Goal: Information Seeking & Learning: Learn about a topic

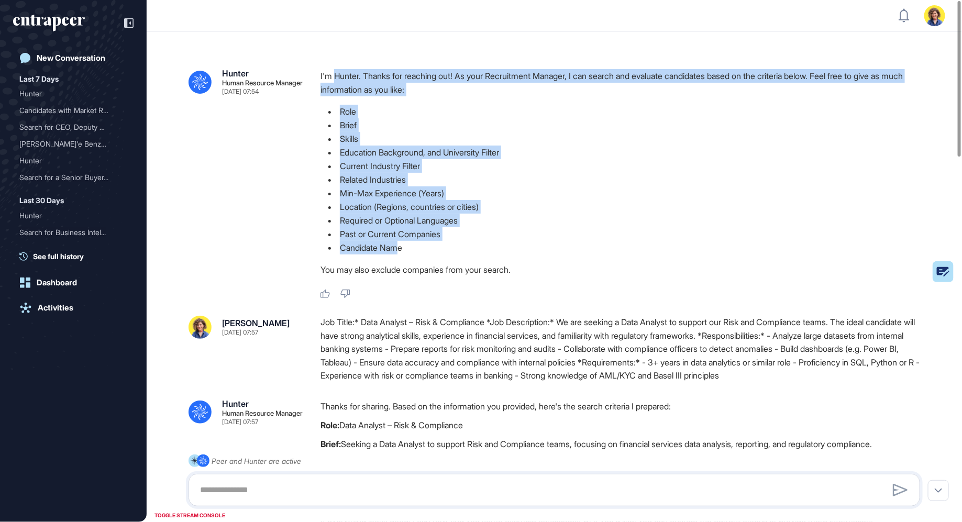
drag, startPoint x: 336, startPoint y: 74, endPoint x: 397, endPoint y: 254, distance: 189.7
click at [397, 254] on div "I'm Hunter. Thanks for reaching out! As your Recruitment Manager, I can search …" at bounding box center [625, 175] width 608 height 213
click at [397, 254] on li "Candidate Name" at bounding box center [625, 248] width 608 height 14
drag, startPoint x: 316, startPoint y: 75, endPoint x: 515, endPoint y: 251, distance: 265.4
click at [515, 251] on div ".cls-2{fill:#fff} Hunter Human Resource Manager Sep 01, 2025 07:54 I'm Hunter. …" at bounding box center [555, 184] width 732 height 230
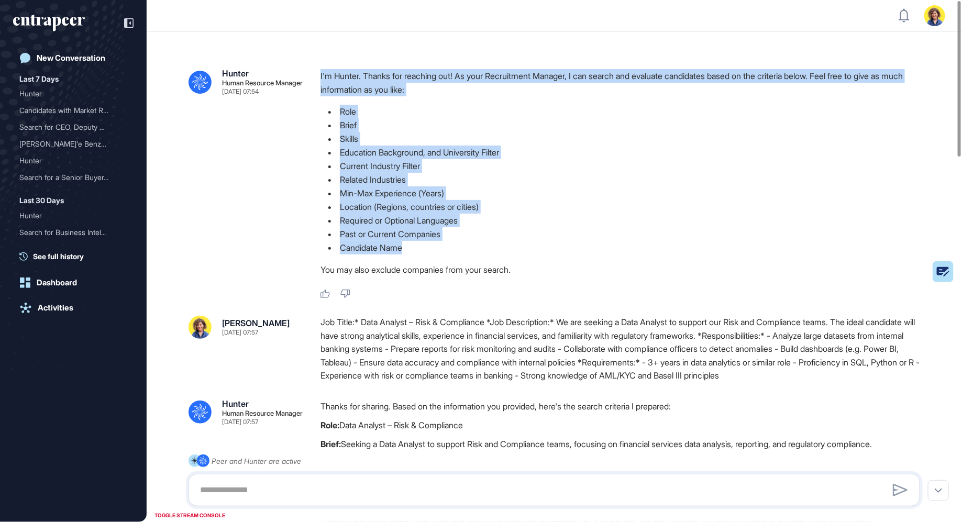
click at [445, 242] on li "Candidate Name" at bounding box center [625, 248] width 608 height 14
drag, startPoint x: 390, startPoint y: 233, endPoint x: 321, endPoint y: 83, distance: 165.5
click at [320, 82] on div ".cls-2{fill:#fff} Hunter Human Resource Manager Sep 01, 2025 07:54 I'm Hunter. …" at bounding box center [555, 184] width 732 height 230
click at [456, 200] on li "Min-Max Experience (Years)" at bounding box center [625, 194] width 608 height 14
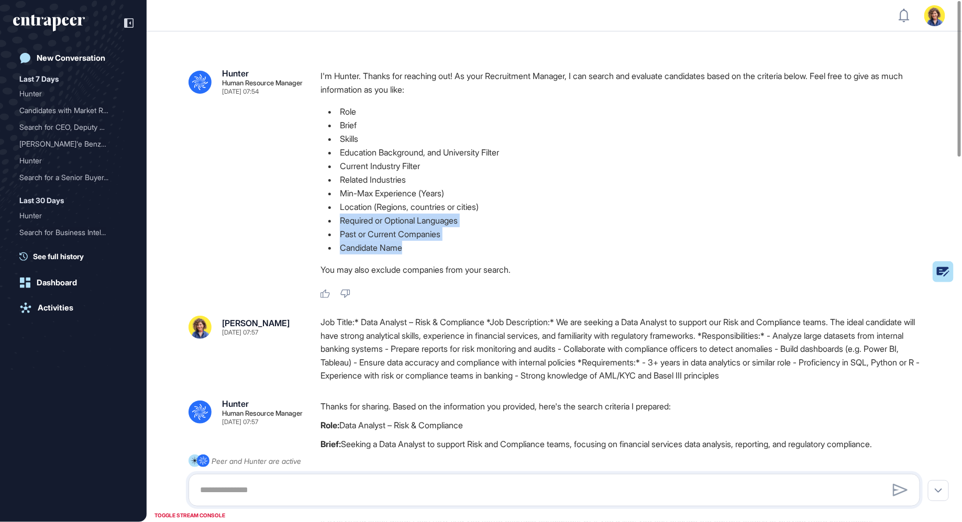
drag, startPoint x: 420, startPoint y: 253, endPoint x: 334, endPoint y: 224, distance: 90.6
click at [334, 224] on ul "Role Brief Skills Education Background, and University Filter Current Industry …" at bounding box center [625, 180] width 608 height 150
click at [363, 235] on li "Past or Current Companies" at bounding box center [625, 234] width 608 height 14
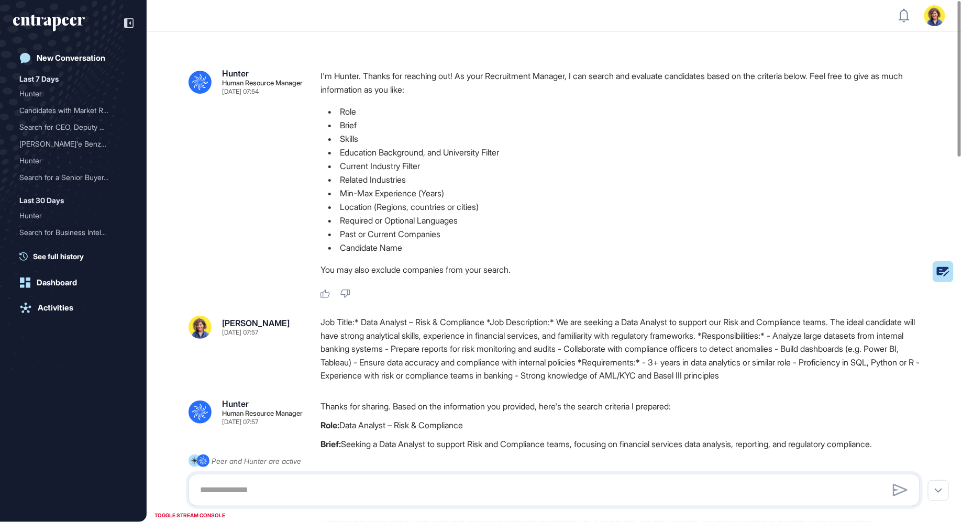
click at [506, 247] on li "Candidate Name" at bounding box center [625, 248] width 608 height 14
click at [456, 86] on p "I'm Hunter. Thanks for reaching out! As your Recruitment Manager, I can search …" at bounding box center [625, 82] width 608 height 27
drag, startPoint x: 342, startPoint y: 124, endPoint x: 418, endPoint y: 299, distance: 191.0
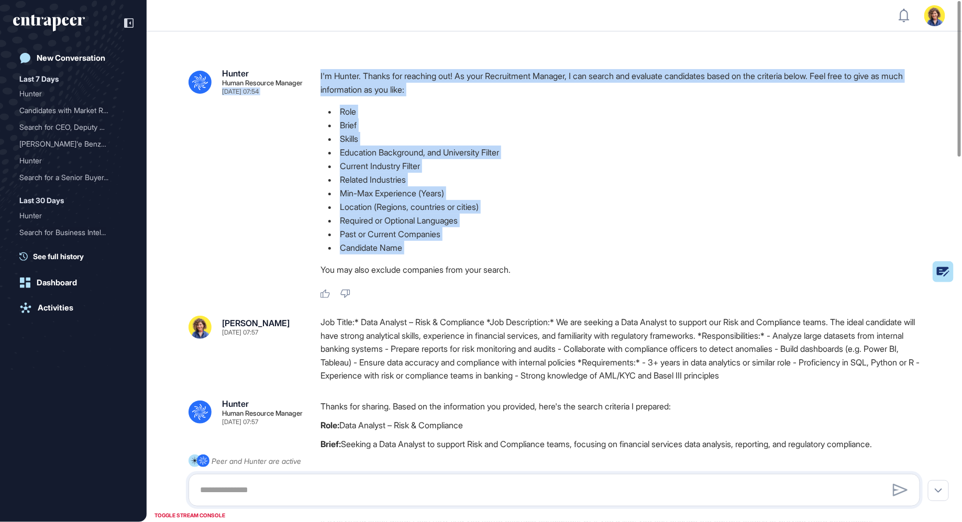
drag, startPoint x: 424, startPoint y: 246, endPoint x: 308, endPoint y: 106, distance: 181.6
click at [308, 104] on div ".cls-2{fill:#fff} Hunter Human Resource Manager Sep 01, 2025 07:54 I'm Hunter. …" at bounding box center [555, 184] width 732 height 230
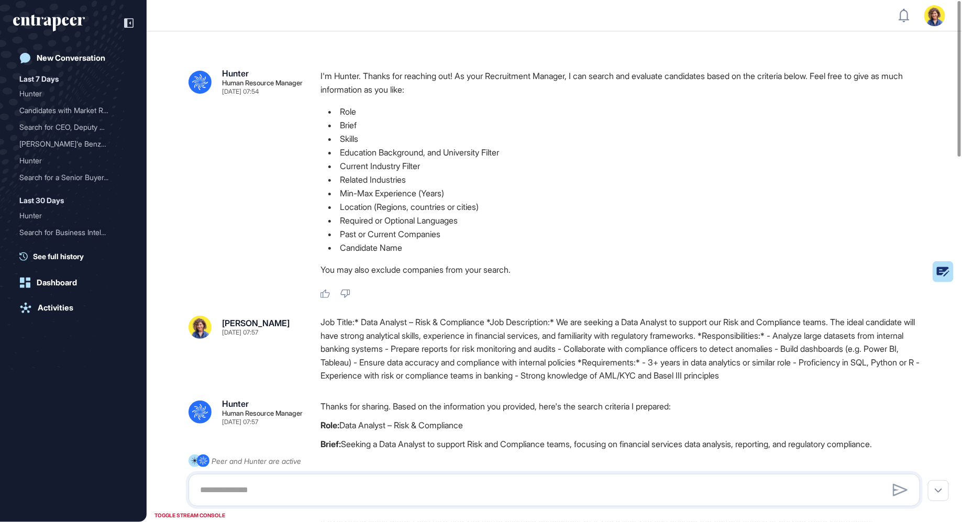
click at [368, 140] on li "Skills" at bounding box center [625, 139] width 608 height 14
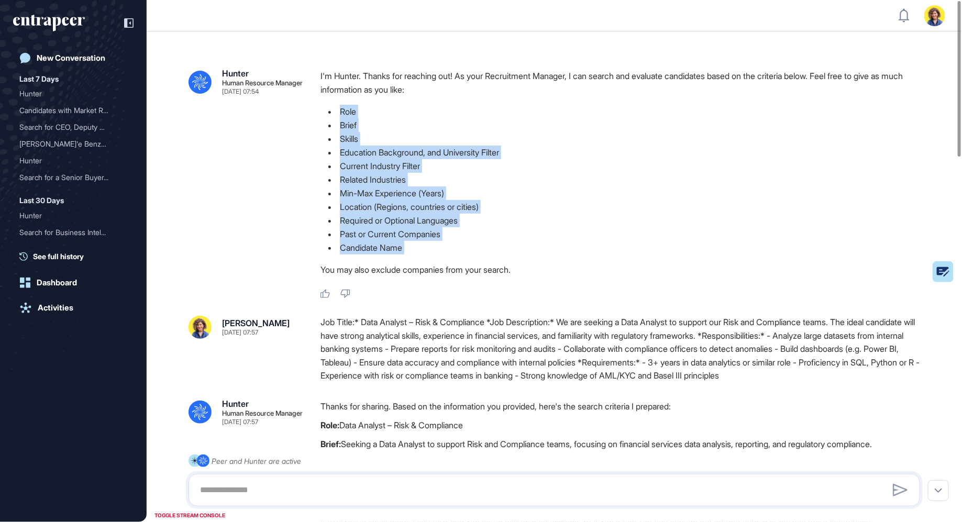
drag, startPoint x: 336, startPoint y: 113, endPoint x: 469, endPoint y: 260, distance: 198.5
click at [469, 260] on div "I'm Hunter. Thanks for reaching out! As your Recruitment Manager, I can search …" at bounding box center [625, 175] width 608 height 213
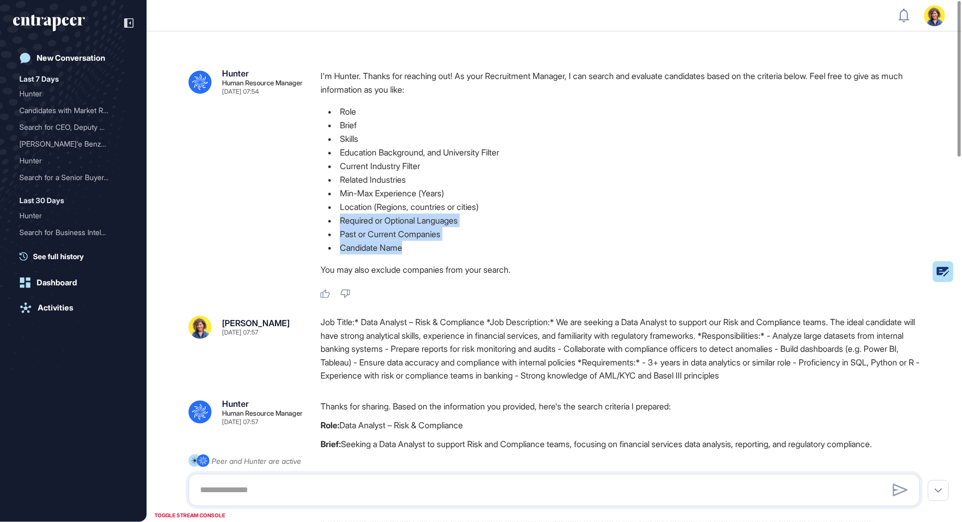
drag, startPoint x: 431, startPoint y: 254, endPoint x: 334, endPoint y: 226, distance: 101.0
click at [334, 225] on ul "Role Brief Skills Education Background, and University Filter Current Industry …" at bounding box center [625, 180] width 608 height 150
click at [435, 249] on li "Candidate Name" at bounding box center [625, 248] width 608 height 14
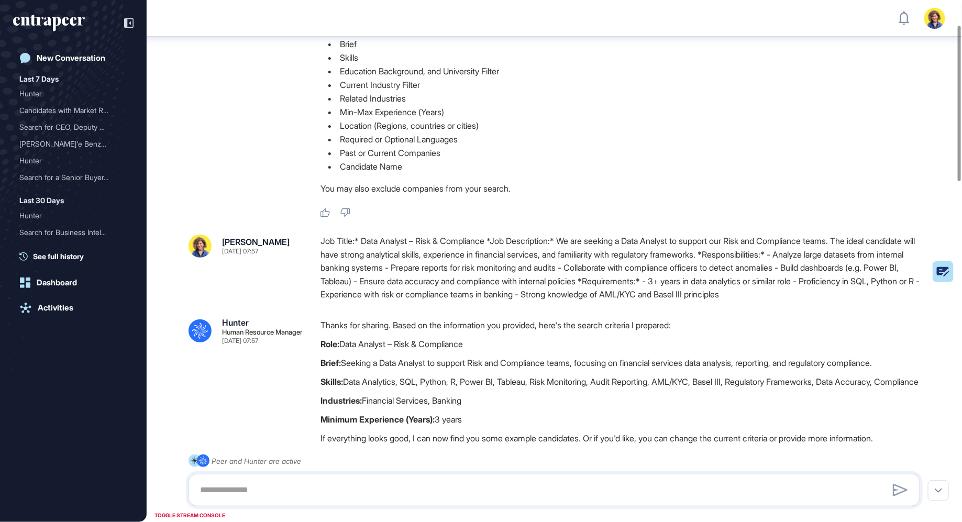
scroll to position [86, 0]
click at [454, 271] on div "Job Title:* Data Analyst – Risk & Compliance *Job Description:* We are seeking …" at bounding box center [625, 268] width 608 height 67
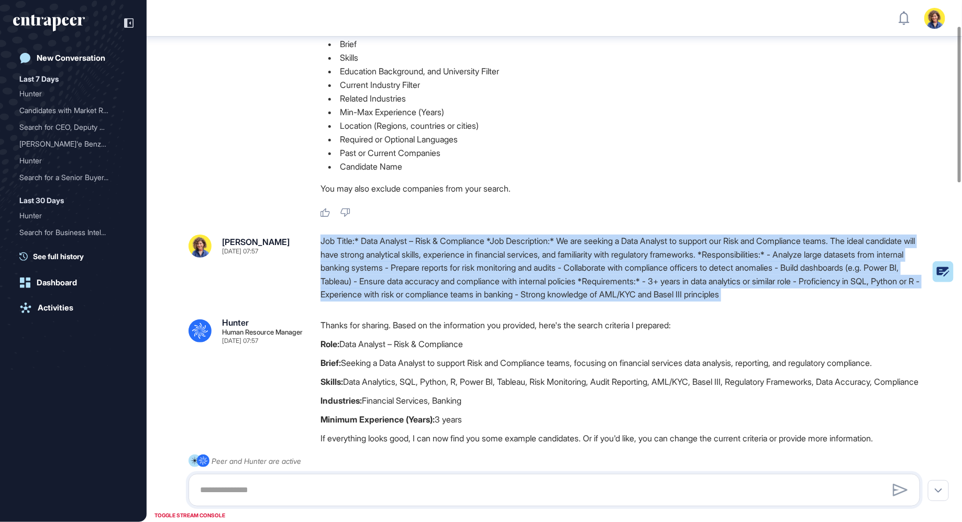
click at [454, 271] on div "Job Title:* Data Analyst – Risk & Compliance *Job Description:* We are seeking …" at bounding box center [625, 268] width 608 height 67
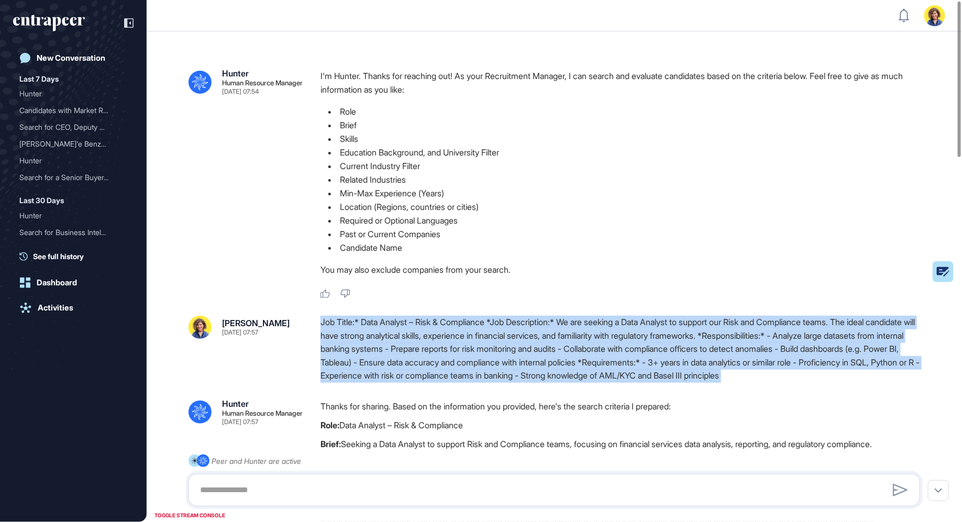
scroll to position [6, 0]
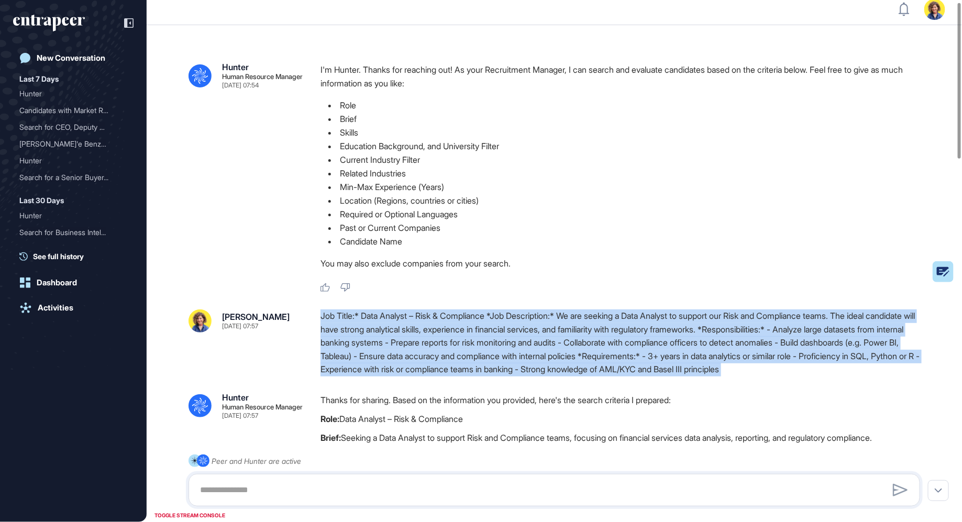
click at [542, 359] on div "Job Title:* Data Analyst – Risk & Compliance *Job Description:* We are seeking …" at bounding box center [625, 343] width 608 height 67
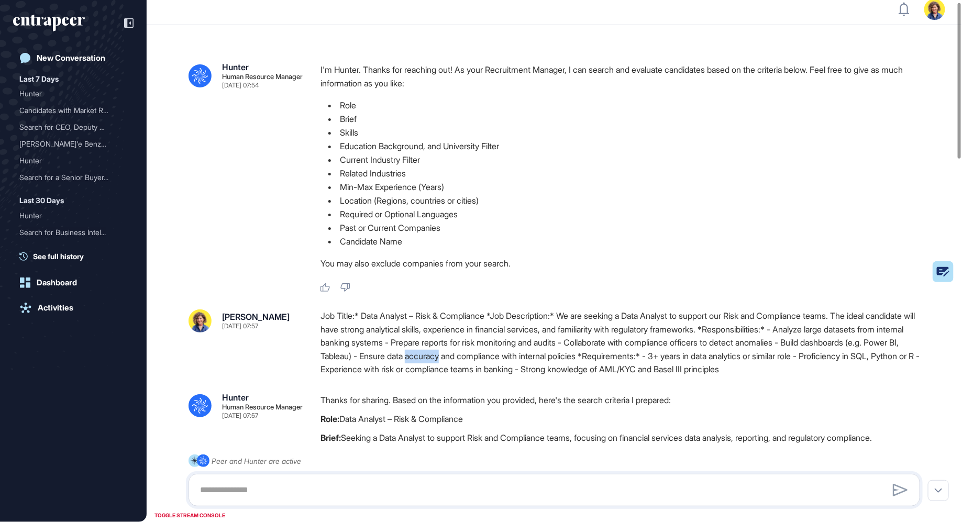
click at [542, 359] on div "Job Title:* Data Analyst – Risk & Compliance *Job Description:* We are seeking …" at bounding box center [625, 343] width 608 height 67
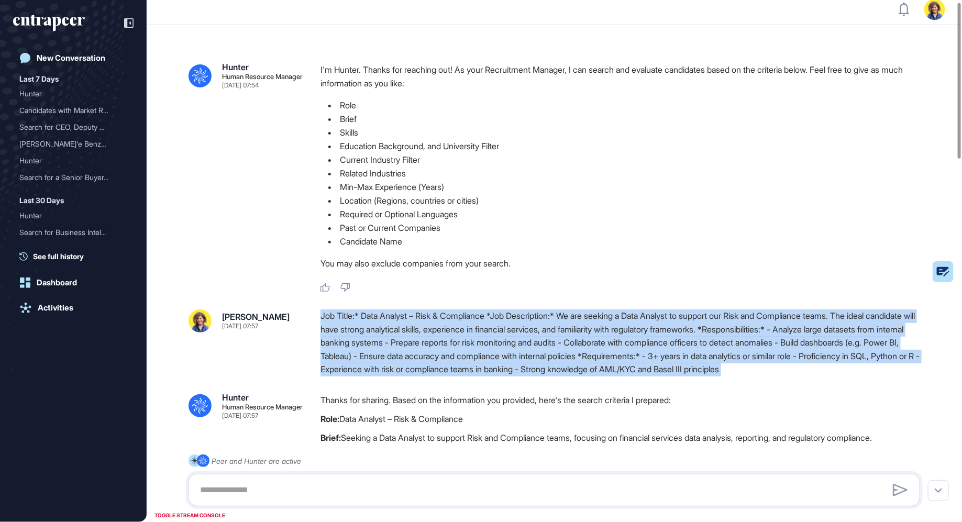
click at [542, 359] on div "Job Title:* Data Analyst – Risk & Compliance *Job Description:* We are seeking …" at bounding box center [625, 343] width 608 height 67
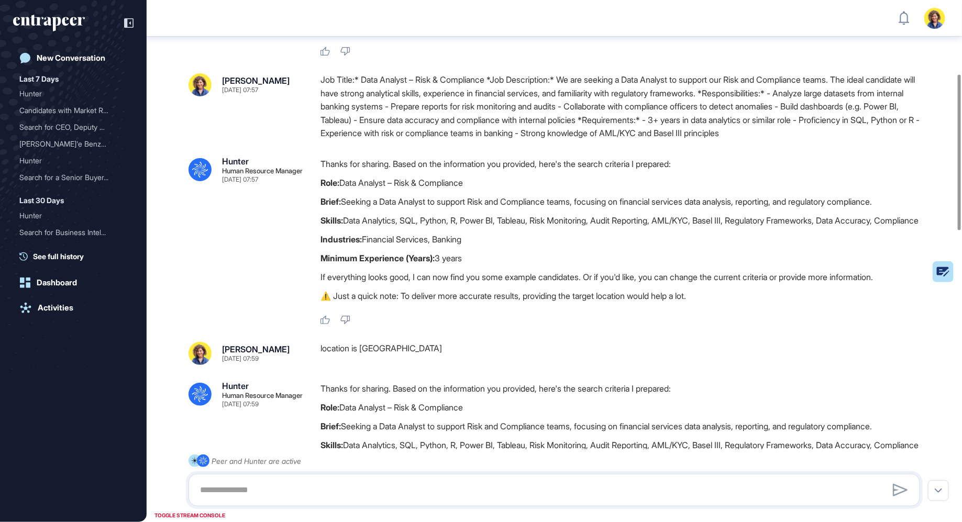
scroll to position [251, 0]
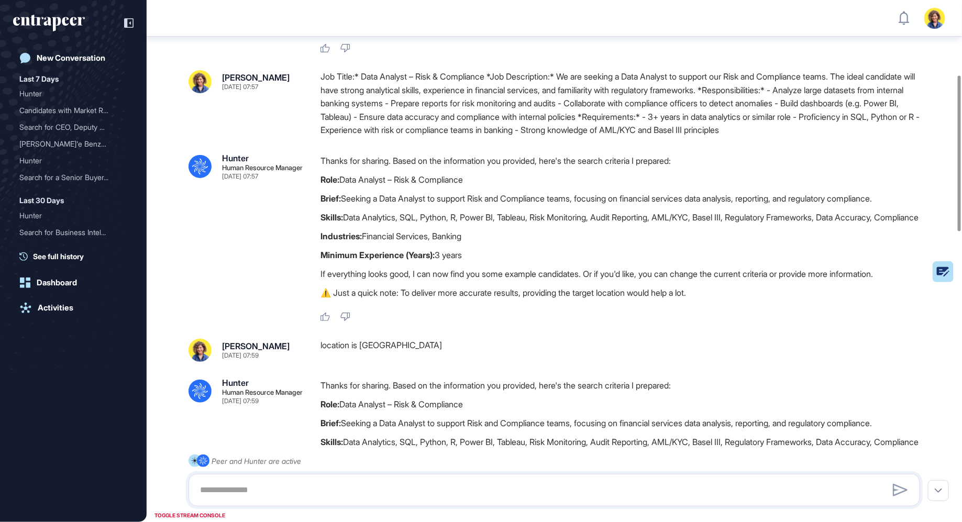
click at [360, 116] on div "Job Title:* Data Analyst – Risk & Compliance *Job Description:* We are seeking …" at bounding box center [625, 103] width 608 height 67
click at [400, 243] on p "Industries: Financial Services, Banking" at bounding box center [625, 236] width 608 height 14
drag, startPoint x: 500, startPoint y: 264, endPoint x: 489, endPoint y: 262, distance: 11.6
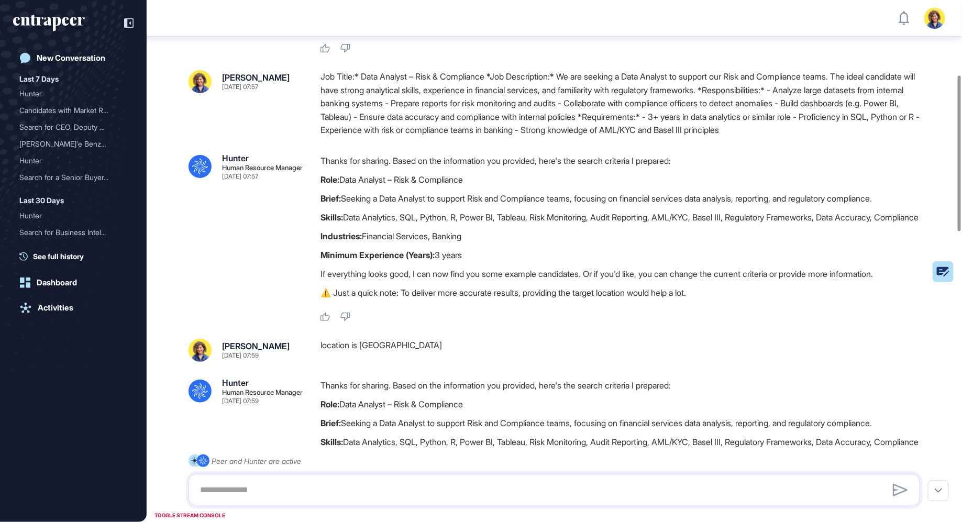
click at [489, 262] on p "Minimum Experience (Years): 3 years" at bounding box center [625, 255] width 608 height 14
click at [476, 243] on p "Industries: Financial Services, Banking" at bounding box center [625, 236] width 608 height 14
click at [478, 243] on p "Industries: Financial Services, Banking" at bounding box center [625, 236] width 608 height 14
click at [446, 243] on p "Industries: Financial Services, Banking" at bounding box center [625, 236] width 608 height 14
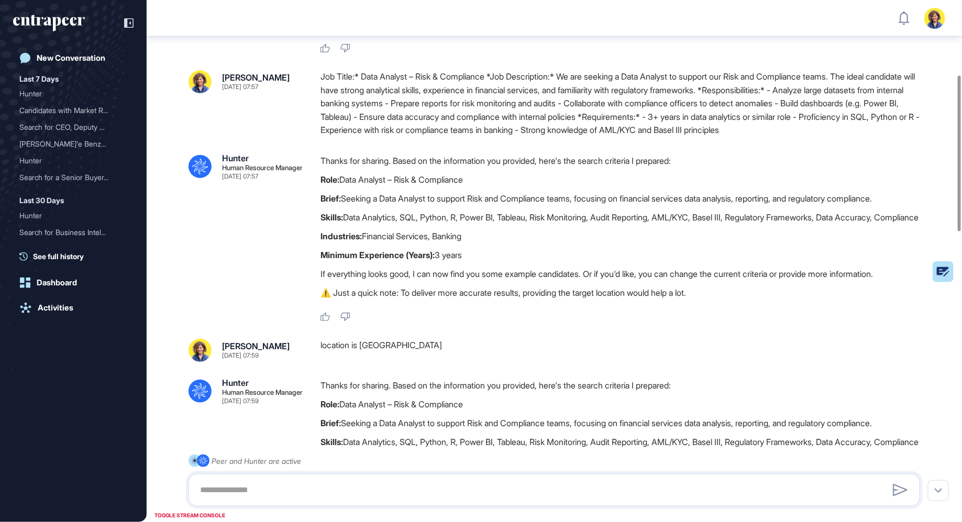
click at [446, 243] on p "Industries: Financial Services, Banking" at bounding box center [625, 236] width 608 height 14
drag, startPoint x: 336, startPoint y: 180, endPoint x: 490, endPoint y: 182, distance: 153.5
click at [490, 182] on p "Role: Data Analyst – Risk & Compliance" at bounding box center [625, 180] width 608 height 14
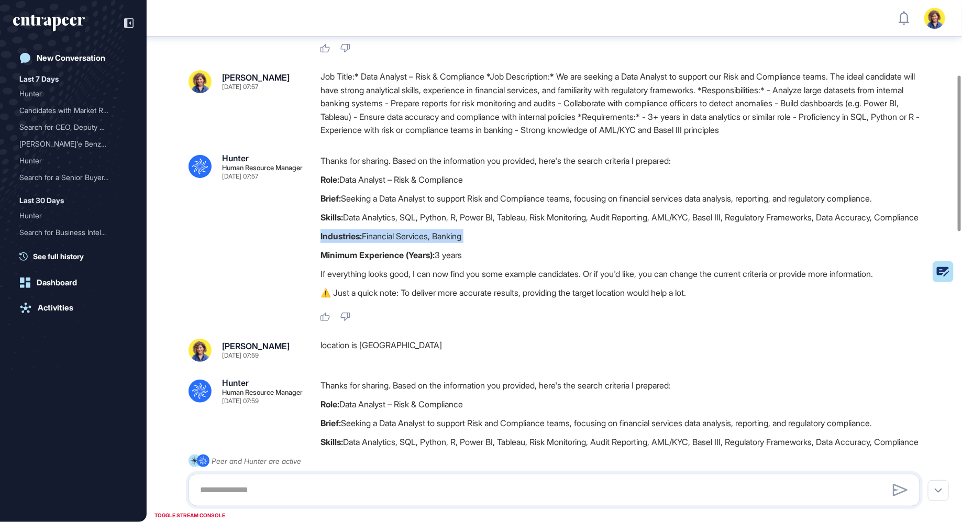
click at [490, 182] on p "Role: Data Analyst – Risk & Compliance" at bounding box center [625, 180] width 608 height 14
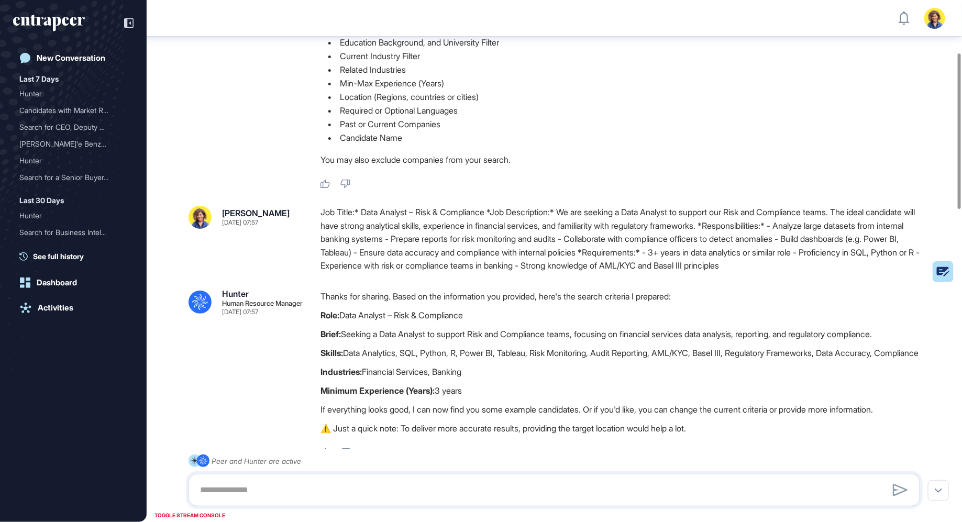
scroll to position [113, 0]
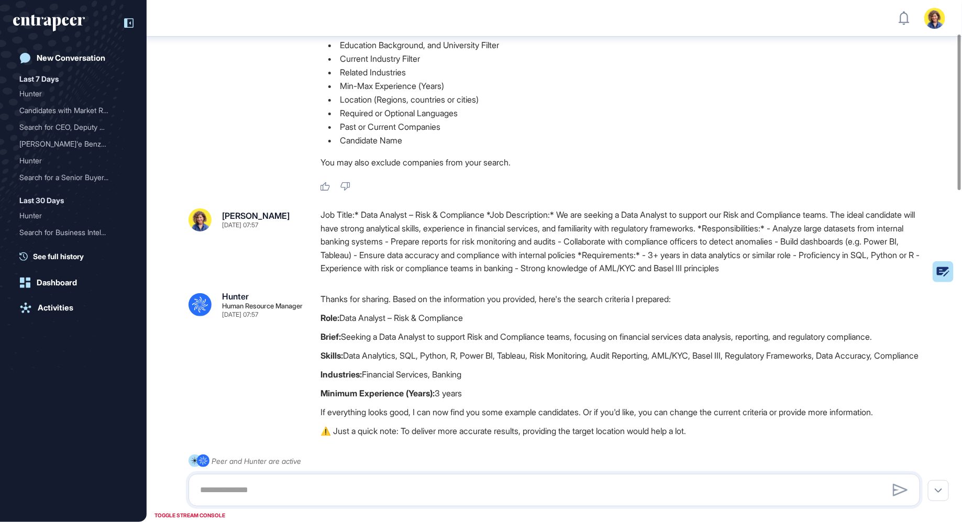
click at [123, 21] on div at bounding box center [124, 23] width 20 height 20
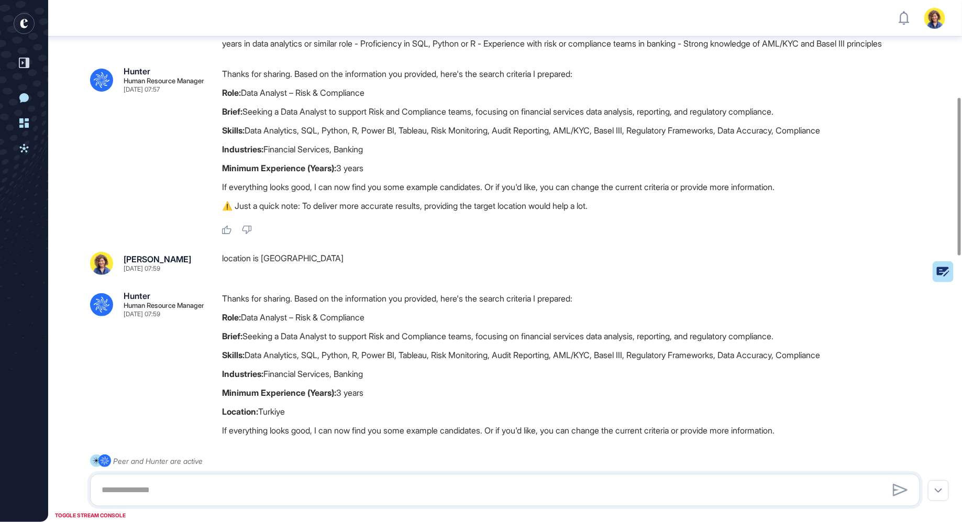
scroll to position [326, 0]
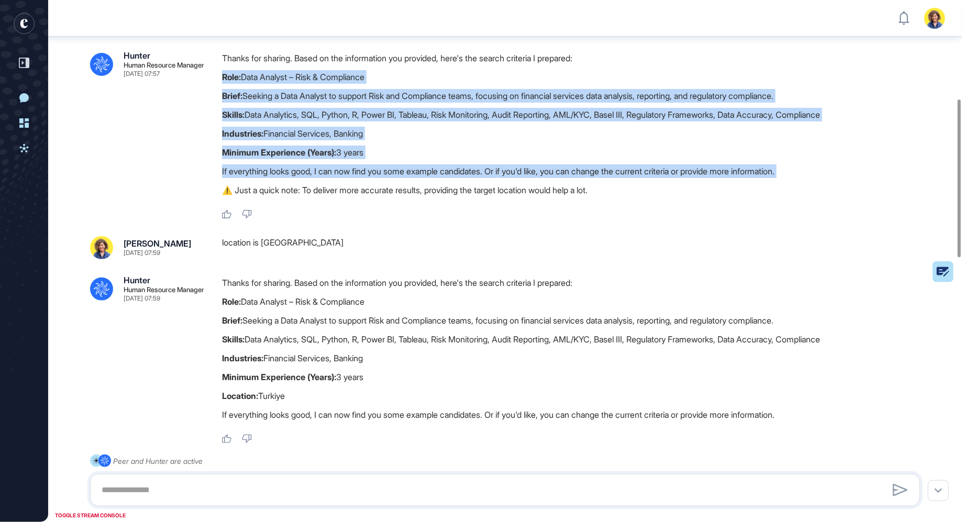
drag, startPoint x: 221, startPoint y: 104, endPoint x: 436, endPoint y: 203, distance: 236.5
click at [439, 203] on div ".cls-2{fill:#fff} Hunter Human Resource Manager Sep 01, 2025 07:57 Thanks for s…" at bounding box center [505, 135] width 830 height 168
click at [436, 178] on p "If everything looks good, I can now find you some example candidates. Or if you…" at bounding box center [575, 172] width 707 height 14
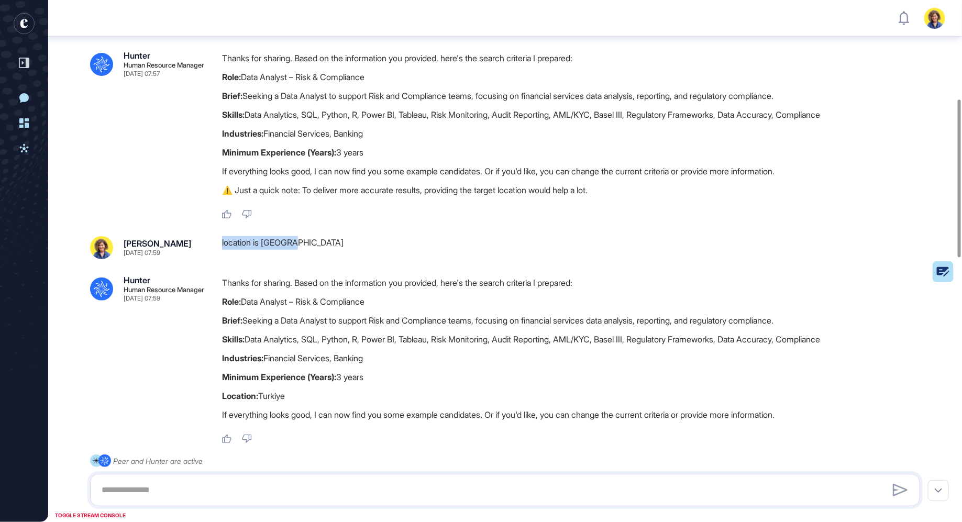
drag, startPoint x: 221, startPoint y: 275, endPoint x: 324, endPoint y: 271, distance: 103.8
click at [324, 259] on div "Sara Holyavkin Sep 01, 2025 07:59 location is Turkiye" at bounding box center [505, 247] width 830 height 23
click at [350, 197] on p "⚠️ Just a quick note: To deliver more accurate results, providing the target lo…" at bounding box center [575, 190] width 707 height 14
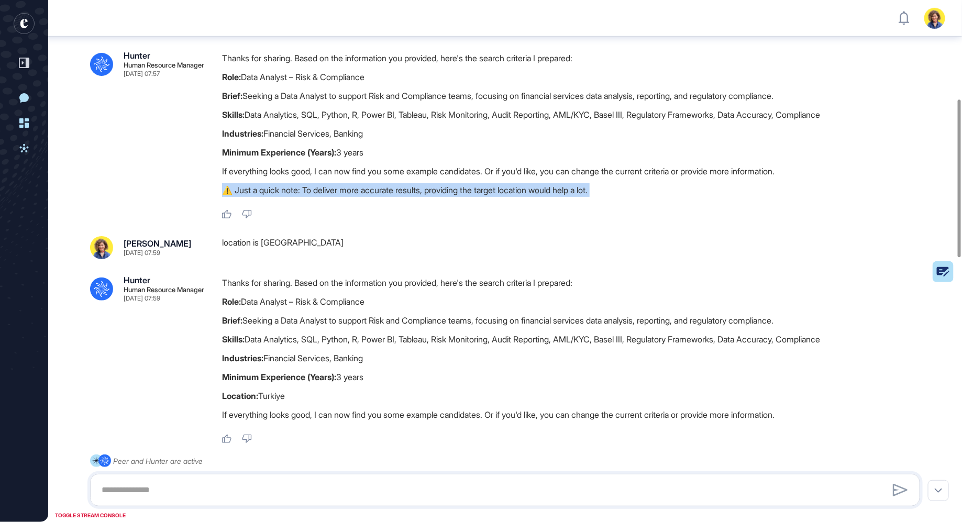
click at [350, 197] on p "⚠️ Just a quick note: To deliver more accurate results, providing the target lo…" at bounding box center [575, 190] width 707 height 14
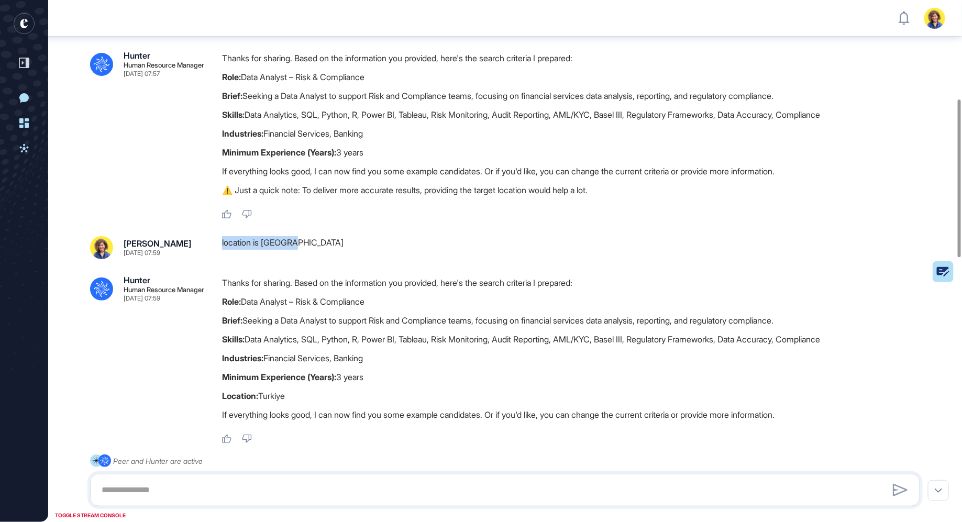
drag, startPoint x: 313, startPoint y: 279, endPoint x: 217, endPoint y: 272, distance: 96.1
click at [217, 259] on div "Sara Holyavkin Sep 01, 2025 07:59 location is Turkiye" at bounding box center [505, 247] width 830 height 23
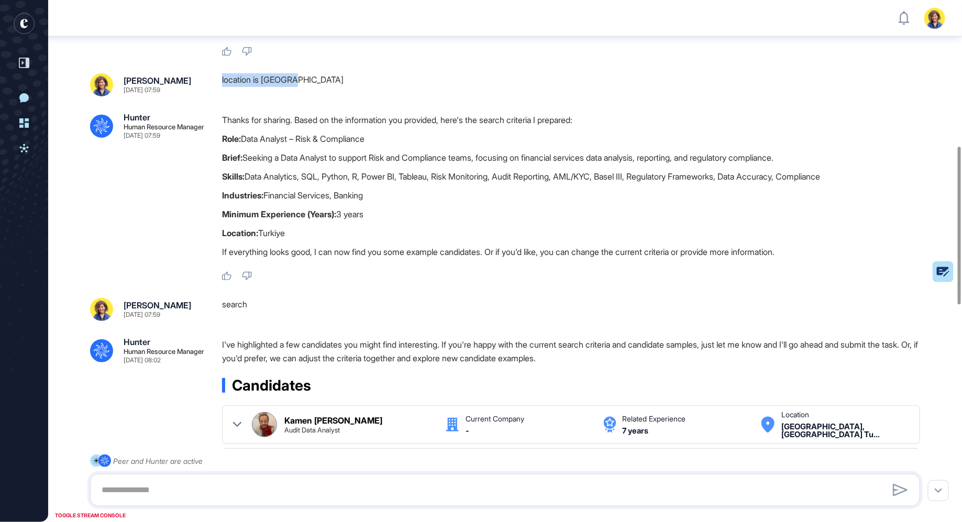
scroll to position [491, 0]
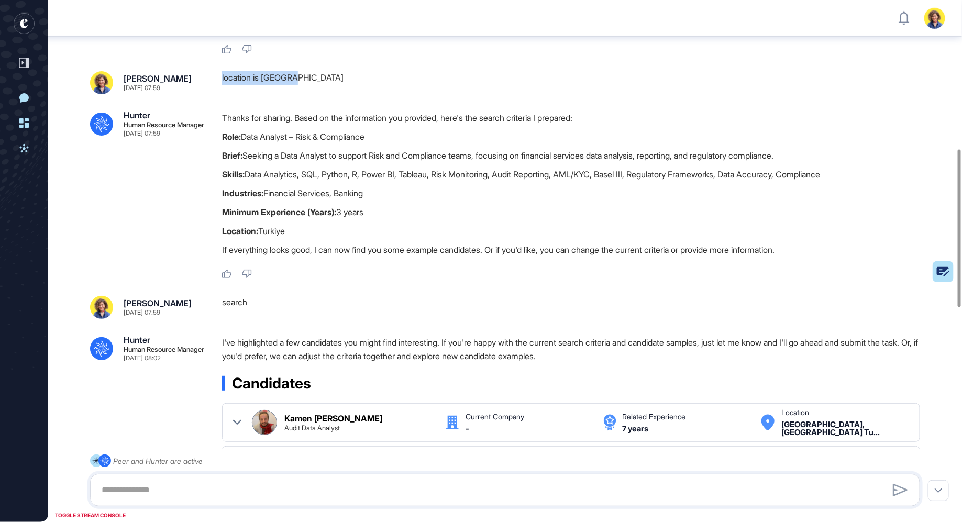
drag, startPoint x: 224, startPoint y: 141, endPoint x: 384, endPoint y: 250, distance: 193.3
click at [384, 250] on div "Thanks for sharing. Based on the information you provided, here's the search cr…" at bounding box center [575, 186] width 707 height 151
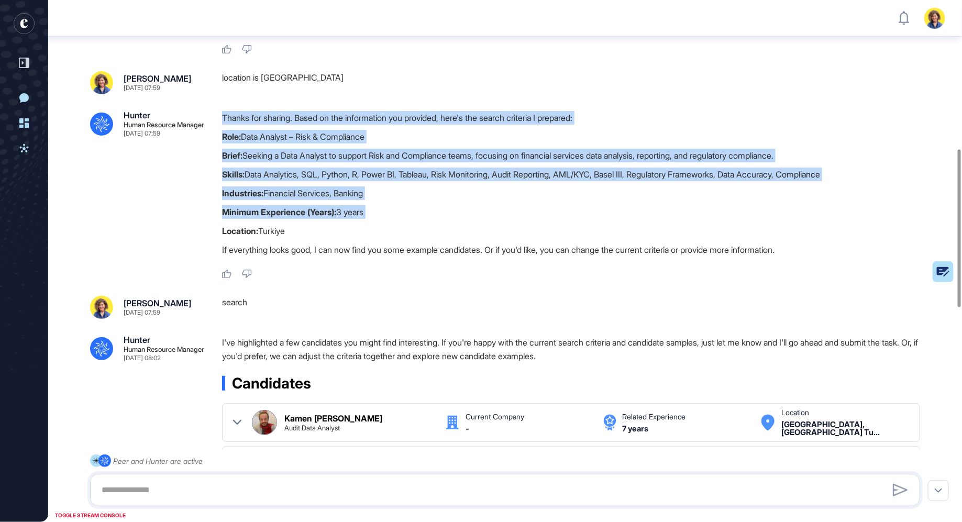
click at [384, 250] on div "Thanks for sharing. Based on the information you provided, here's the search cr…" at bounding box center [575, 186] width 707 height 151
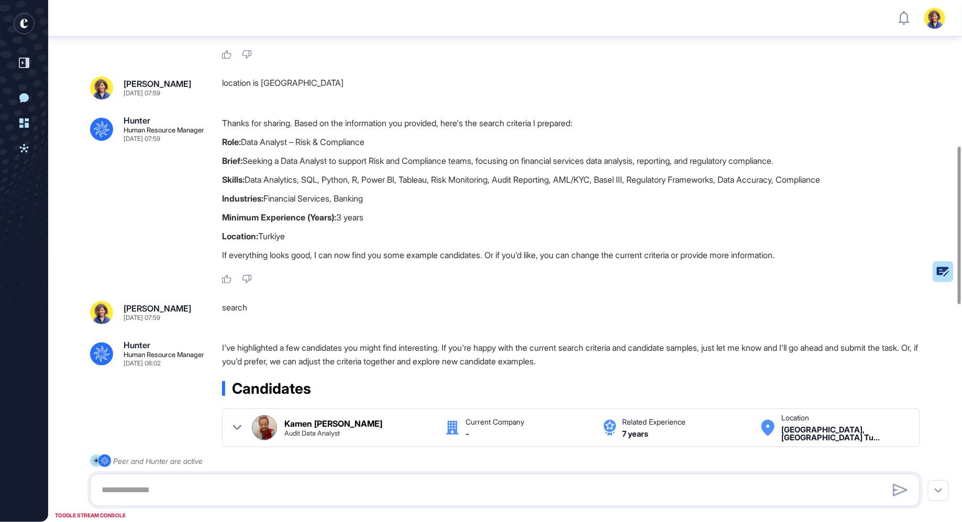
scroll to position [472, 0]
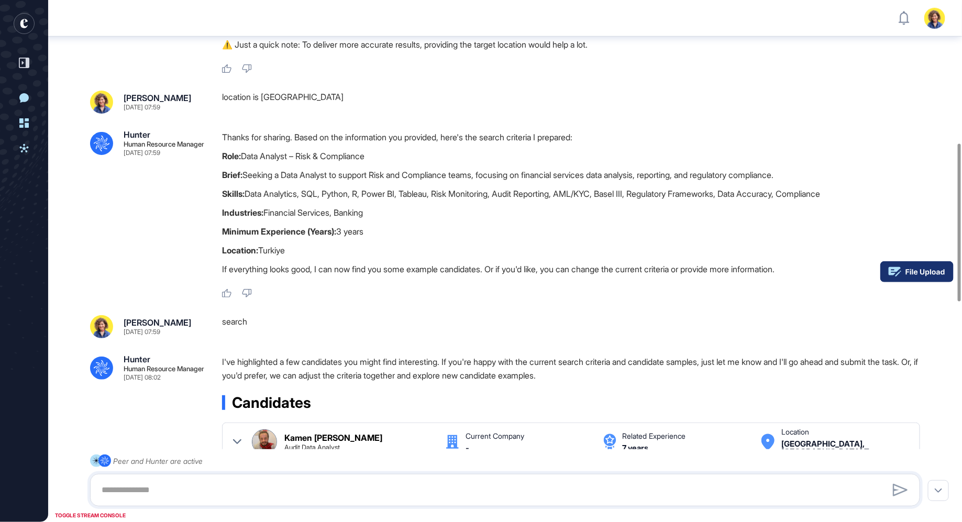
click at [939, 267] on rect at bounding box center [917, 271] width 73 height 21
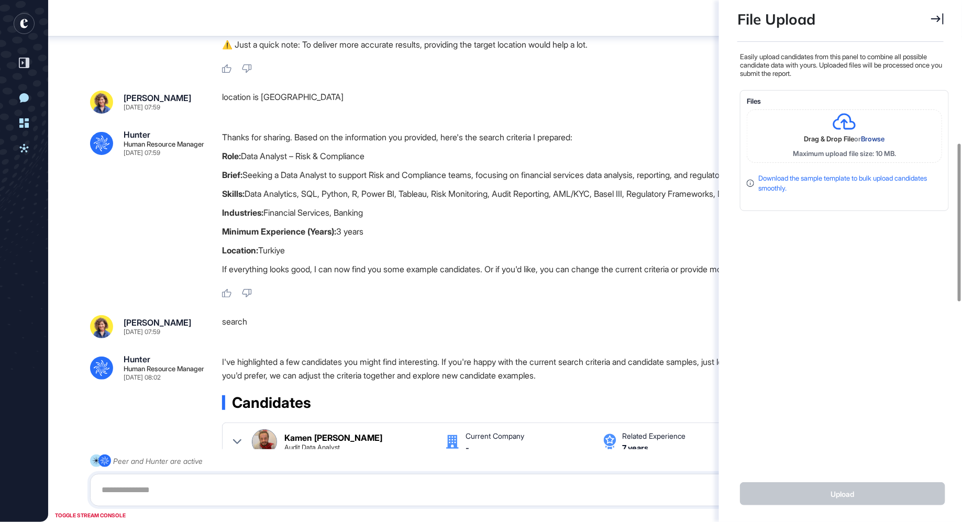
scroll to position [4, 1]
click at [939, 14] on icon at bounding box center [938, 19] width 13 height 12
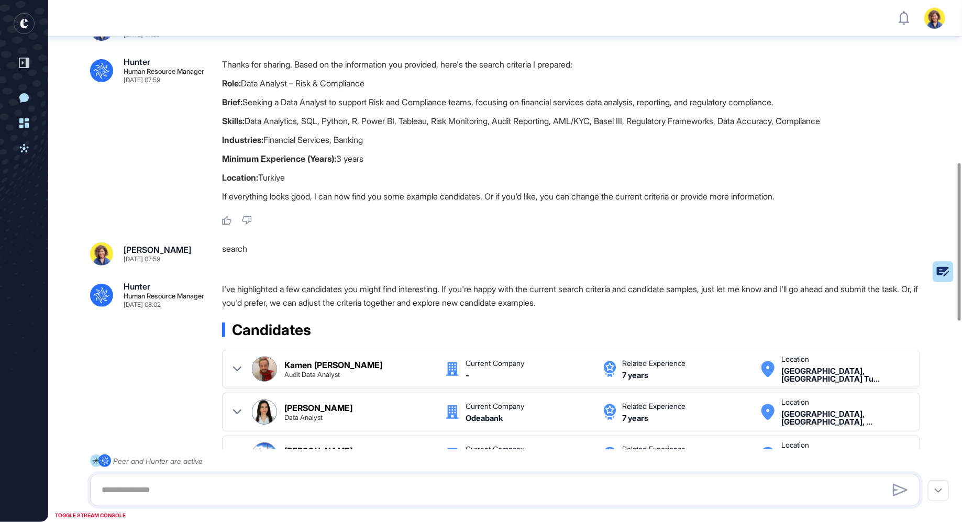
scroll to position [508, 0]
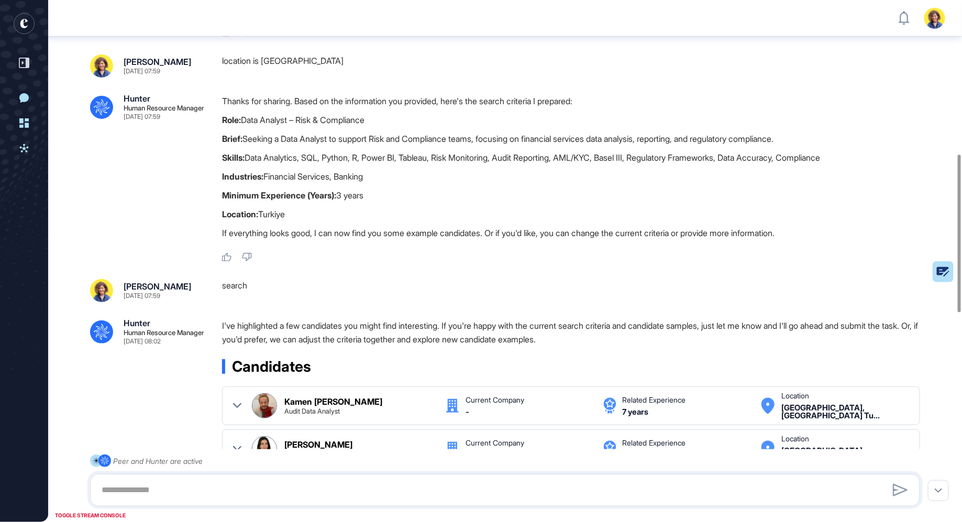
drag, startPoint x: 228, startPoint y: 139, endPoint x: 402, endPoint y: 246, distance: 204.2
click at [402, 245] on div "Thanks for sharing. Based on the information you provided, here's the search cr…" at bounding box center [575, 169] width 707 height 151
click at [402, 221] on p "Location: Turkiye" at bounding box center [575, 214] width 707 height 14
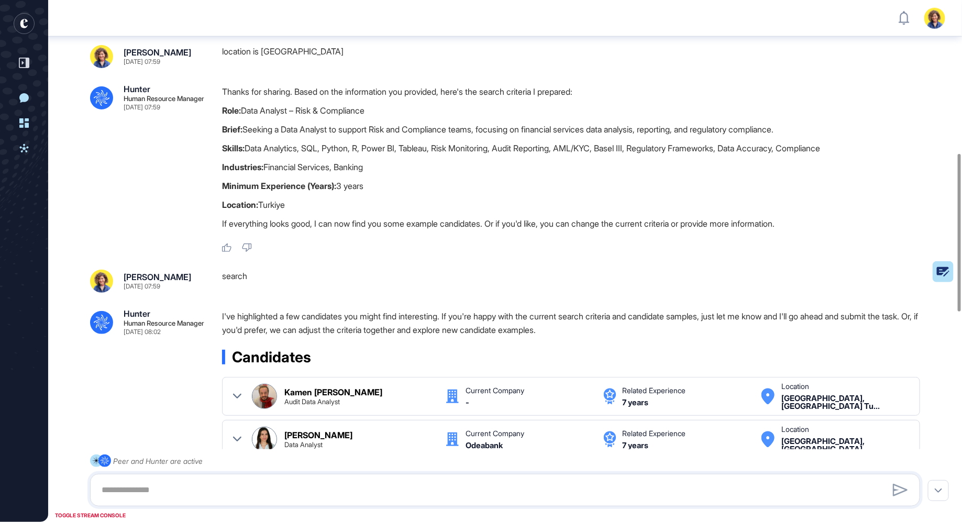
scroll to position [506, 0]
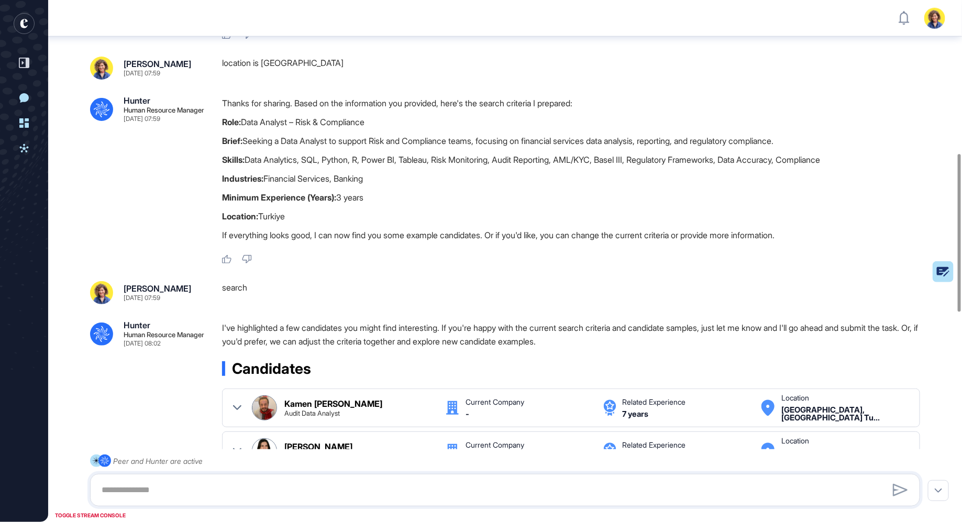
drag, startPoint x: 246, startPoint y: 156, endPoint x: 402, endPoint y: 245, distance: 180.0
click at [402, 245] on div "Thanks for sharing. Based on the information you provided, here's the search cr…" at bounding box center [575, 171] width 707 height 151
click at [402, 223] on p "Location: Turkiye" at bounding box center [575, 217] width 707 height 14
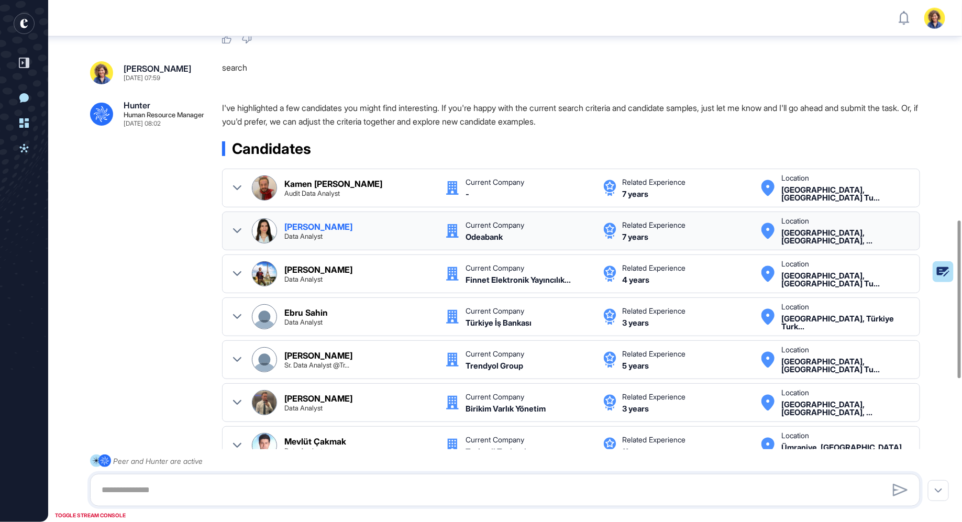
scroll to position [727, 0]
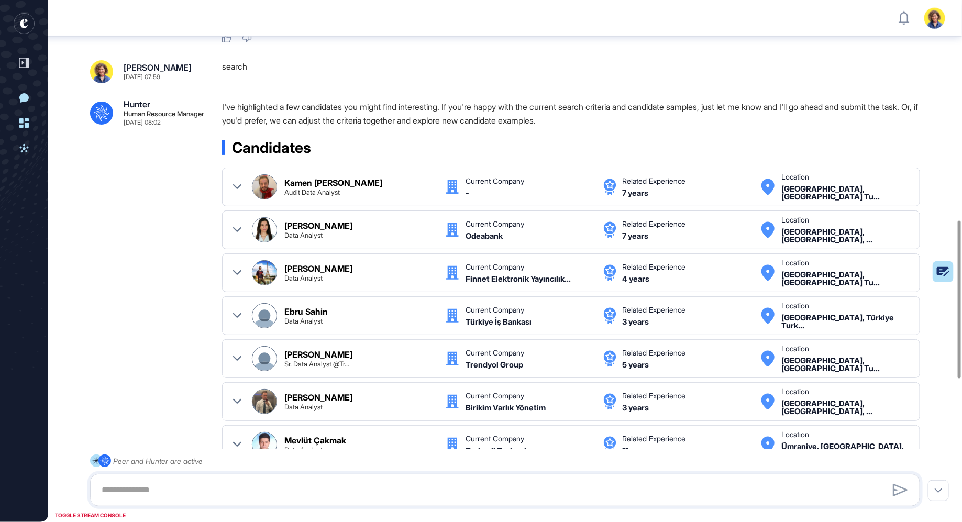
drag, startPoint x: 189, startPoint y: 164, endPoint x: 173, endPoint y: 98, distance: 67.5
click at [173, 98] on div ".cls-2{fill:#fff} Hunter Human Resource Manager Sep 01, 2025 07:54 I'm Hunter. …" at bounding box center [505, 124] width 914 height 1630
click at [160, 201] on div ".cls-2{fill:#fff} Hunter Human Resource Manager Sep 01, 2025 08:02 I've highlig…" at bounding box center [505, 365] width 830 height 530
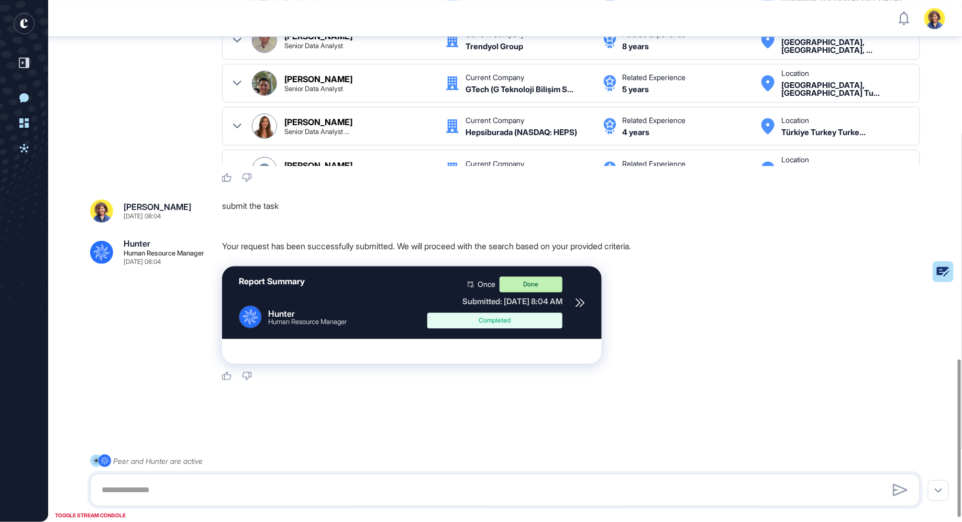
scroll to position [1200, 0]
drag, startPoint x: 285, startPoint y: 218, endPoint x: 220, endPoint y: 208, distance: 66.3
click at [220, 208] on div "Sara Holyavkin Sep 01, 2025 08:04 submit the task" at bounding box center [505, 211] width 830 height 23
click at [156, 294] on div ".cls-2{fill:#fff} Hunter Human Resource Manager Sep 01, 2025 08:04 Your request…" at bounding box center [505, 310] width 830 height 142
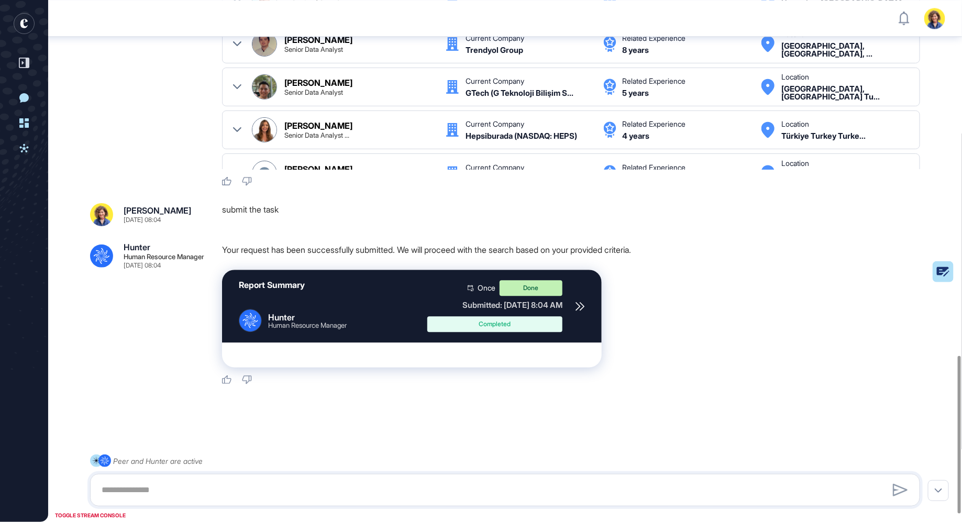
scroll to position [1170, 0]
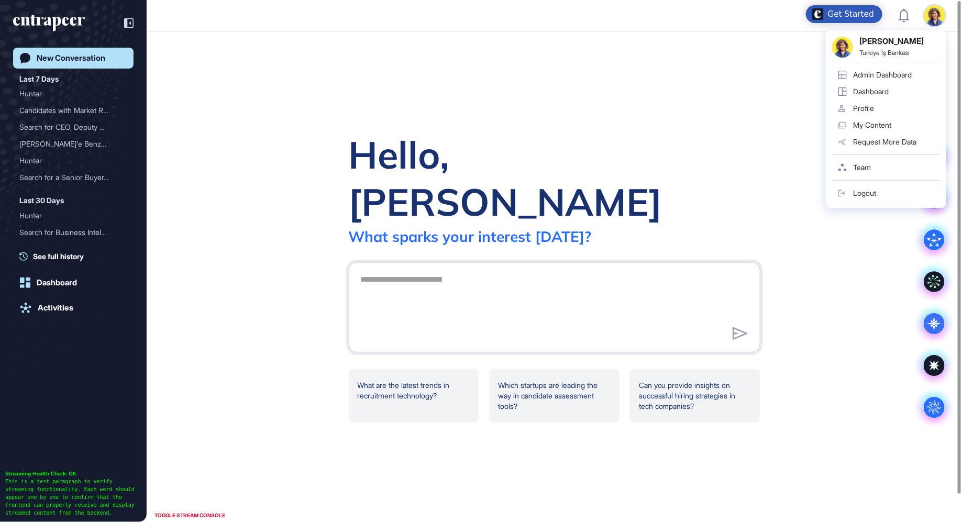
click at [937, 16] on img at bounding box center [935, 15] width 21 height 21
click at [897, 72] on div "Admin Dashboard" at bounding box center [882, 75] width 59 height 8
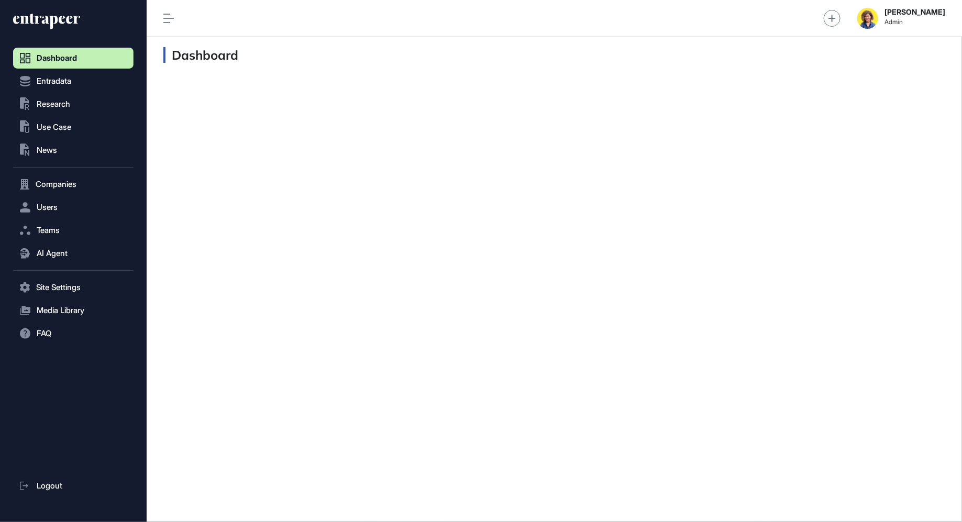
scroll to position [1, 1]
click at [51, 13] on div "Dashboard Entradata .st0{fill:currentColor} Research .st0{fill:currentColor} Us…" at bounding box center [73, 266] width 121 height 512
click at [57, 21] on icon at bounding box center [53, 23] width 8 height 14
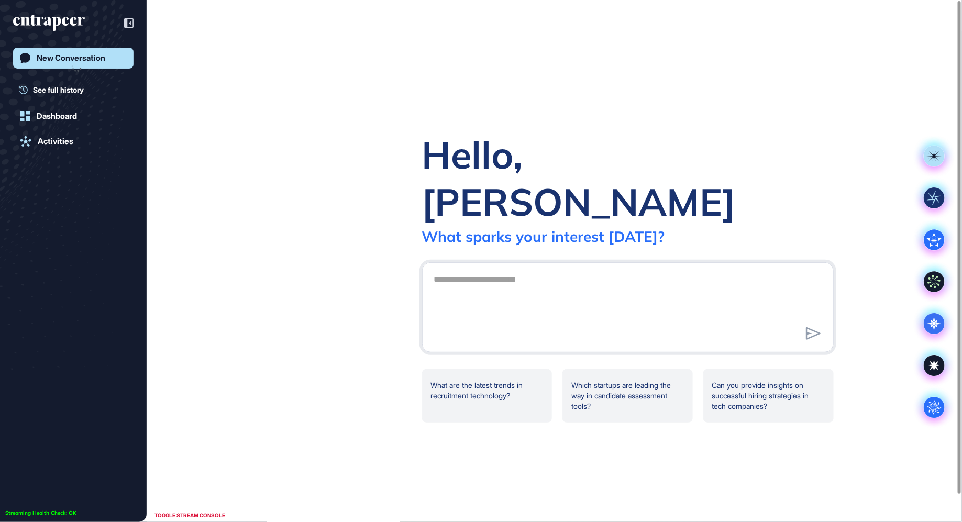
scroll to position [1, 1]
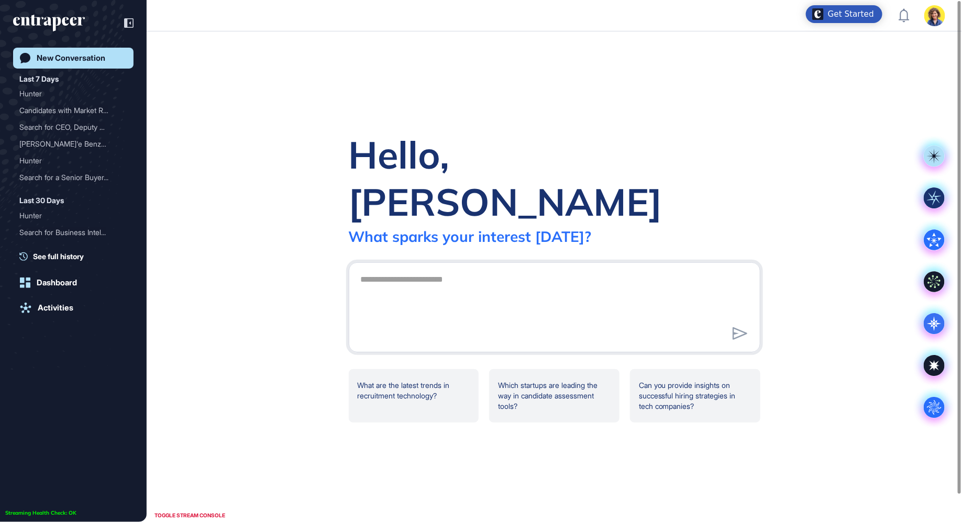
click at [941, 16] on img at bounding box center [935, 15] width 21 height 21
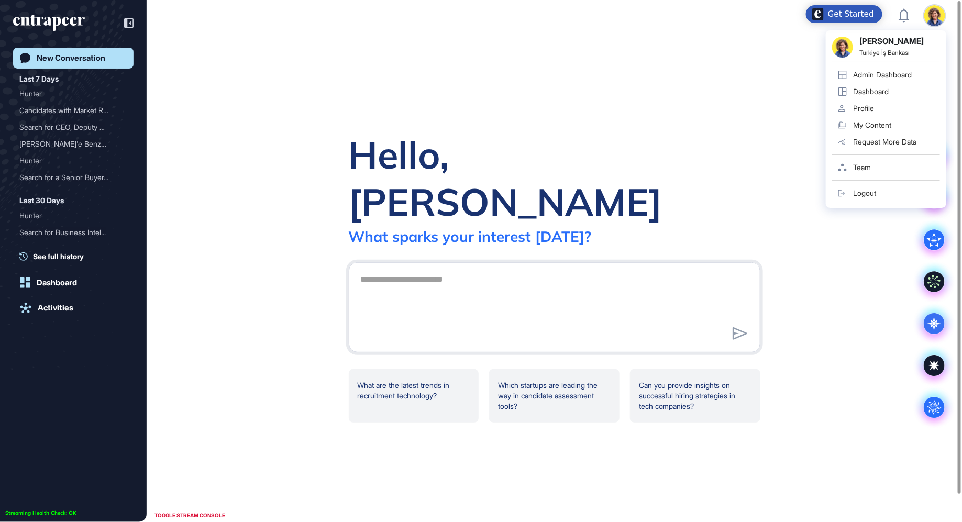
click at [864, 108] on div "Profile" at bounding box center [863, 108] width 21 height 8
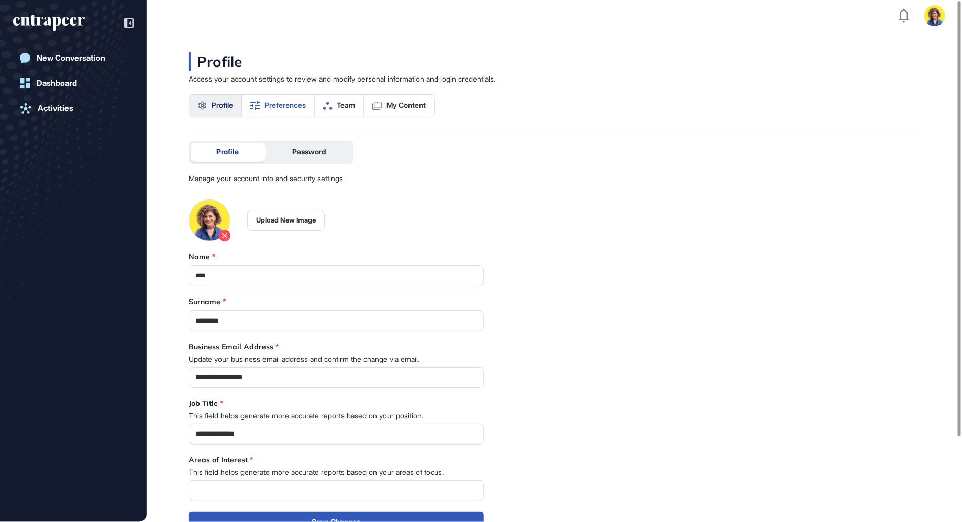
click at [288, 102] on span "Preferences" at bounding box center [285, 105] width 41 height 8
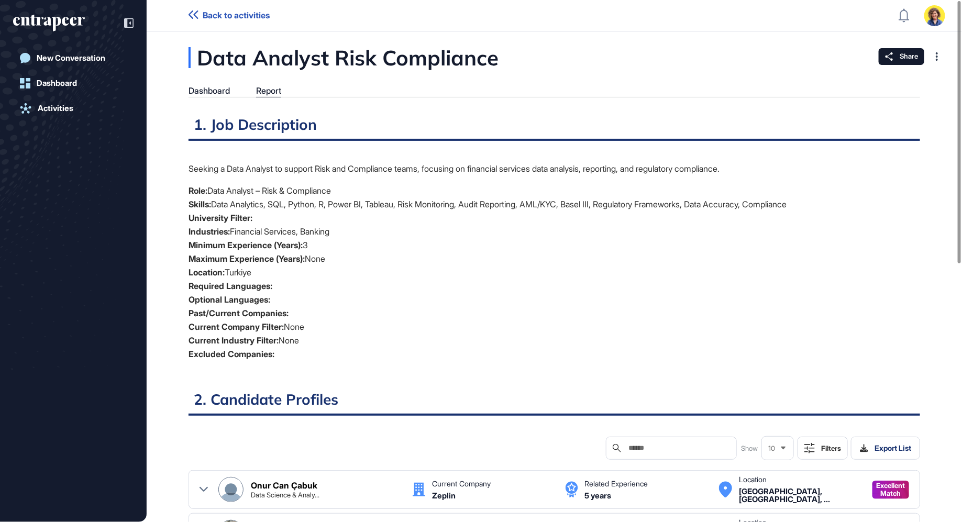
drag, startPoint x: 211, startPoint y: 156, endPoint x: 359, endPoint y: 251, distance: 175.6
click at [359, 251] on li "Minimum Experience (Years): 3" at bounding box center [555, 245] width 732 height 14
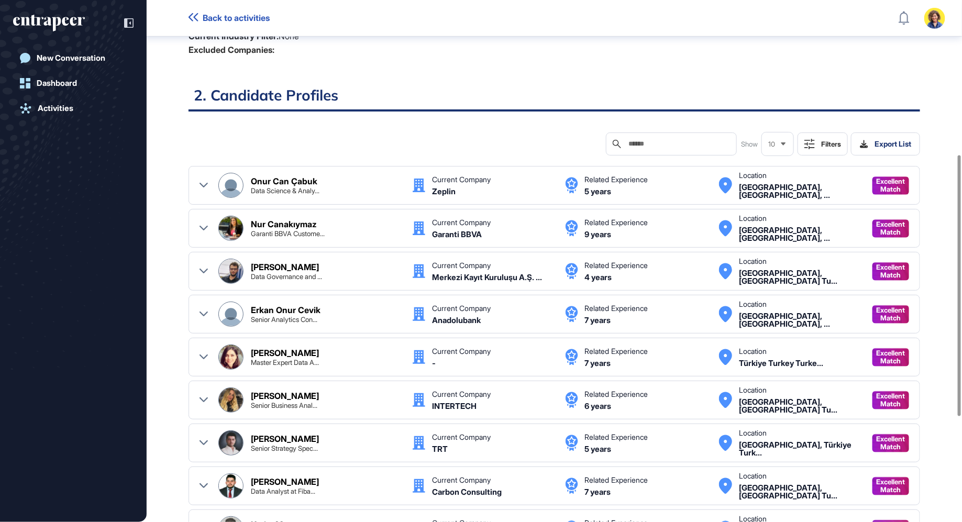
scroll to position [312, 0]
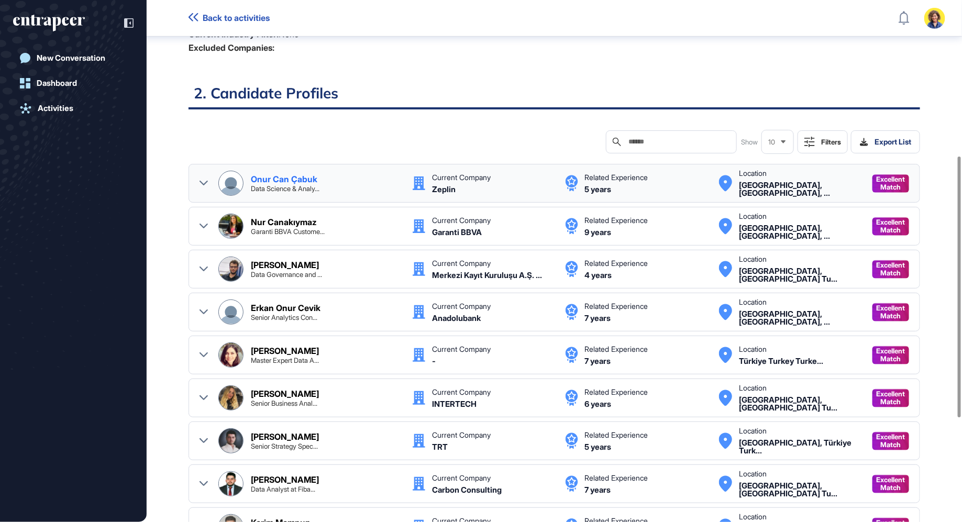
click at [204, 182] on icon at bounding box center [204, 183] width 8 height 8
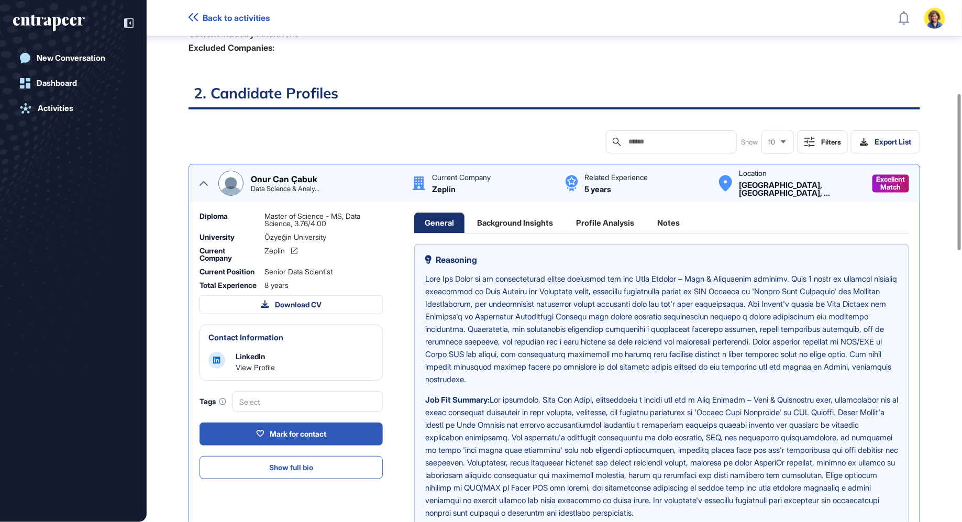
click at [200, 195] on div "Onur Can Çabuk Data Science & Analy... Current Company [GEOGRAPHIC_DATA] Relate…" at bounding box center [555, 183] width 710 height 25
click at [200, 187] on div "Onur Can Çabuk Data Science & Analy... Current Company [GEOGRAPHIC_DATA] Relate…" at bounding box center [555, 183] width 710 height 25
click at [201, 184] on icon at bounding box center [204, 183] width 8 height 5
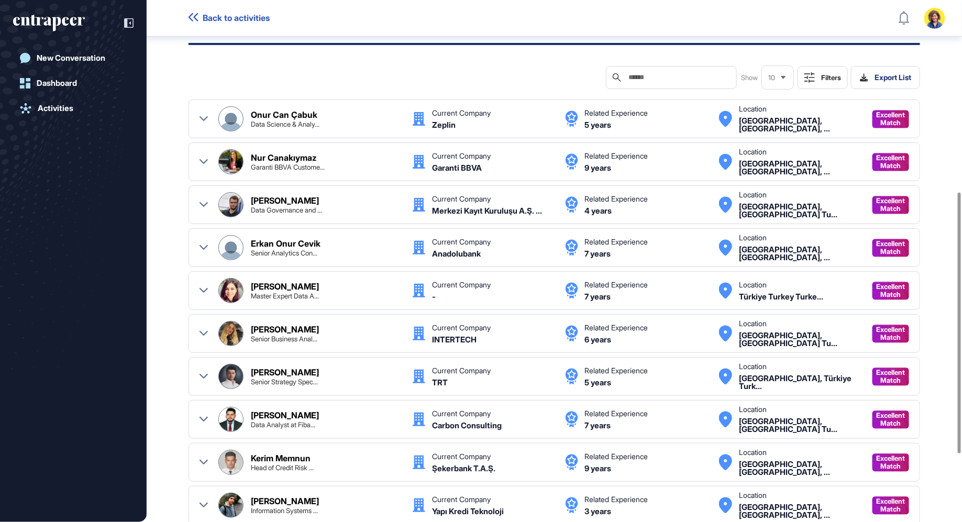
scroll to position [397, 0]
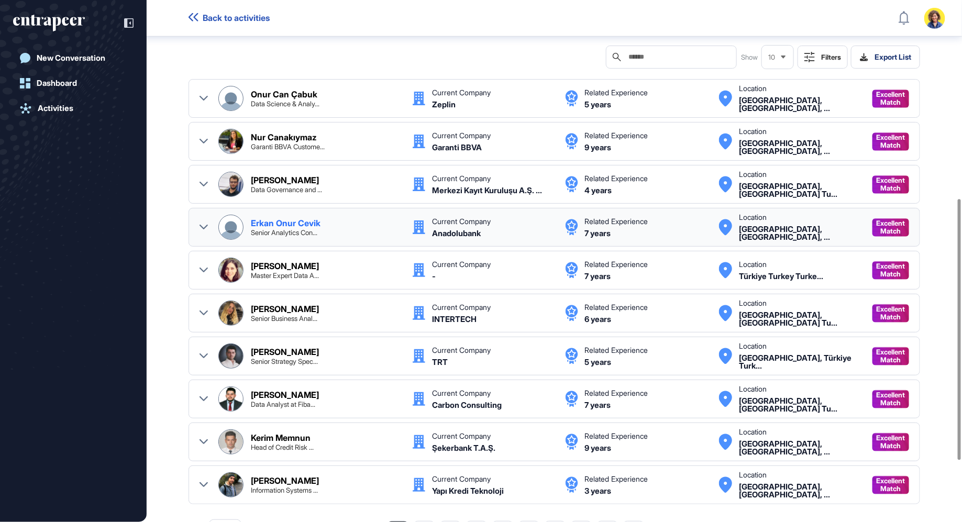
click at [205, 223] on icon at bounding box center [204, 227] width 8 height 8
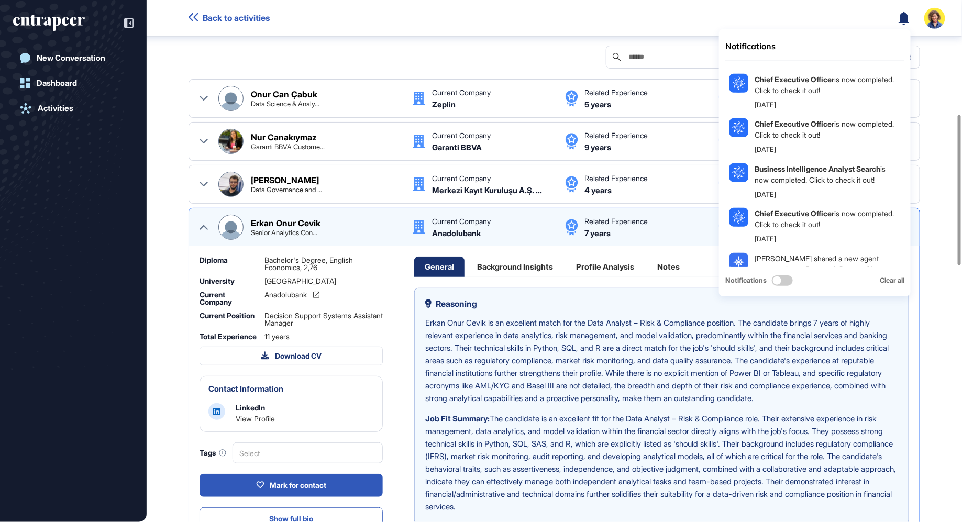
click at [173, 86] on div "Data Analyst Risk Compliance Dashboard Report 1. Job Description Seeking a Data…" at bounding box center [555, 494] width 816 height 1677
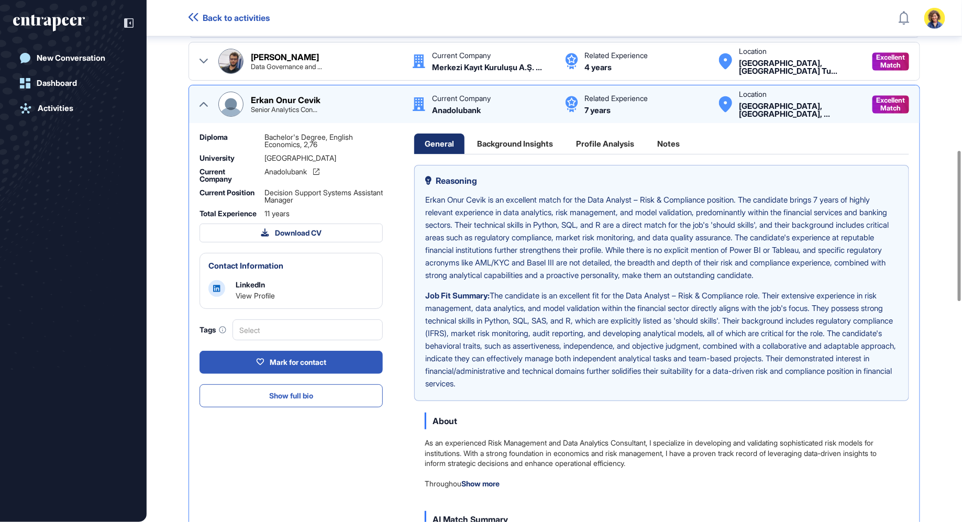
scroll to position [524, 0]
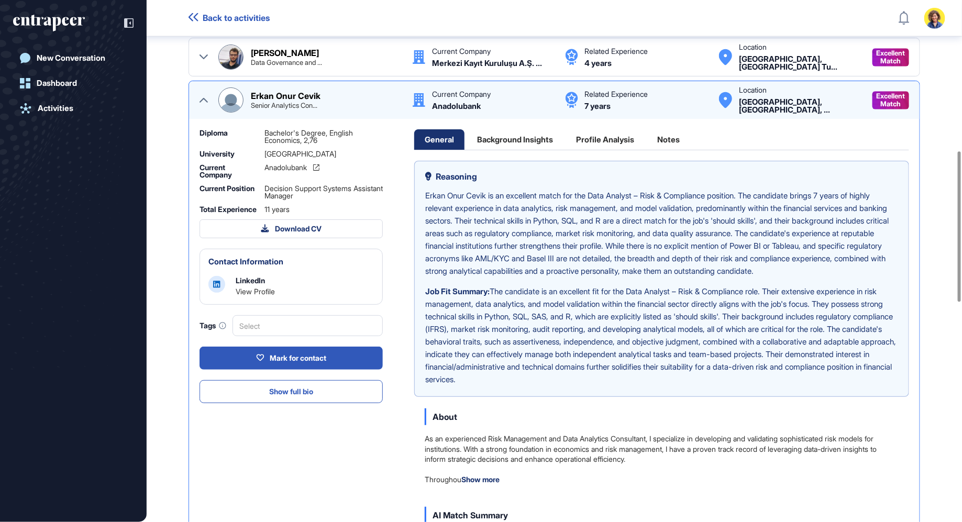
click at [462, 186] on div "Reasoning [PERSON_NAME] is an excellent match for the Data Analyst – Risk & Com…" at bounding box center [661, 279] width 495 height 236
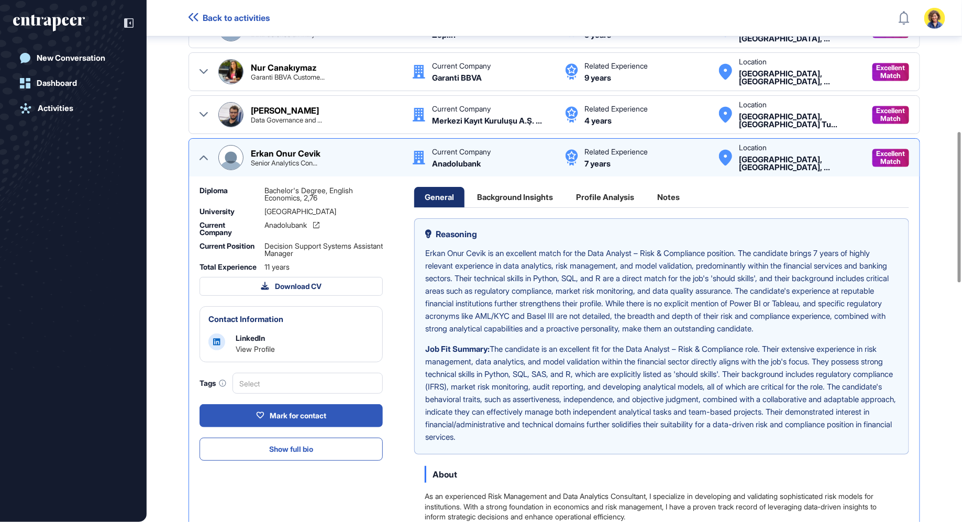
scroll to position [459, 0]
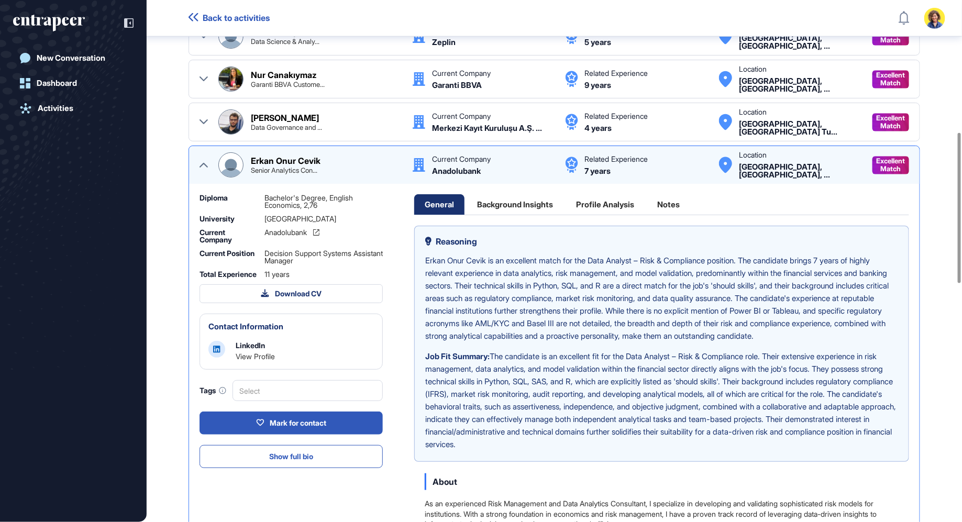
click at [511, 206] on div "Background Insights" at bounding box center [515, 204] width 97 height 20
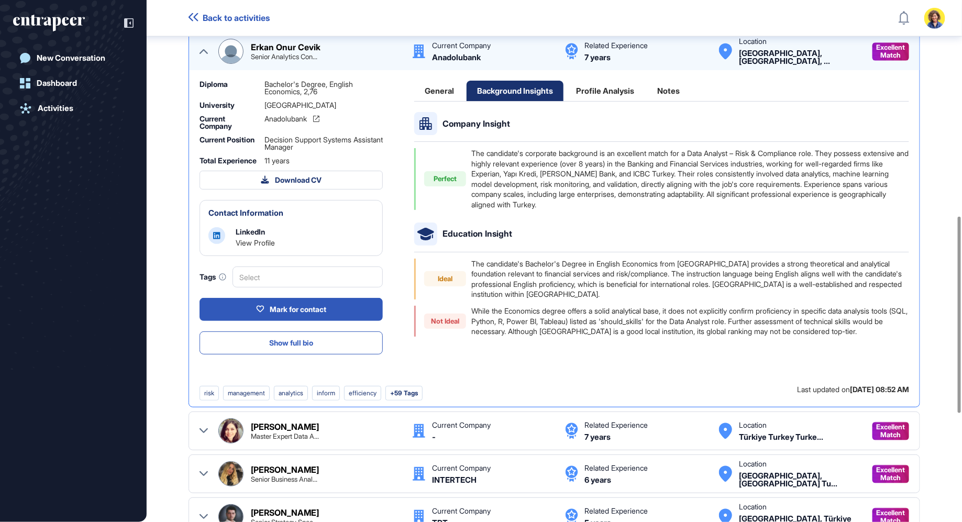
scroll to position [566, 0]
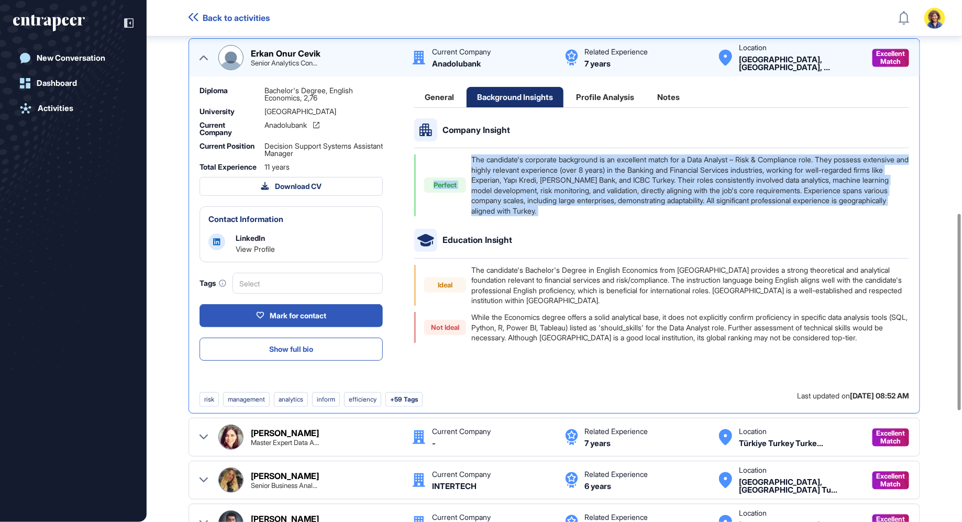
drag, startPoint x: 441, startPoint y: 160, endPoint x: 609, endPoint y: 225, distance: 180.1
click at [609, 225] on div "Company Insight Perfect The candidate's corporate background is an excellent ma…" at bounding box center [661, 230] width 495 height 225
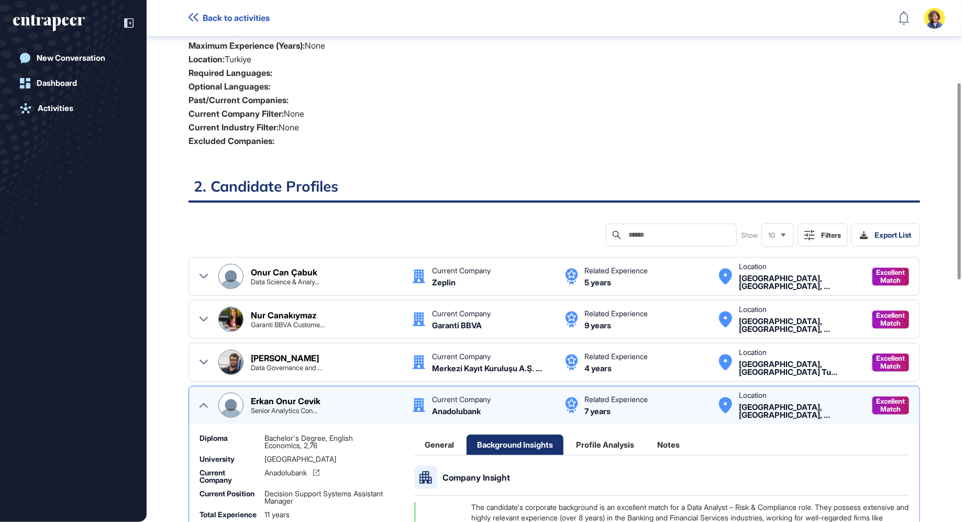
scroll to position [0, 0]
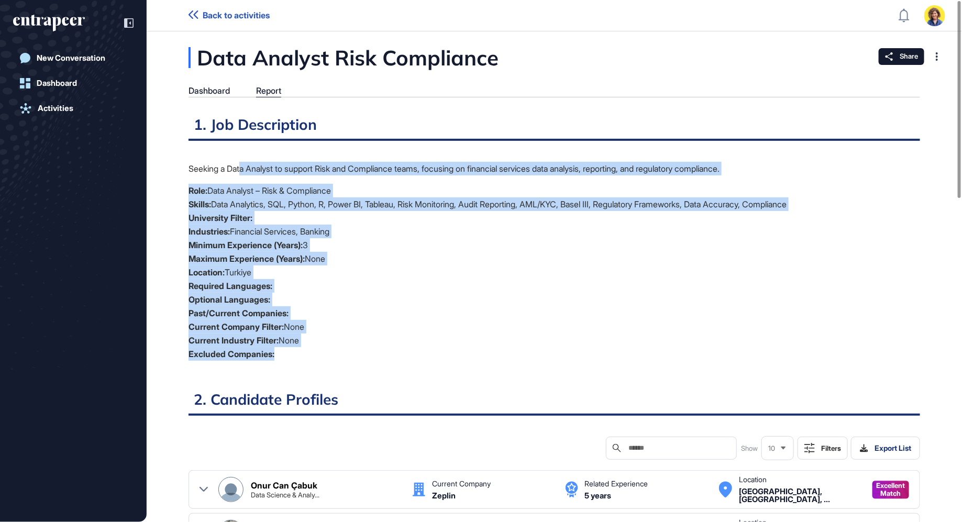
drag, startPoint x: 291, startPoint y: 360, endPoint x: 244, endPoint y: 170, distance: 195.3
click at [243, 170] on div "Seeking a Data Analyst to support Risk and Compliance teams, focusing on financ…" at bounding box center [555, 265] width 732 height 207
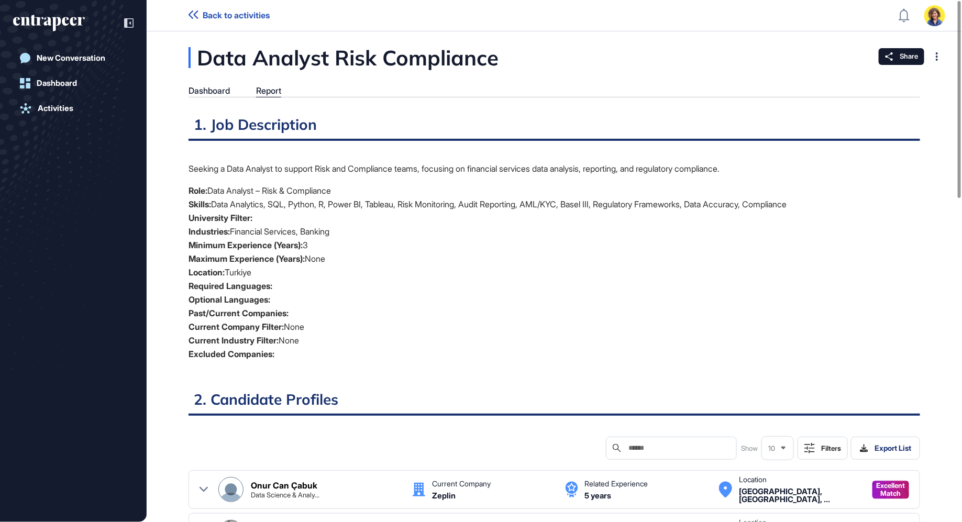
click at [281, 213] on li "University Filter:" at bounding box center [555, 218] width 732 height 14
drag, startPoint x: 231, startPoint y: 228, endPoint x: 389, endPoint y: 228, distance: 158.2
click at [389, 228] on li "Industries: Financial Services, Banking" at bounding box center [555, 232] width 732 height 14
click at [367, 236] on li "Industries: Financial Services, Banking" at bounding box center [555, 232] width 732 height 14
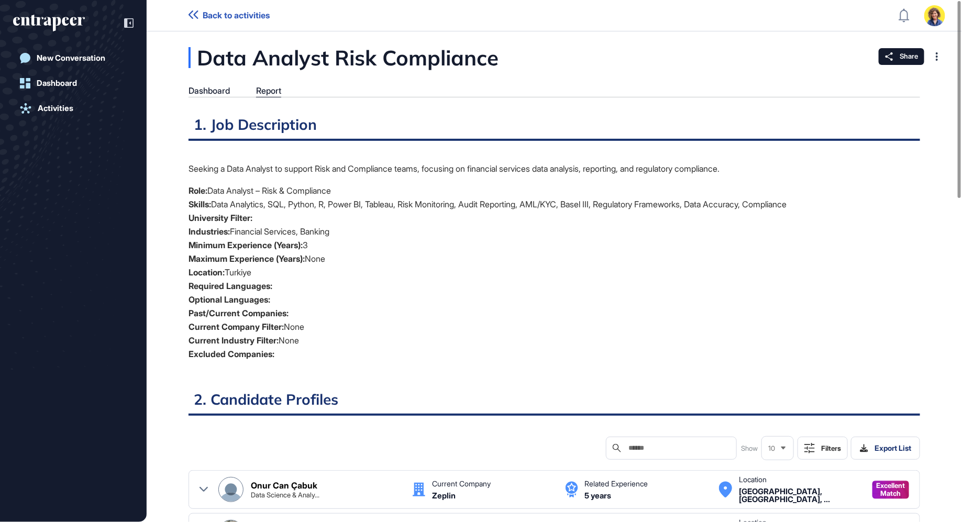
click at [367, 236] on li "Industries: Financial Services, Banking" at bounding box center [555, 232] width 732 height 14
drag, startPoint x: 187, startPoint y: 353, endPoint x: 340, endPoint y: 348, distance: 153.1
click at [340, 348] on li "Excluded Companies:" at bounding box center [555, 354] width 732 height 14
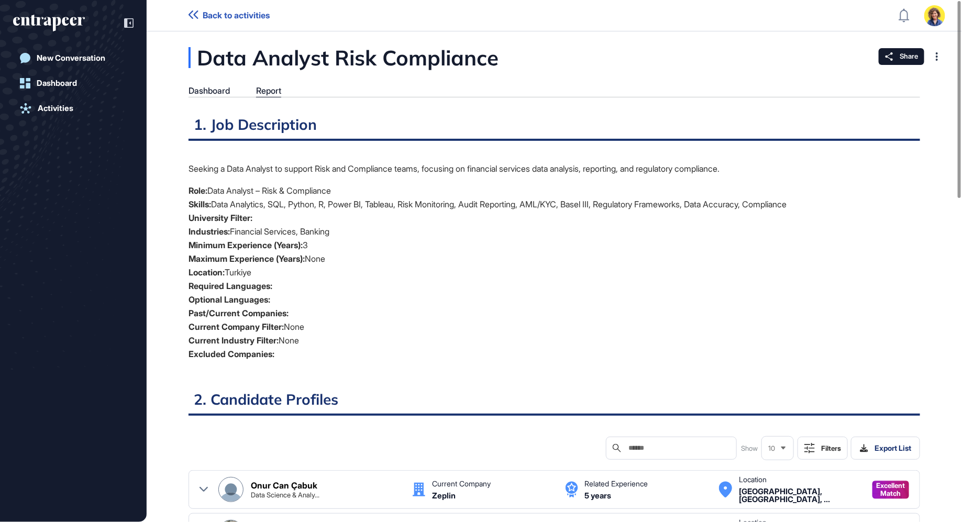
drag, startPoint x: 184, startPoint y: 325, endPoint x: 322, endPoint y: 323, distance: 138.3
drag, startPoint x: 183, startPoint y: 308, endPoint x: 297, endPoint y: 312, distance: 113.3
click at [297, 312] on li "Past/Current Companies:" at bounding box center [555, 314] width 732 height 14
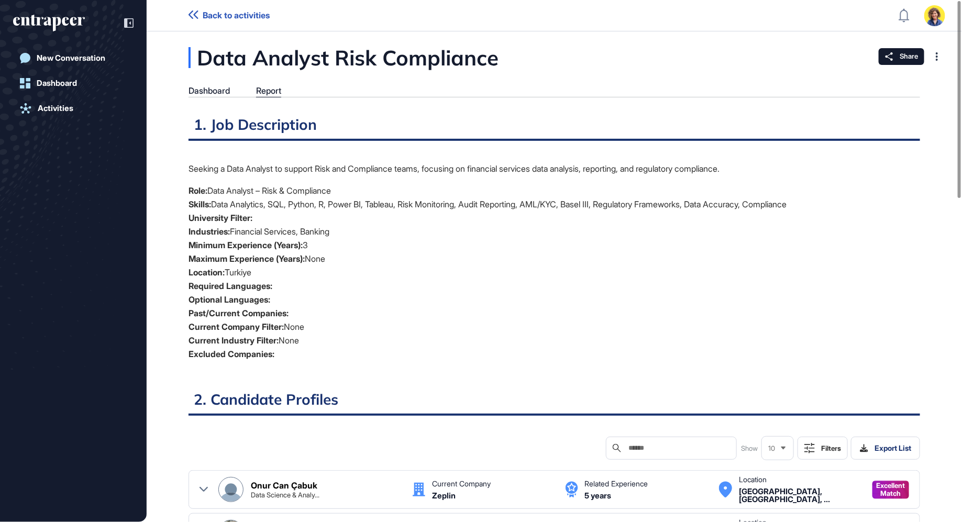
click at [193, 328] on strong "Current Company Filter:" at bounding box center [236, 327] width 95 height 10
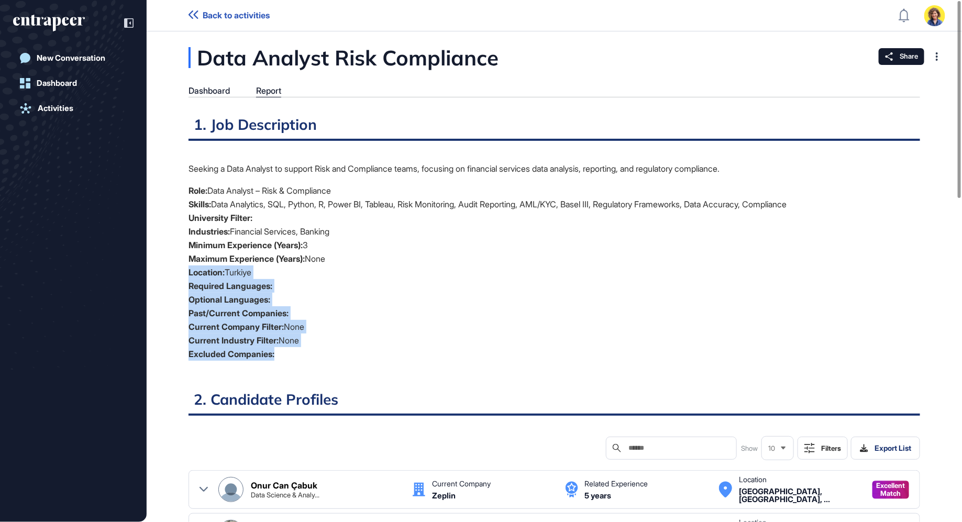
drag, startPoint x: 177, startPoint y: 274, endPoint x: 311, endPoint y: 362, distance: 160.9
click at [311, 362] on div "Seeking a Data Analyst to support Risk and Compliance teams, focusing on financ…" at bounding box center [555, 265] width 732 height 207
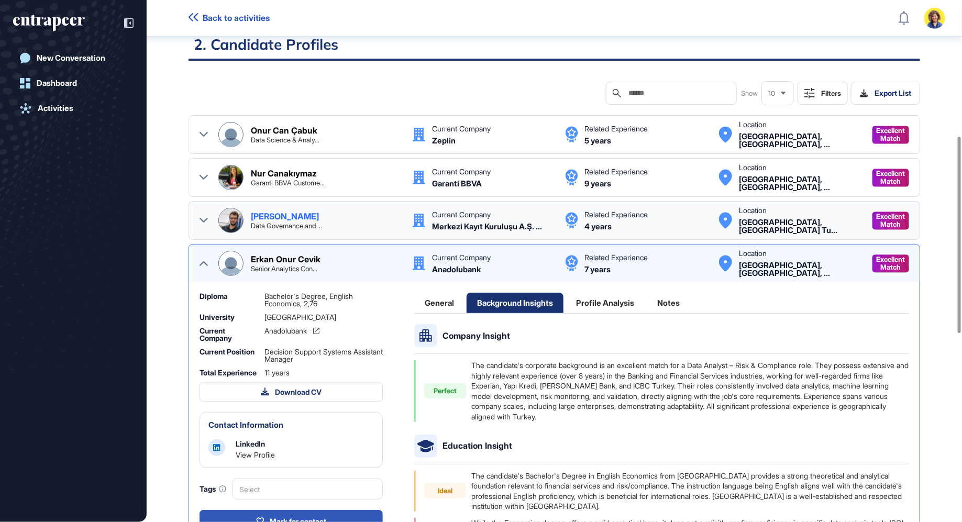
scroll to position [362, 0]
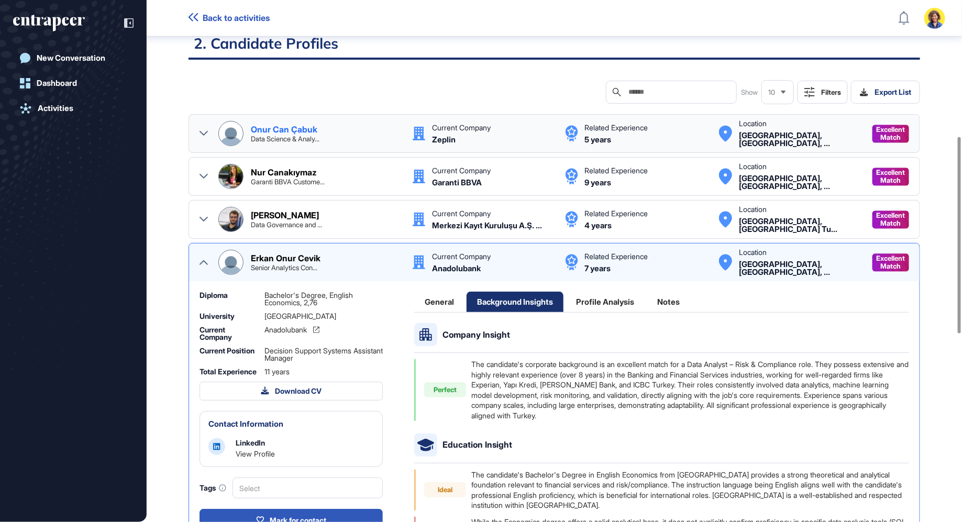
click at [194, 128] on div "Onur Can Çabuk Data Science & Analy... Current Company Zeplin Related Experienc…" at bounding box center [555, 133] width 732 height 39
click at [200, 130] on icon at bounding box center [204, 133] width 8 height 8
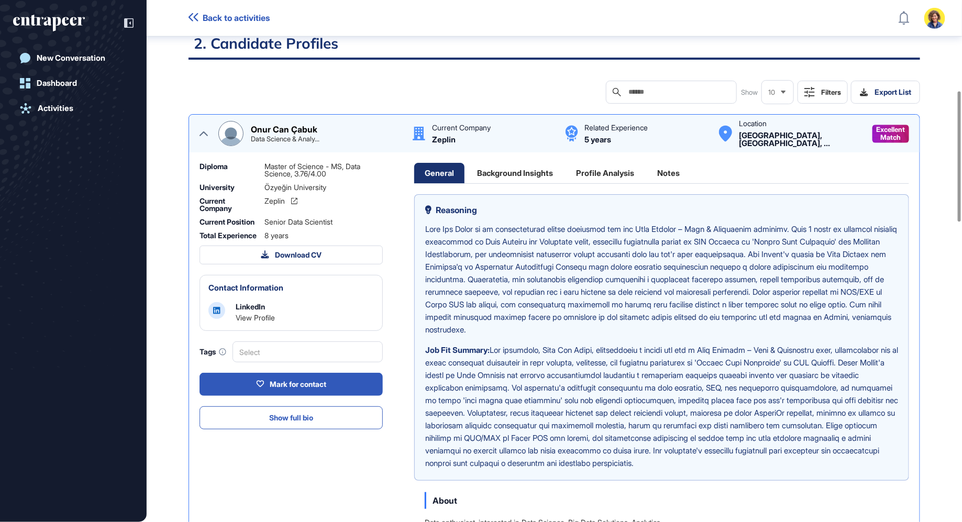
click at [203, 133] on icon at bounding box center [204, 133] width 8 height 8
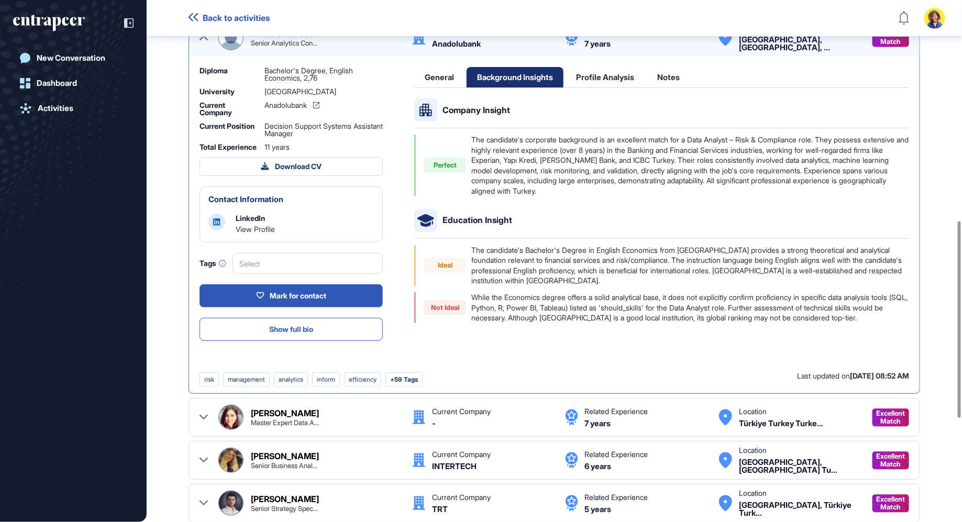
scroll to position [587, 0]
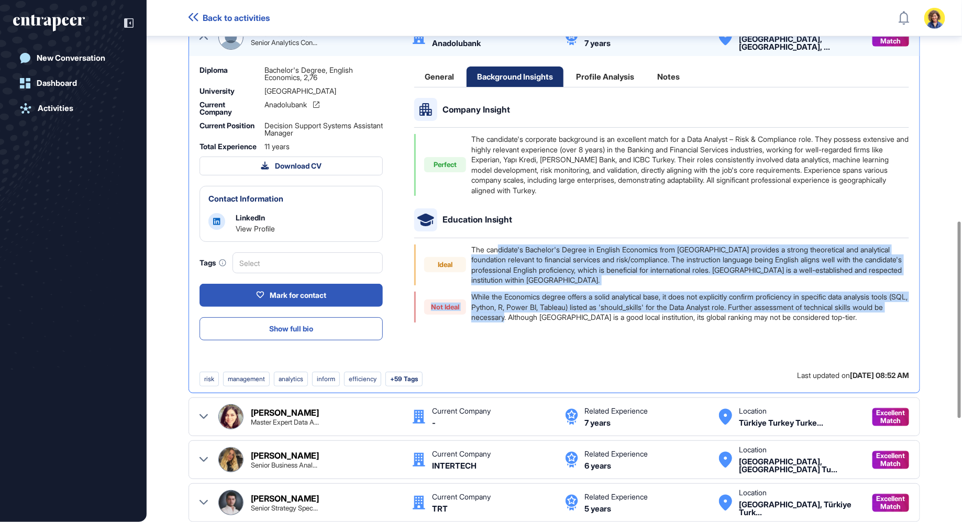
drag, startPoint x: 498, startPoint y: 245, endPoint x: 558, endPoint y: 317, distance: 94.1
click at [558, 317] on div "Ideal The candidate's Bachelor's Degree in English Economics from Marmara Ünive…" at bounding box center [661, 284] width 495 height 78
click at [558, 317] on div "While the Economics degree offers a solid analytical base, it does not explicit…" at bounding box center [691, 307] width 438 height 31
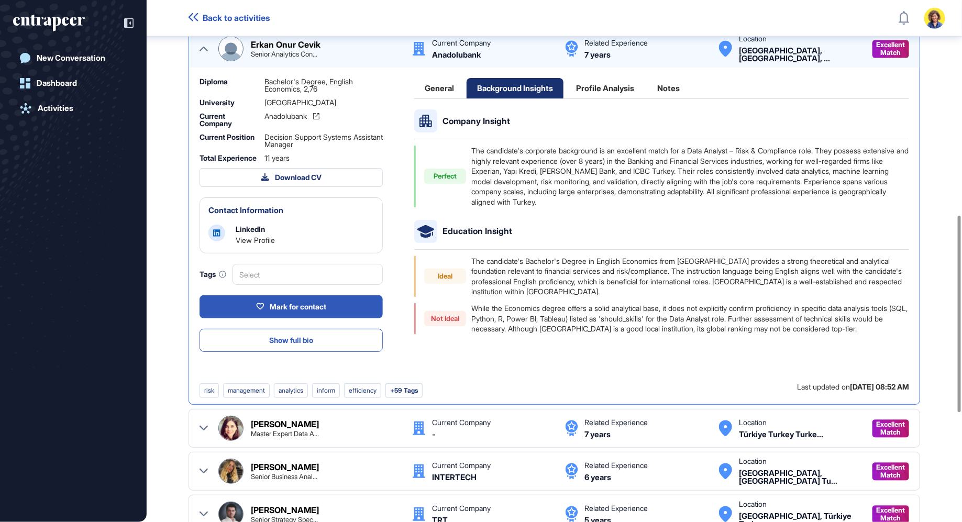
scroll to position [576, 0]
click at [604, 78] on div "Profile Analysis" at bounding box center [605, 88] width 79 height 20
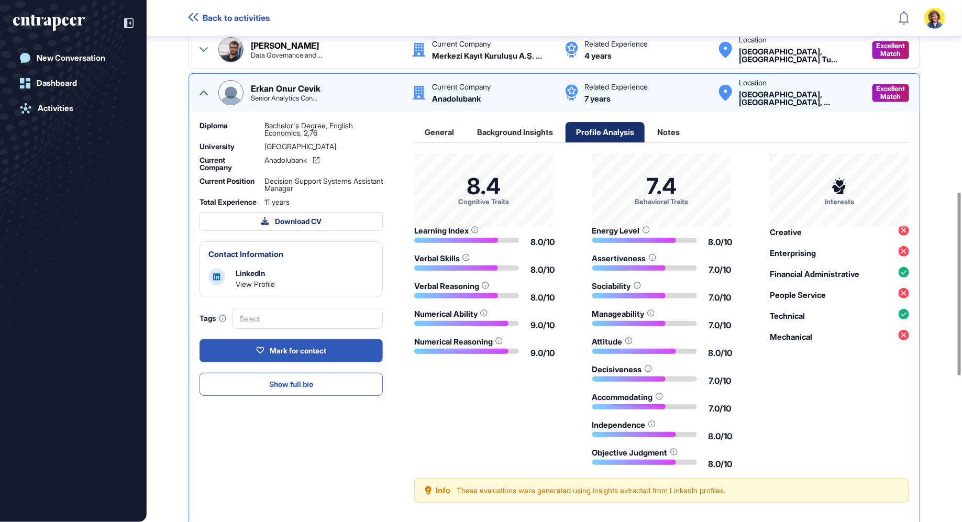
scroll to position [549, 0]
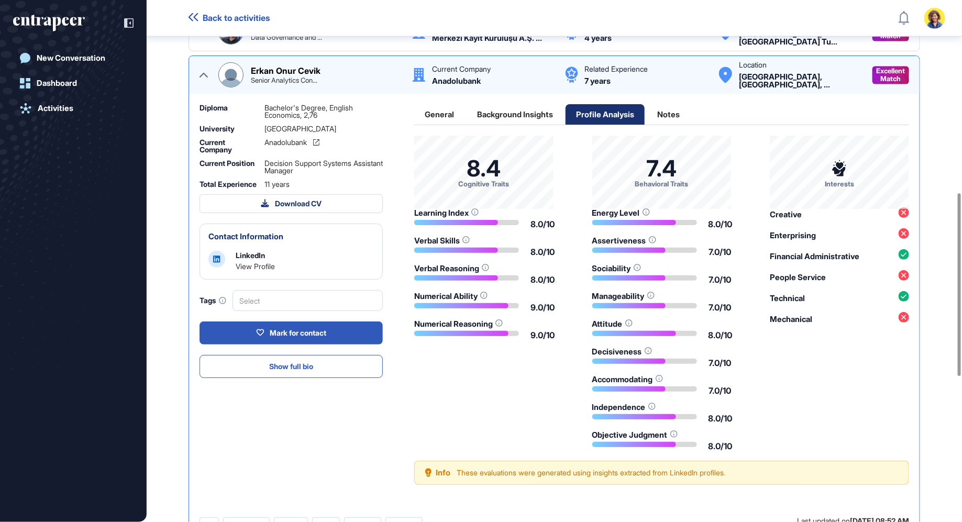
click at [163, 93] on div "Data Analyst Risk Compliance Dashboard Report 1. Job Description Seeking a Data…" at bounding box center [555, 200] width 816 height 1394
click at [500, 111] on div "Background Insights" at bounding box center [515, 114] width 97 height 20
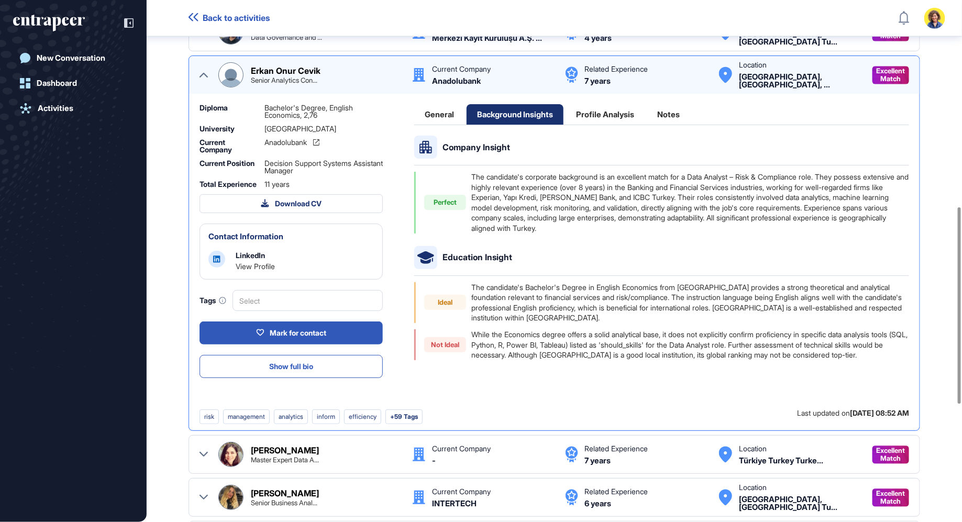
click at [612, 111] on div "Profile Analysis" at bounding box center [605, 114] width 79 height 20
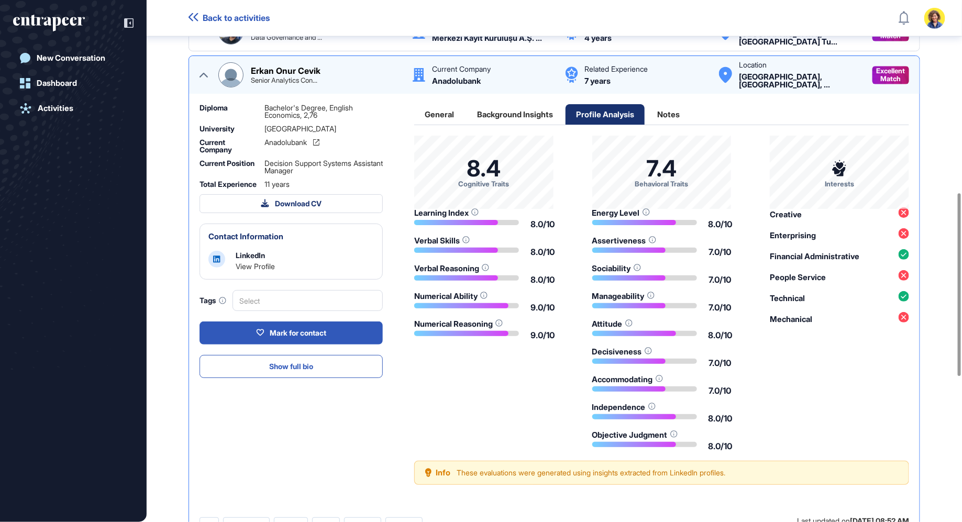
click at [673, 109] on div "Notes" at bounding box center [668, 114] width 43 height 20
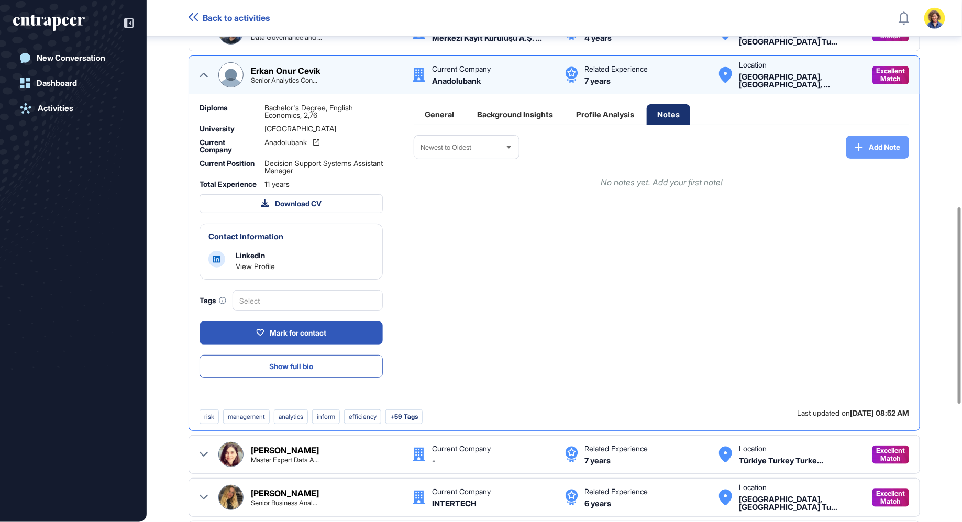
click at [867, 150] on button "Add Note" at bounding box center [878, 147] width 63 height 23
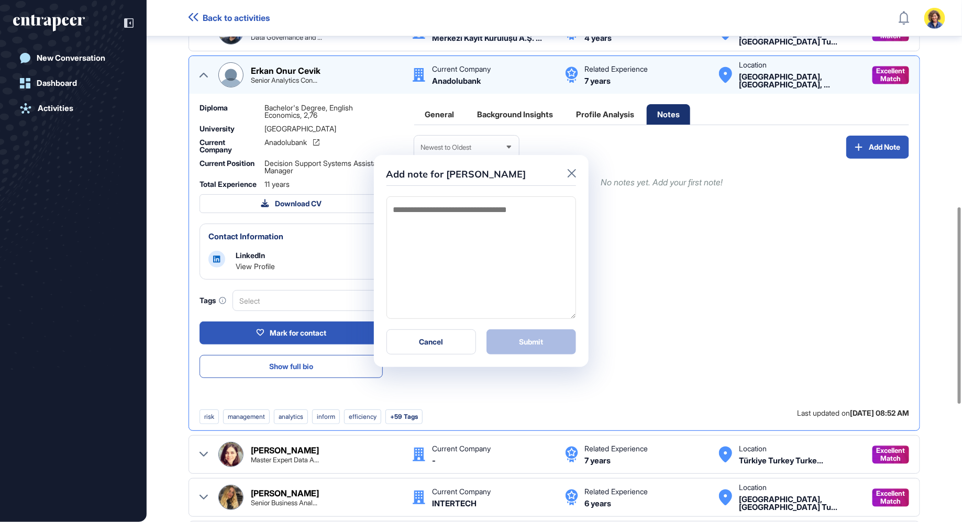
click at [459, 239] on textarea at bounding box center [482, 257] width 190 height 123
type textarea "*"
click at [574, 174] on icon at bounding box center [572, 173] width 8 height 8
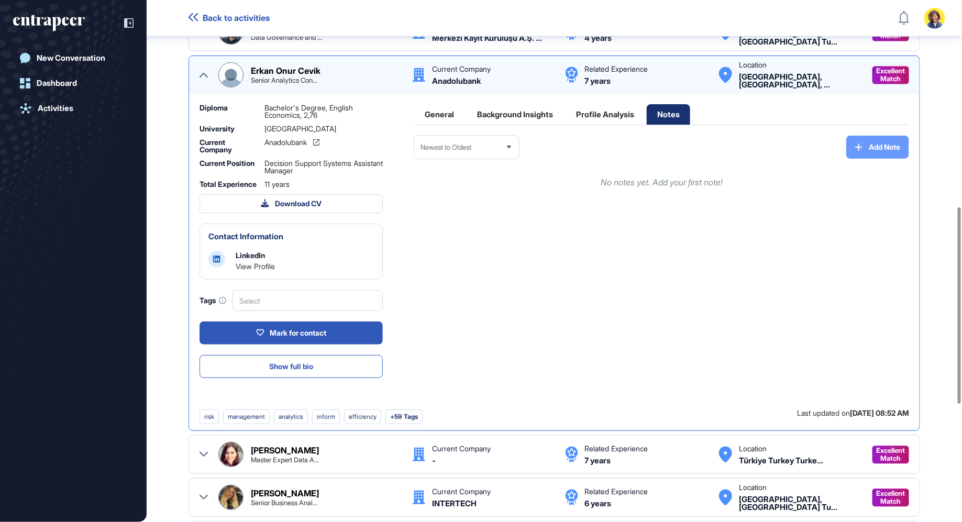
click at [886, 138] on button "Add Note" at bounding box center [878, 147] width 63 height 23
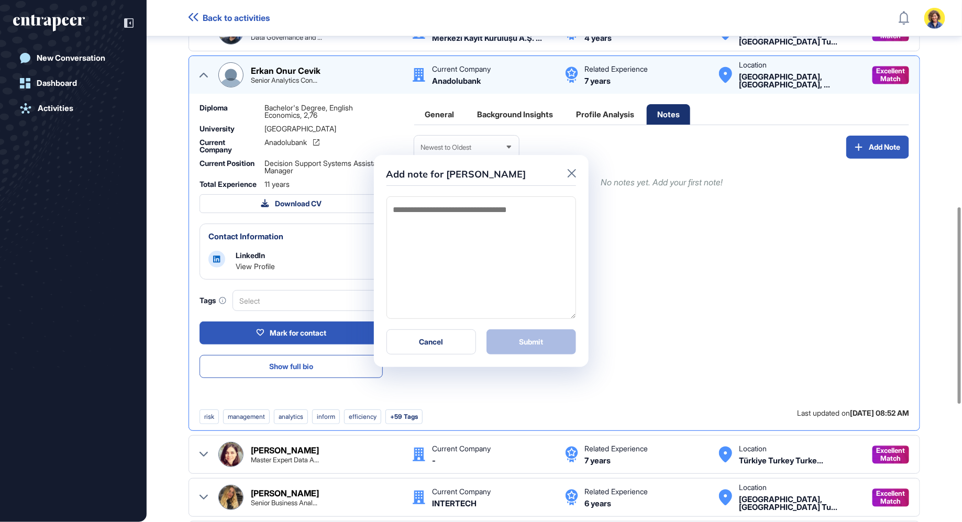
click at [489, 210] on textarea at bounding box center [482, 257] width 190 height 123
type textarea "*****"
click at [553, 341] on button "Submit" at bounding box center [532, 342] width 90 height 25
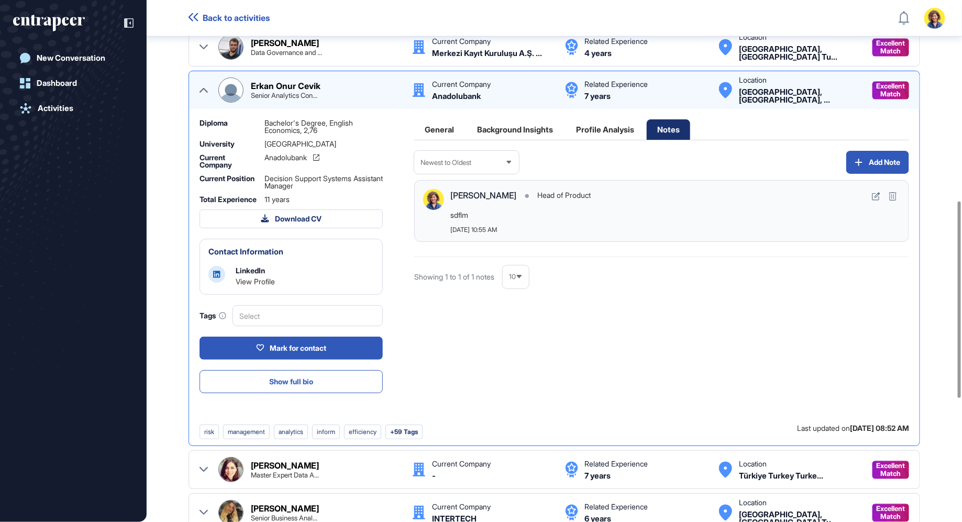
scroll to position [533, 0]
click at [435, 130] on div "General" at bounding box center [439, 130] width 50 height 20
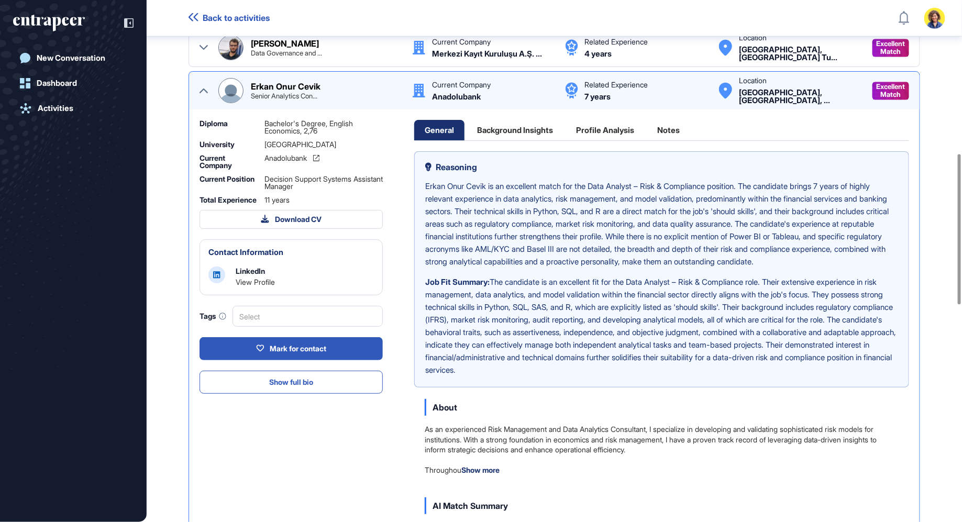
click at [206, 89] on icon at bounding box center [204, 91] width 8 height 5
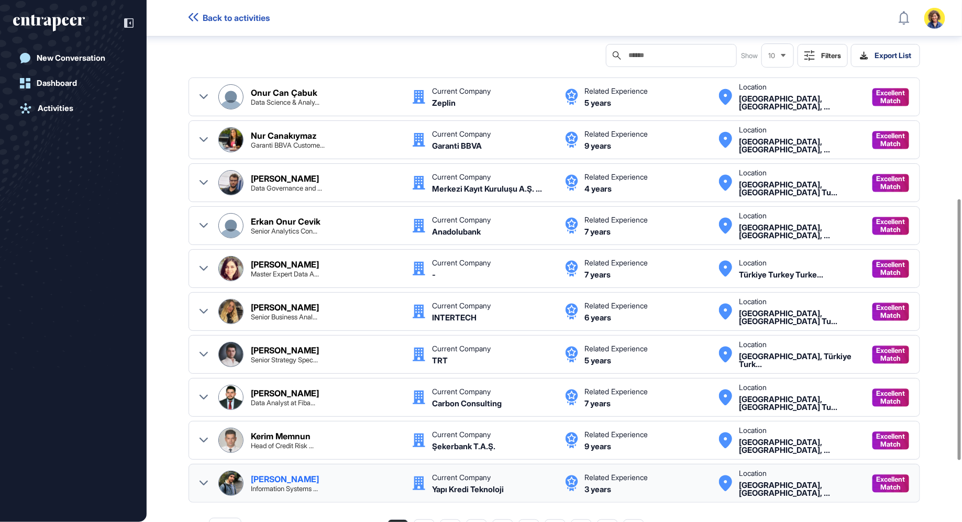
scroll to position [397, 0]
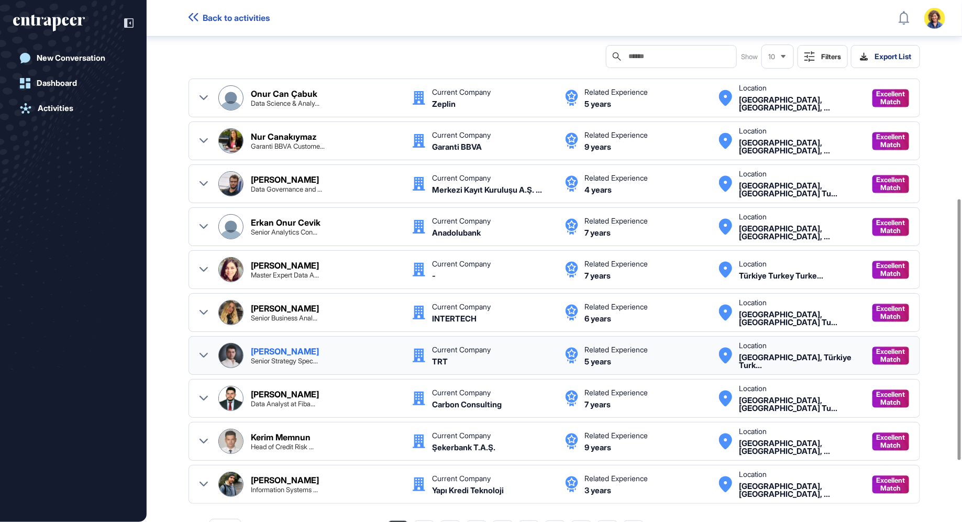
click at [202, 352] on icon at bounding box center [204, 356] width 8 height 8
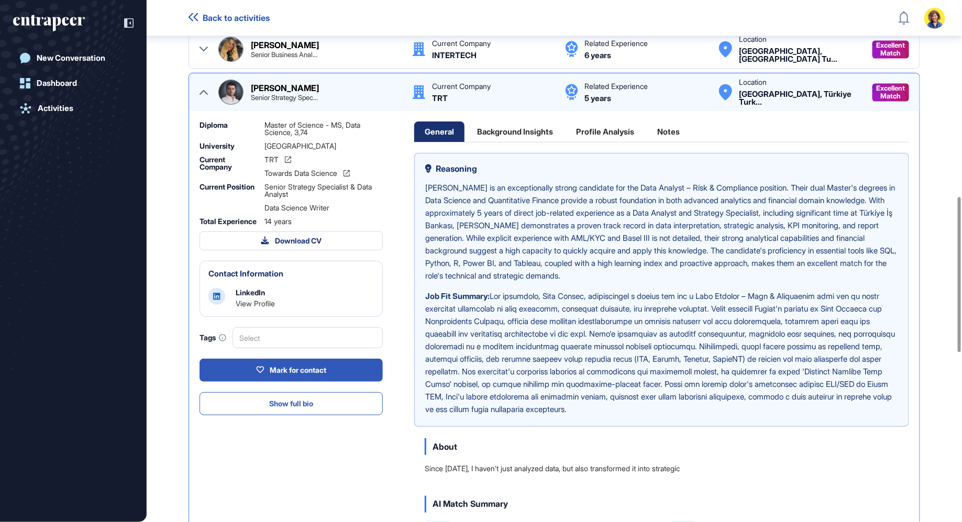
scroll to position [719, 0]
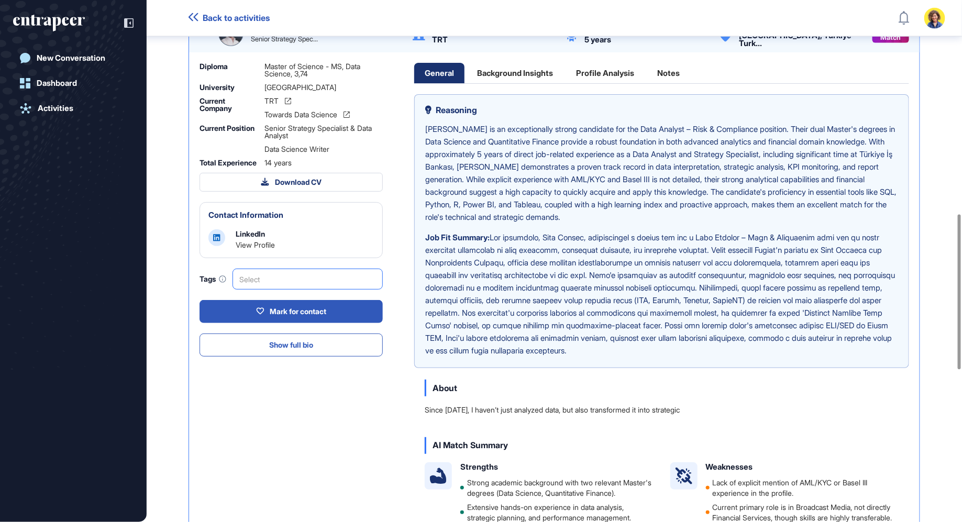
click at [272, 281] on div "Select" at bounding box center [308, 279] width 150 height 21
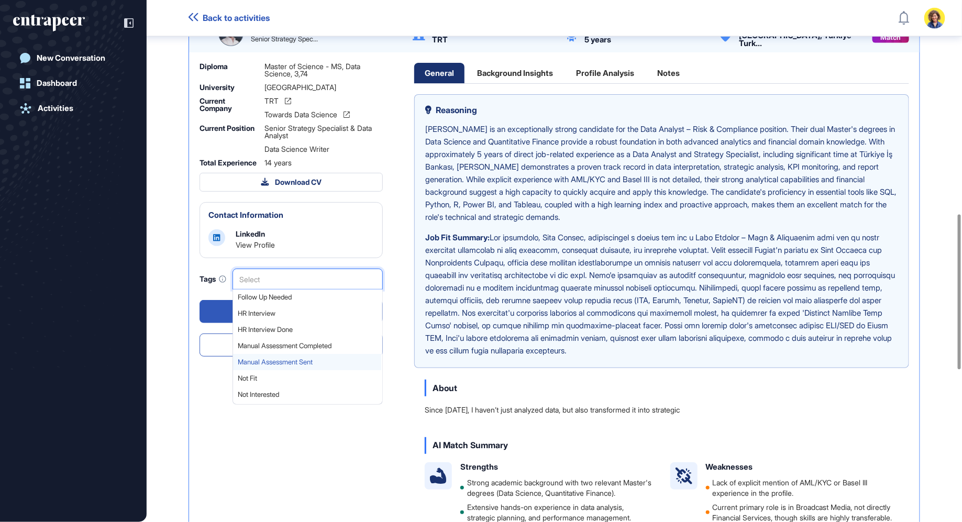
click at [286, 363] on span "Manual Assessment Sent" at bounding box center [307, 363] width 139 height 8
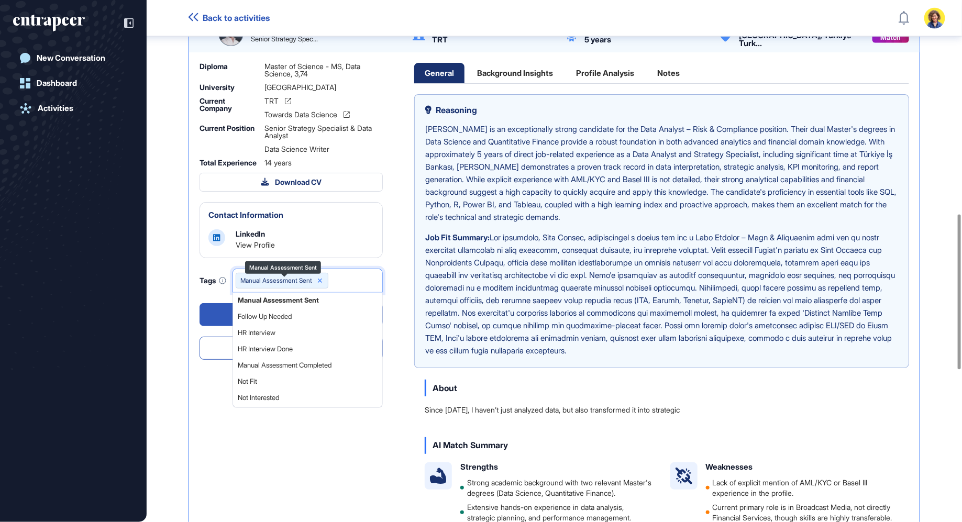
click at [322, 284] on icon at bounding box center [319, 280] width 7 height 7
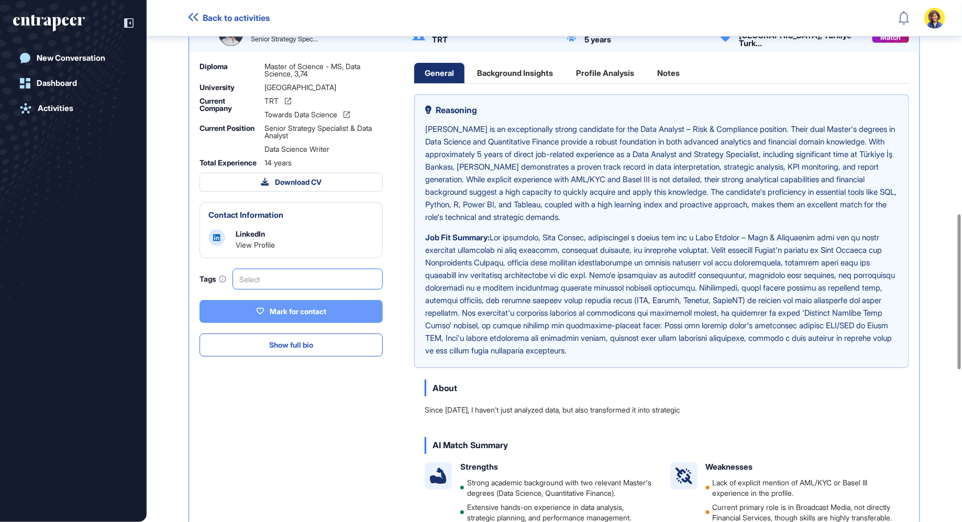
click at [315, 315] on div "Mark for contact" at bounding box center [291, 311] width 70 height 9
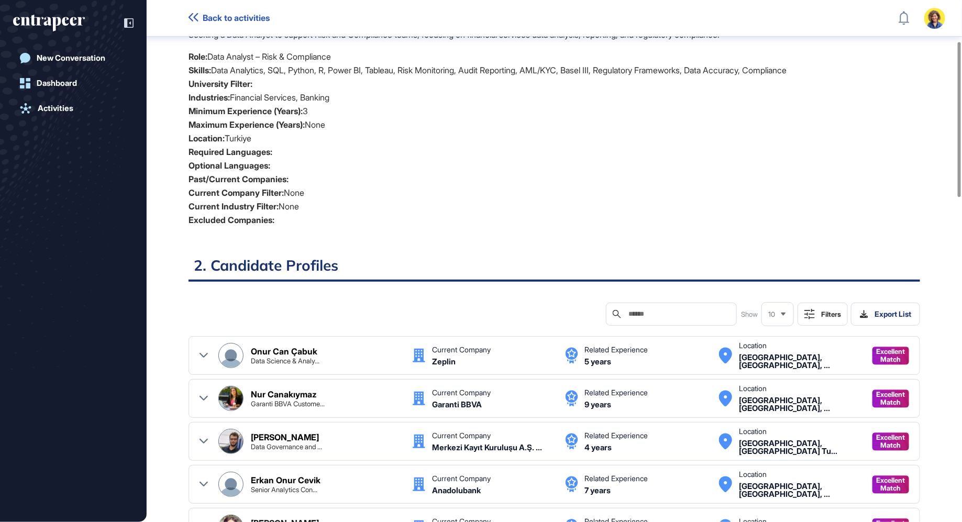
scroll to position [0, 0]
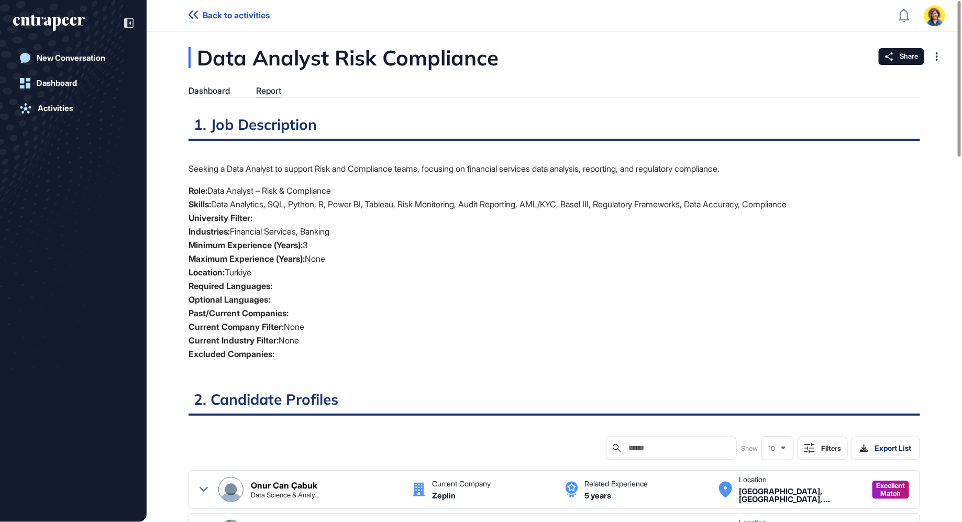
click at [214, 90] on div "Dashboard" at bounding box center [209, 91] width 41 height 10
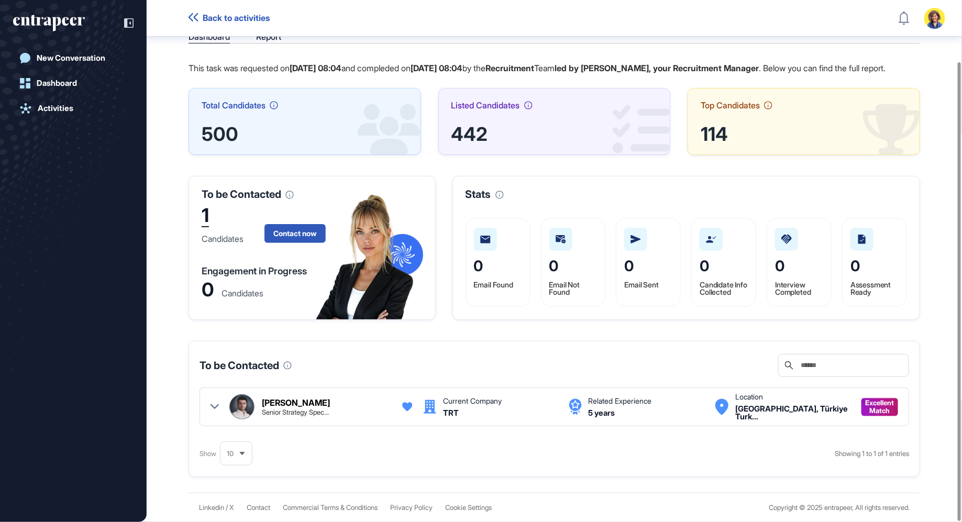
scroll to position [70, 0]
click at [211, 410] on icon at bounding box center [215, 407] width 8 height 8
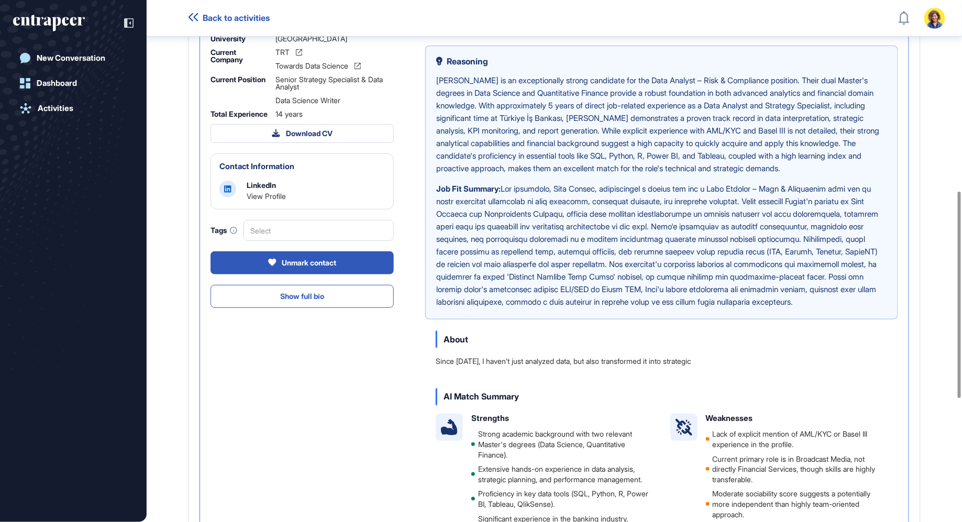
scroll to position [500, 0]
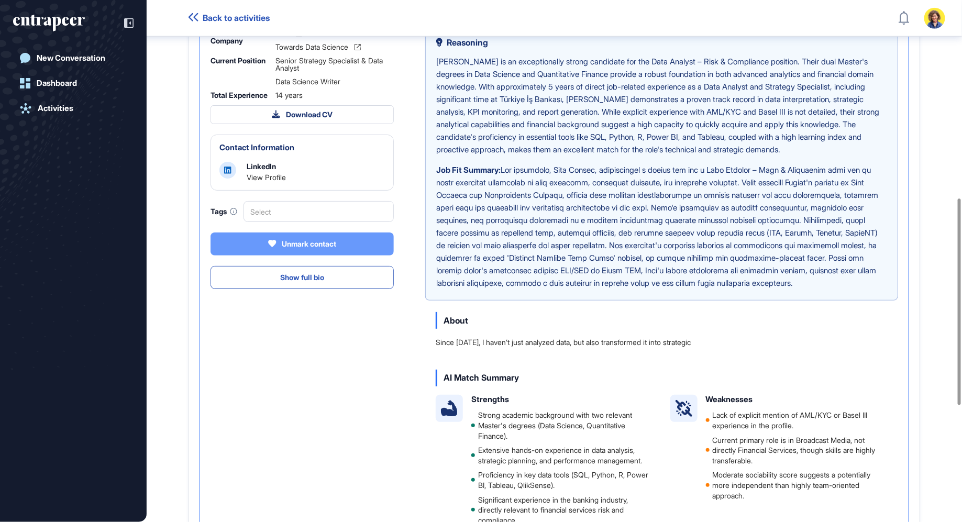
click at [304, 249] on div "Unmark contact" at bounding box center [302, 243] width 68 height 9
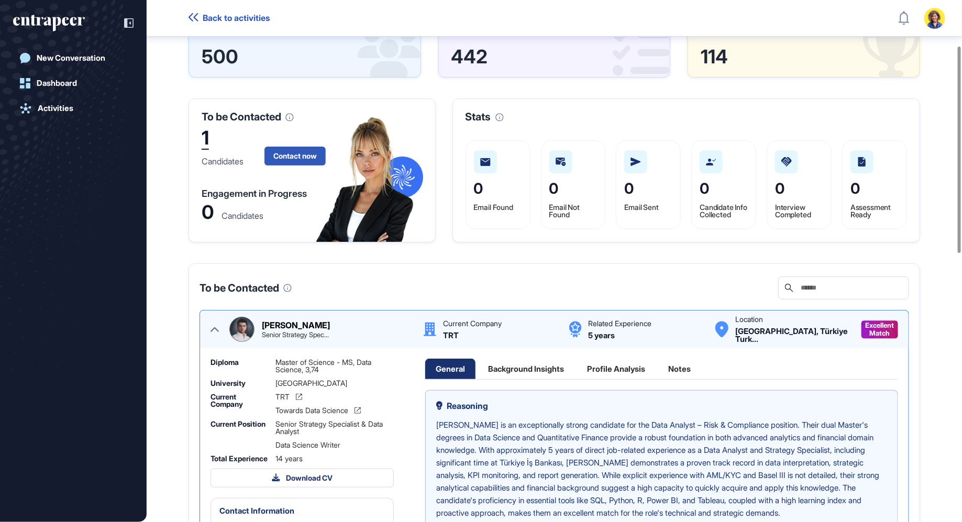
scroll to position [61, 0]
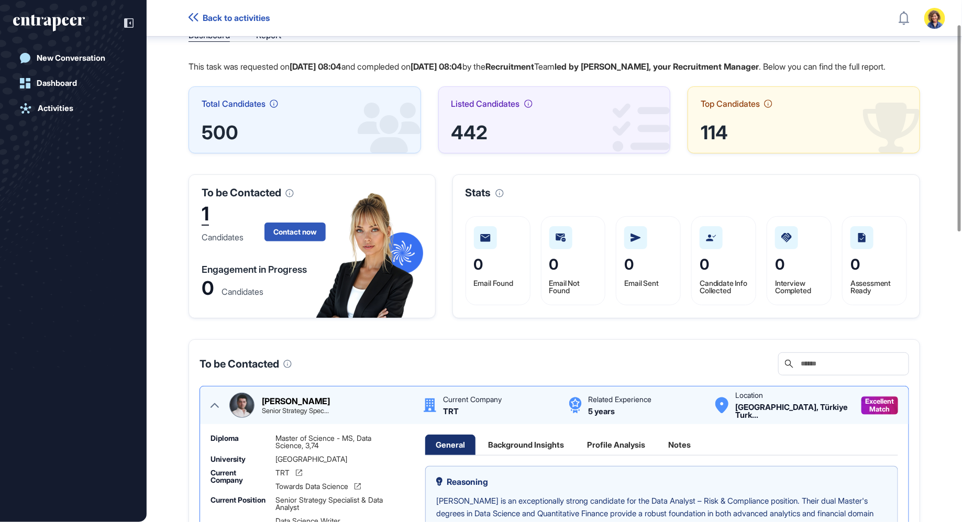
click at [552, 273] on span "0" at bounding box center [554, 265] width 9 height 18
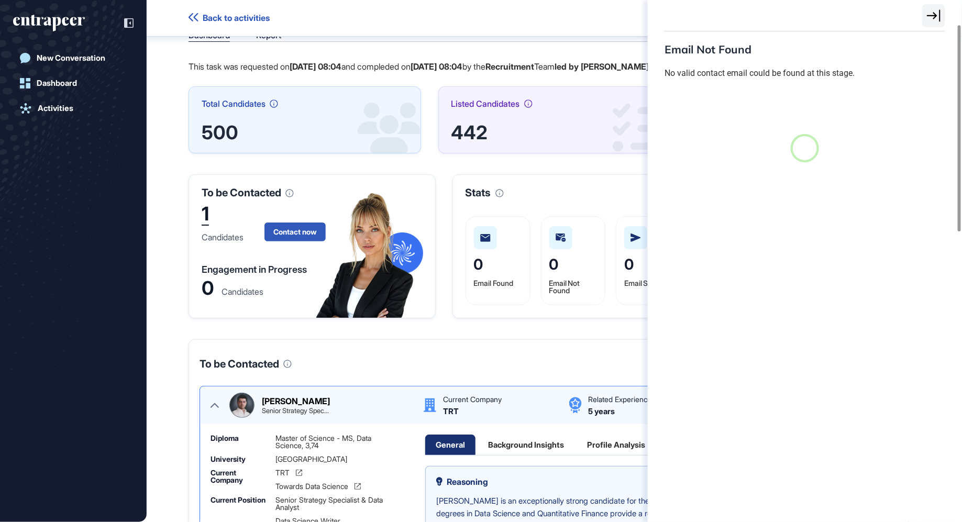
scroll to position [4, 1]
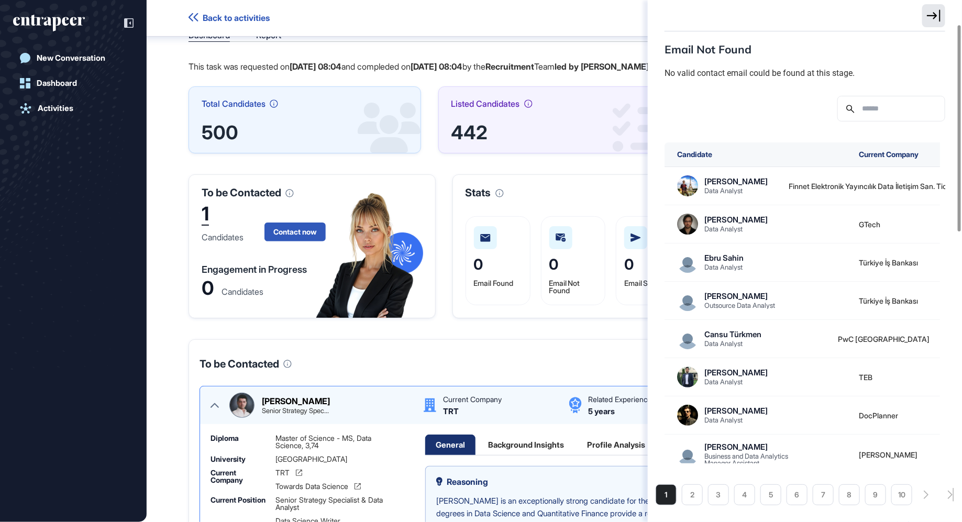
click at [936, 12] on icon at bounding box center [934, 15] width 14 height 13
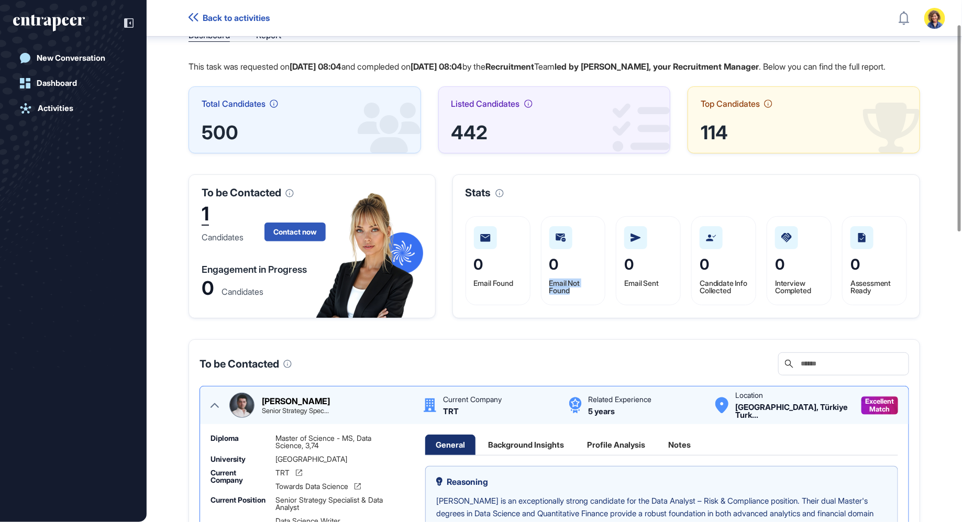
drag, startPoint x: 575, startPoint y: 305, endPoint x: 549, endPoint y: 295, distance: 27.4
click at [550, 295] on div "Email Not Found" at bounding box center [574, 288] width 48 height 16
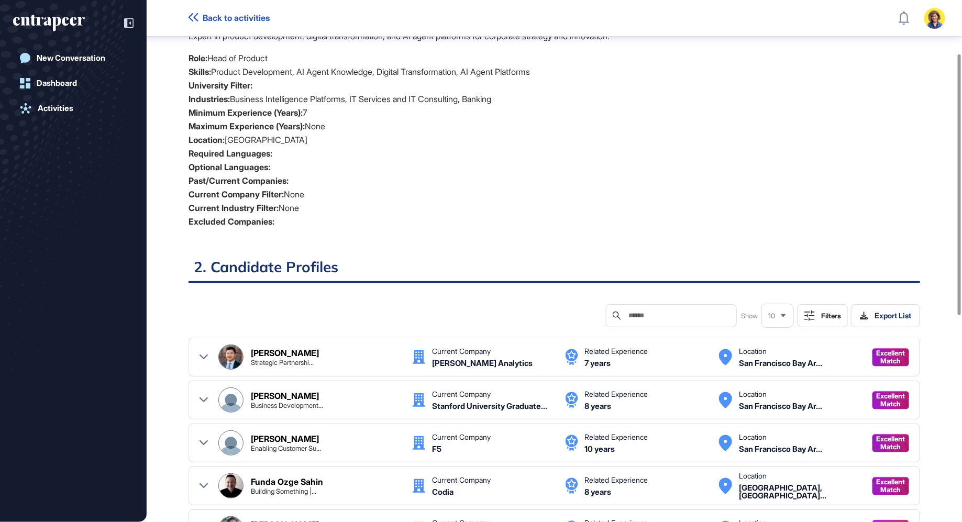
scroll to position [78, 0]
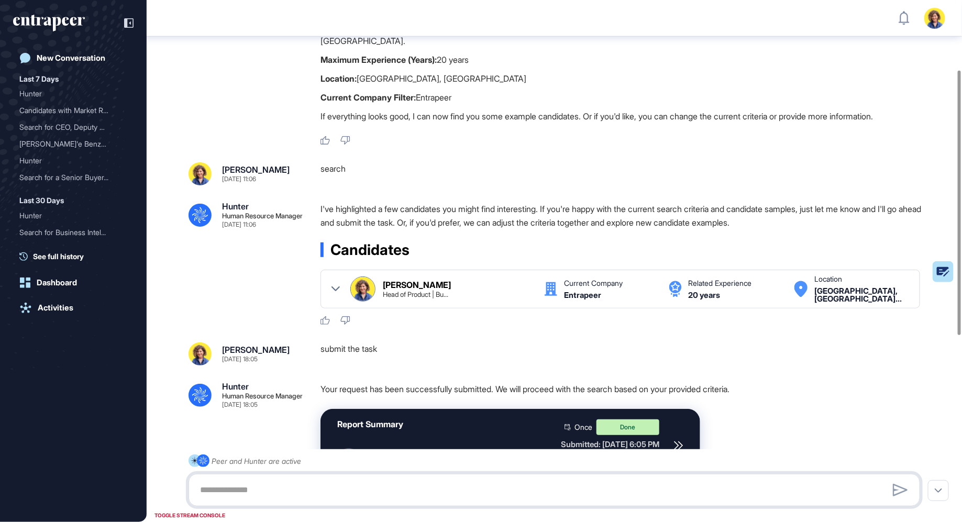
scroll to position [96, 0]
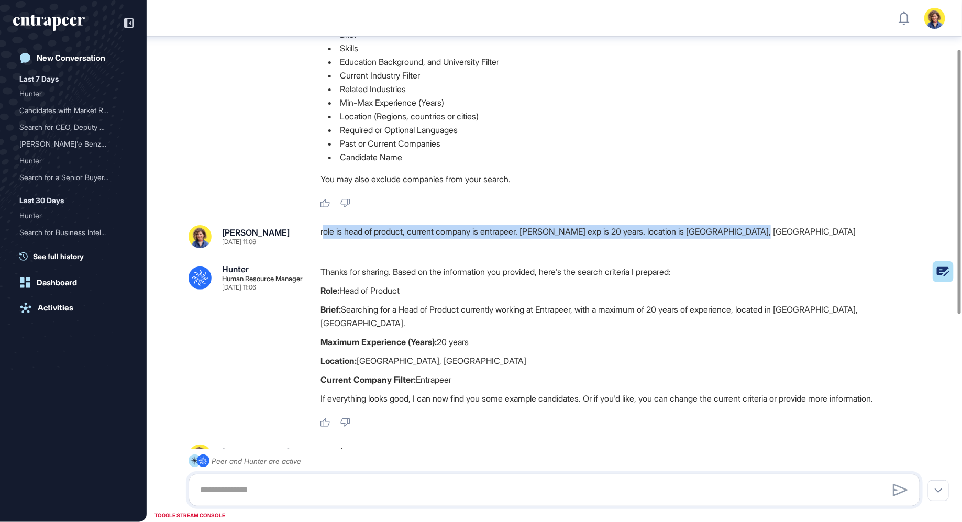
drag, startPoint x: 325, startPoint y: 233, endPoint x: 791, endPoint y: 234, distance: 465.3
click at [791, 234] on div "role is head of product, current company is entrapeer. [PERSON_NAME] exp is 20 …" at bounding box center [625, 236] width 608 height 23
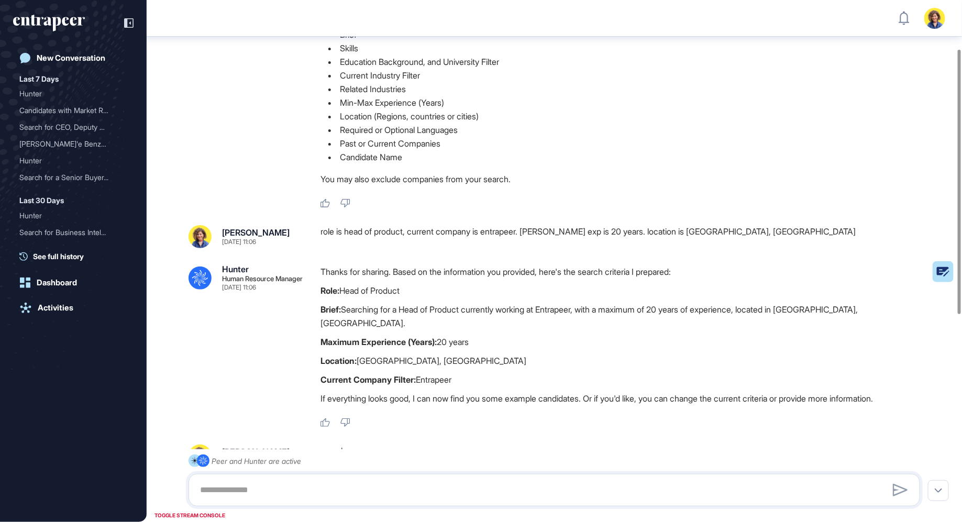
click at [783, 233] on div "role is head of product, current company is entrapeer. [PERSON_NAME] exp is 20 …" at bounding box center [625, 236] width 608 height 23
drag, startPoint x: 353, startPoint y: 232, endPoint x: 709, endPoint y: 231, distance: 355.8
click at [709, 231] on div "role is head of product, current company is entrapeer. [PERSON_NAME] exp is 20 …" at bounding box center [625, 236] width 608 height 23
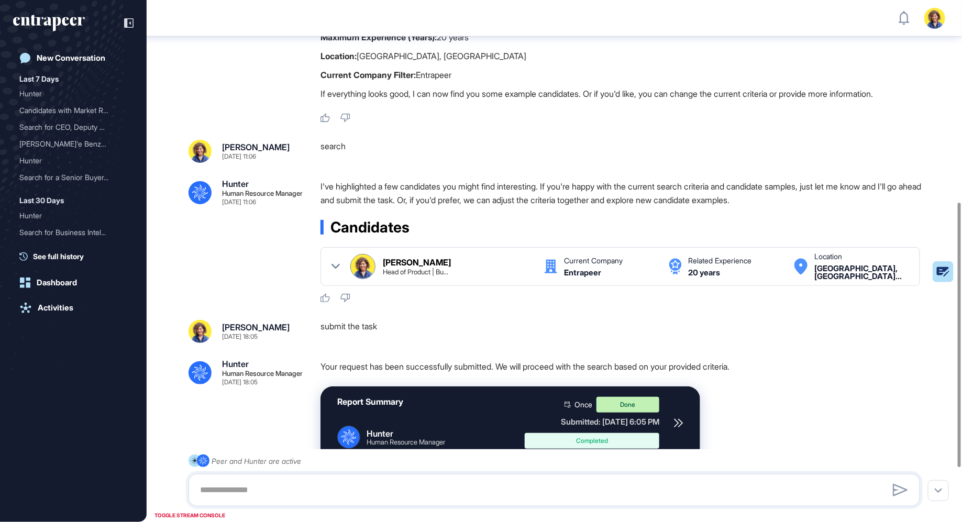
scroll to position [506, 0]
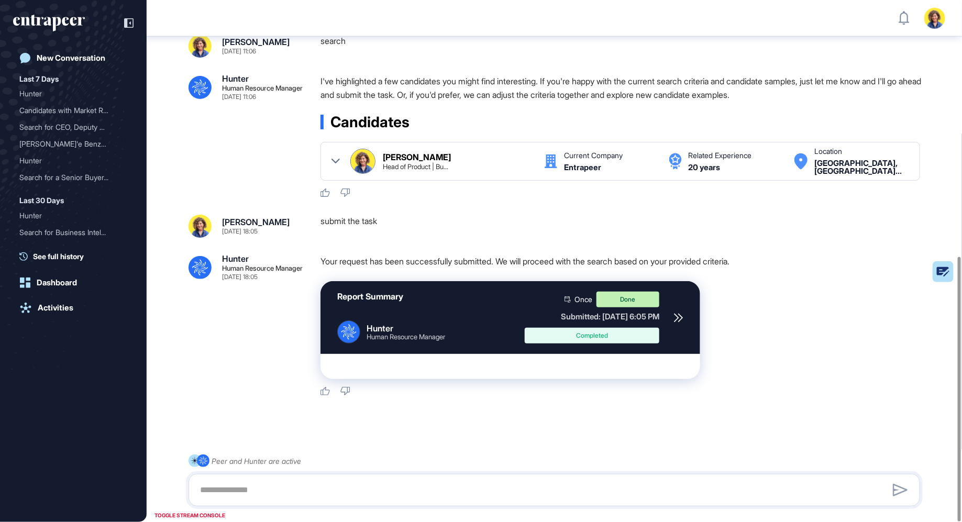
click at [675, 313] on icon at bounding box center [678, 317] width 9 height 9
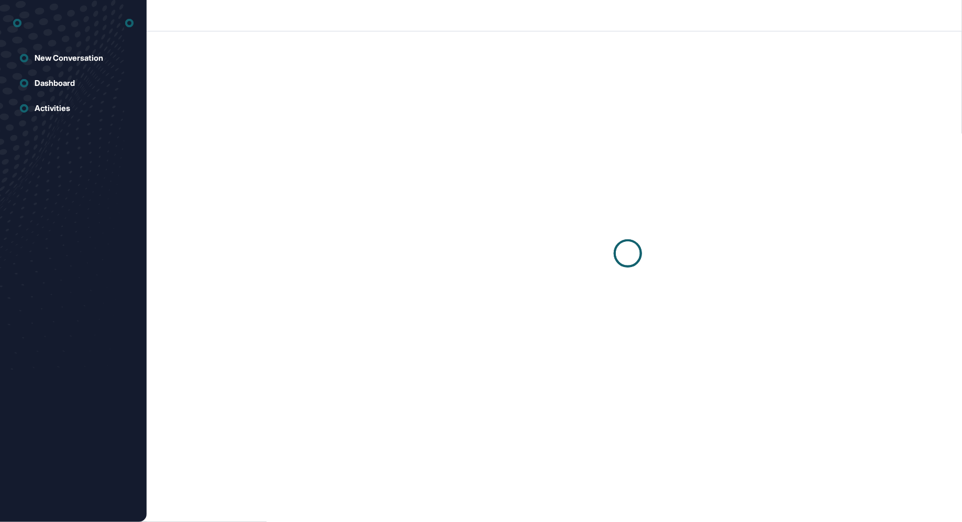
scroll to position [1, 1]
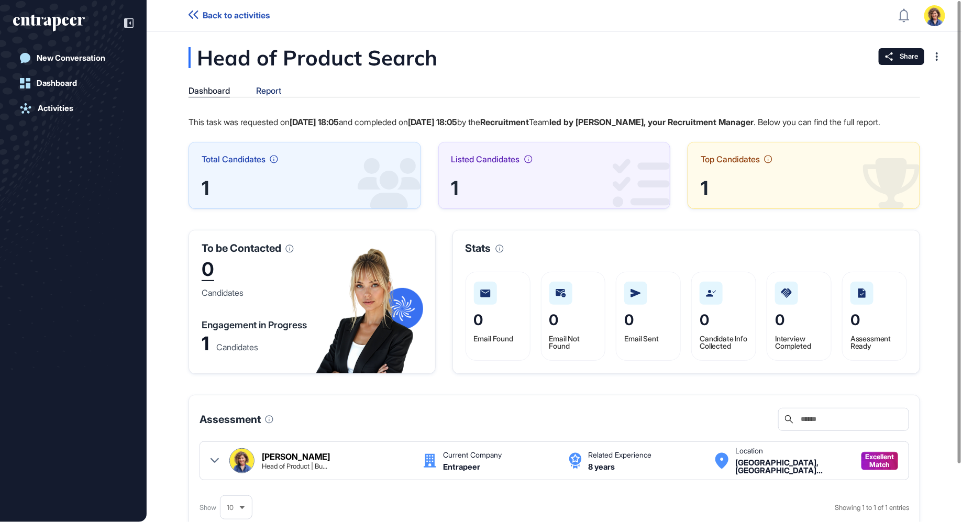
click at [270, 89] on div "Report" at bounding box center [268, 91] width 25 height 10
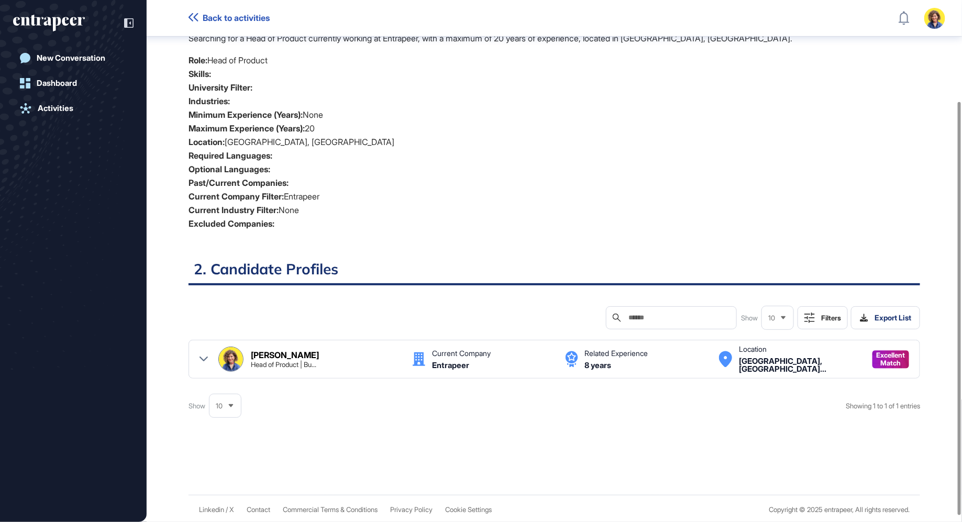
scroll to position [136, 0]
click at [202, 355] on icon at bounding box center [204, 359] width 8 height 8
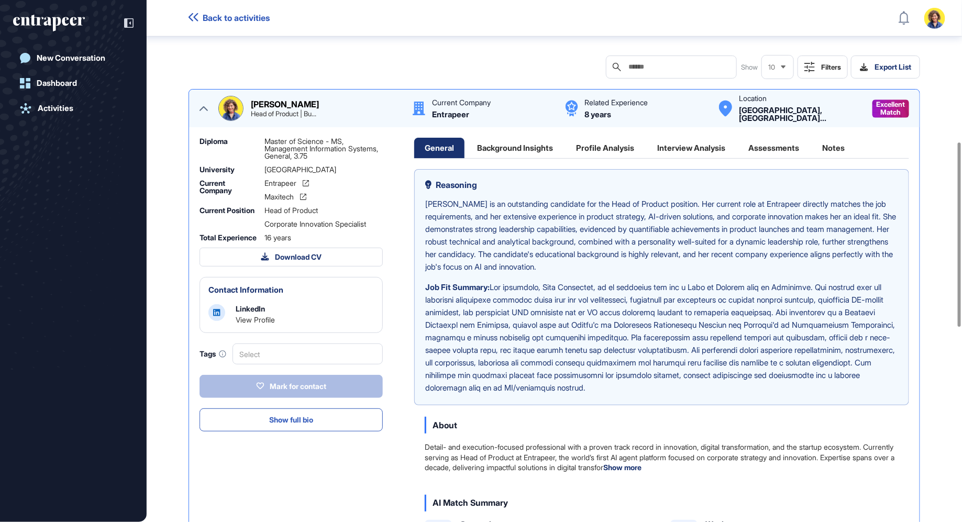
scroll to position [387, 0]
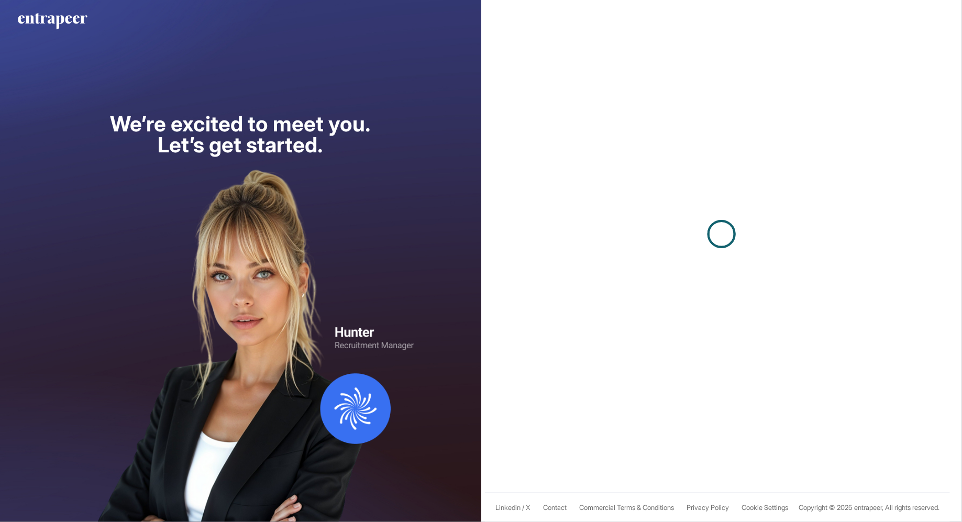
scroll to position [1, 1]
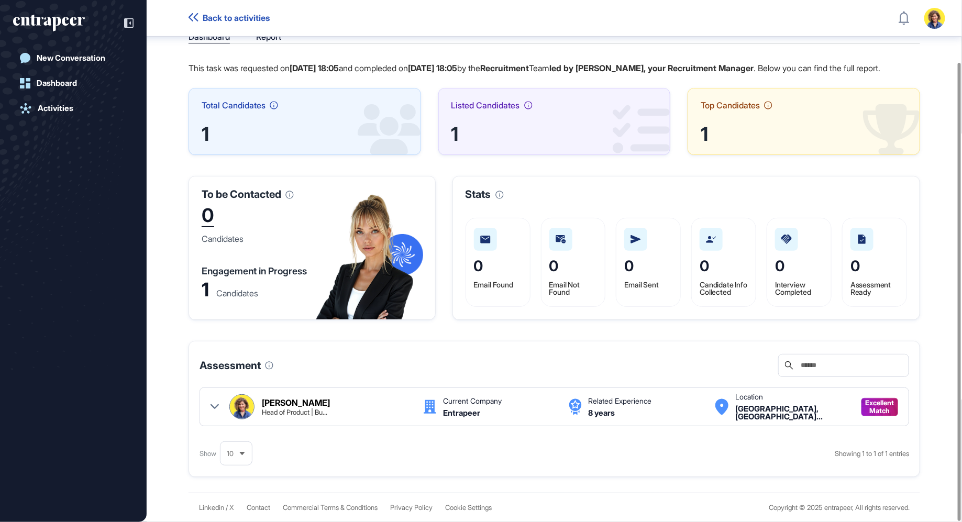
scroll to position [70, 0]
click at [211, 409] on icon at bounding box center [215, 407] width 8 height 8
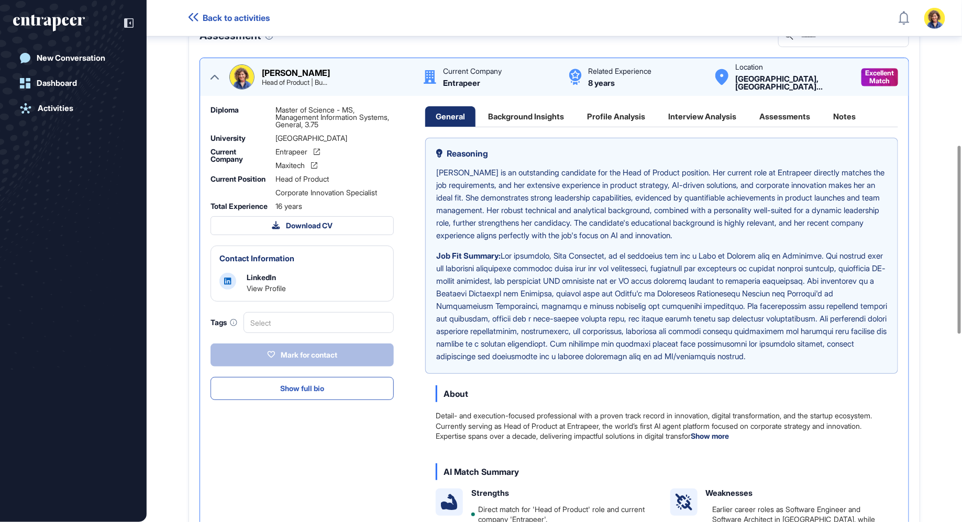
scroll to position [404, 0]
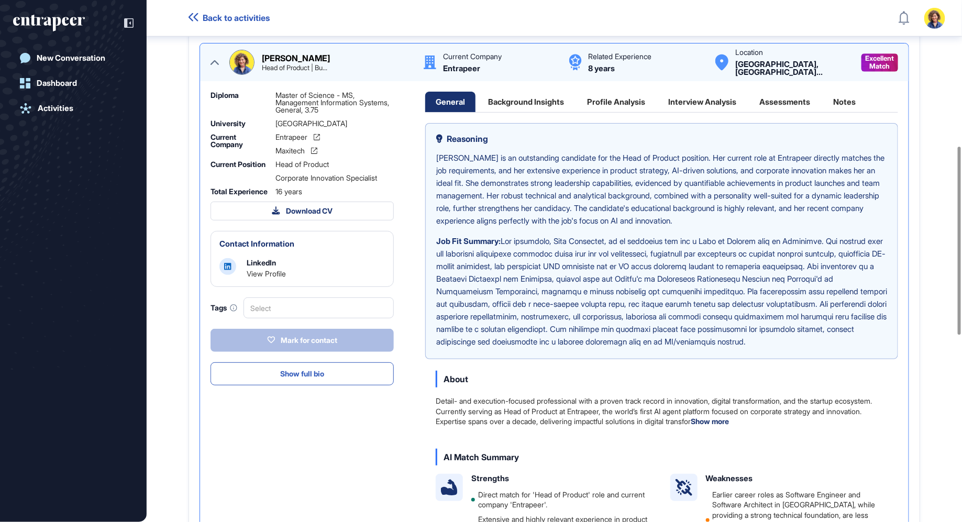
click at [718, 112] on div "Interview Analysis" at bounding box center [702, 102] width 89 height 20
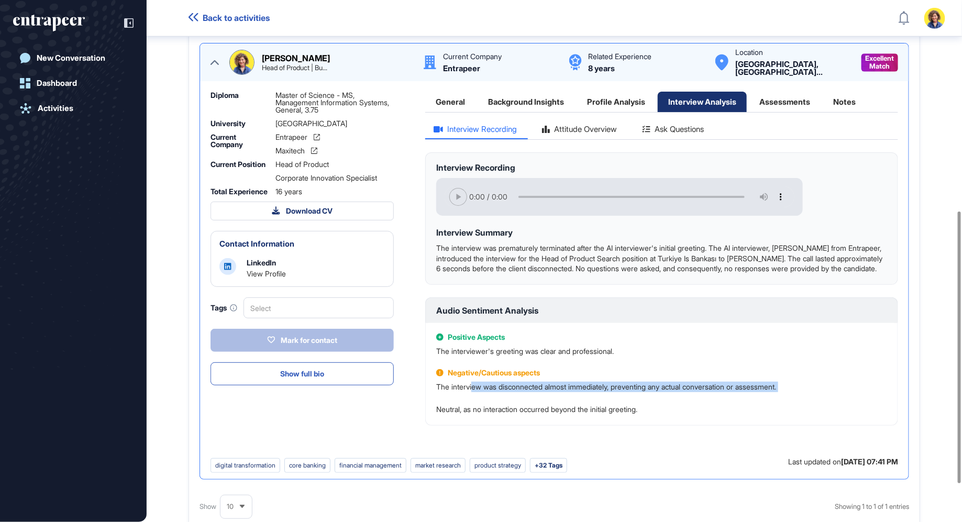
drag, startPoint x: 472, startPoint y: 403, endPoint x: 647, endPoint y: 421, distance: 175.4
click at [647, 423] on div "Positive Aspects The interviewer's greeting was clear and professional. Negativ…" at bounding box center [661, 374] width 473 height 103
click at [647, 421] on div "Positive Aspects The interviewer's greeting was clear and professional. Negativ…" at bounding box center [661, 374] width 473 height 103
click at [795, 108] on div "Assessments" at bounding box center [785, 102] width 72 height 20
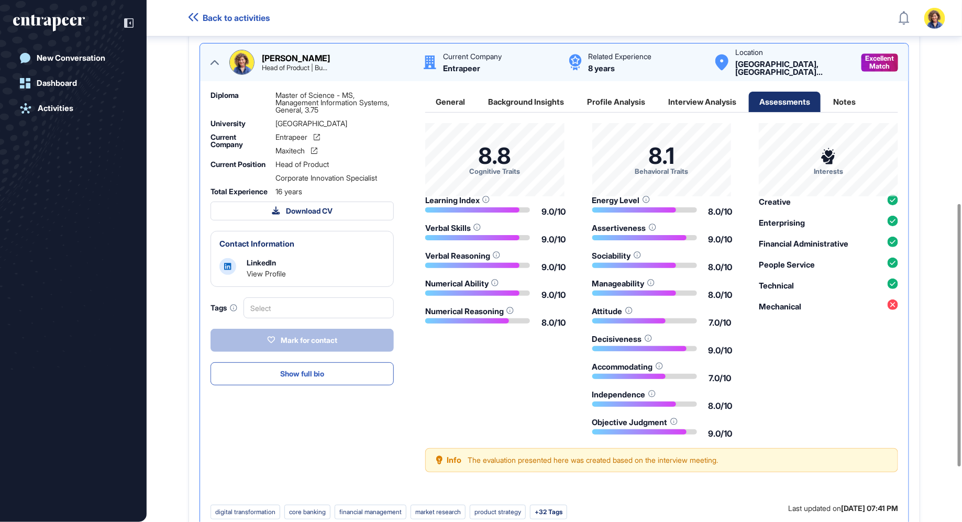
click at [714, 112] on div "Interview Analysis" at bounding box center [702, 102] width 89 height 20
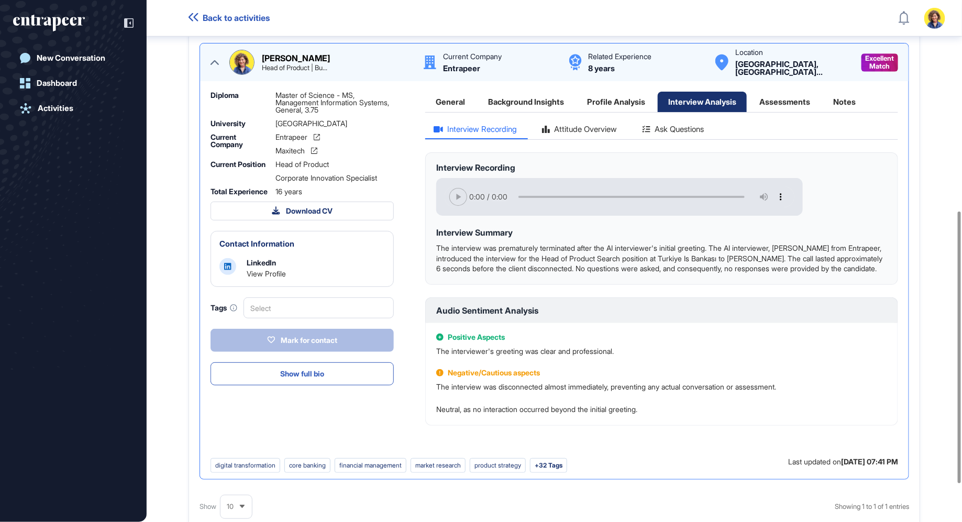
click at [568, 139] on div "Attitude Overview" at bounding box center [580, 132] width 92 height 14
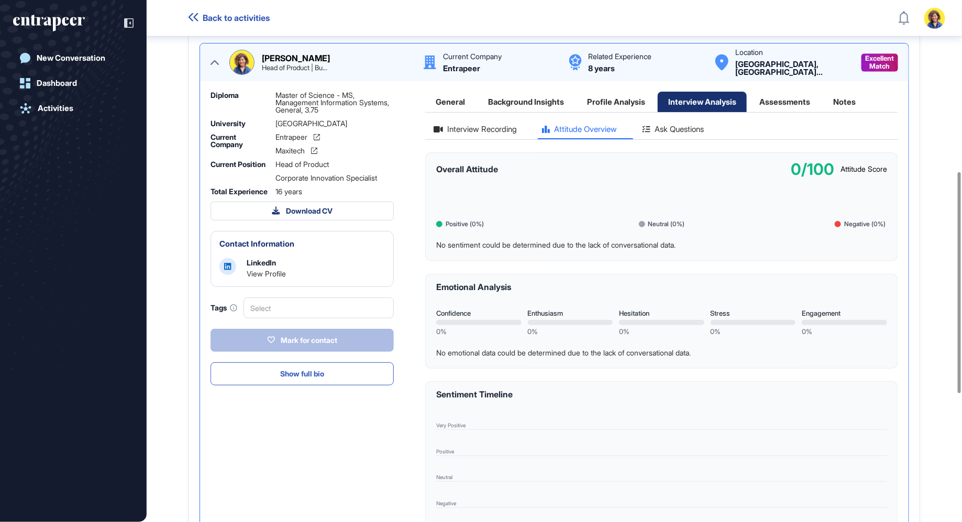
click at [665, 139] on div "Ask Questions" at bounding box center [673, 132] width 78 height 14
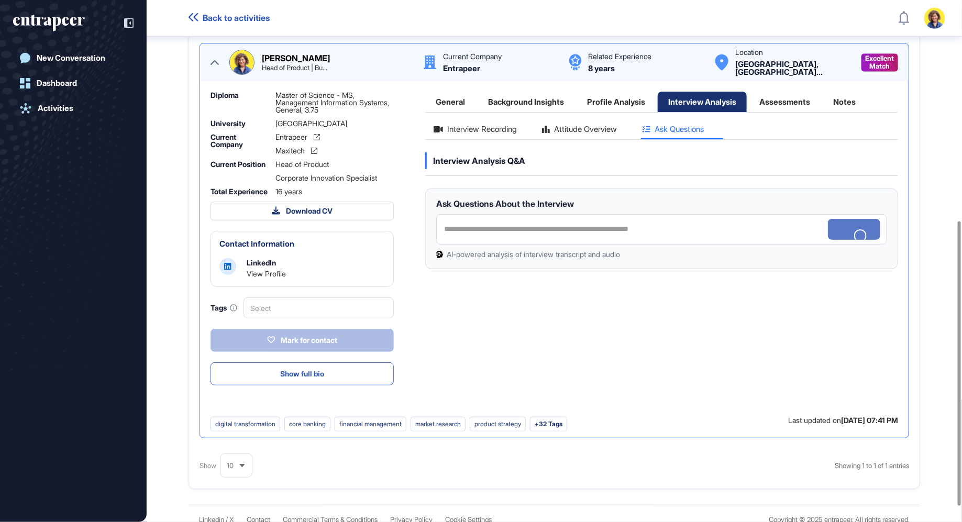
click at [482, 139] on div "Interview Recording" at bounding box center [475, 132] width 100 height 14
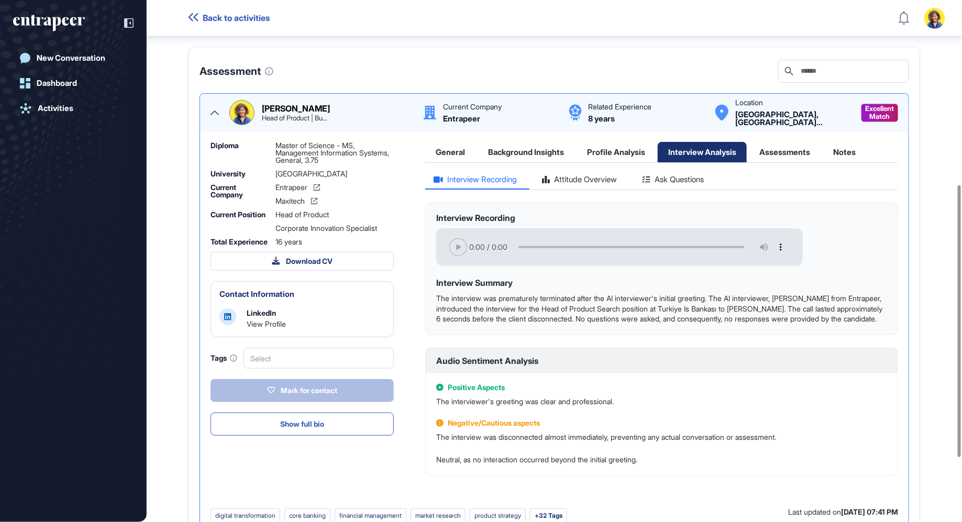
scroll to position [0, 0]
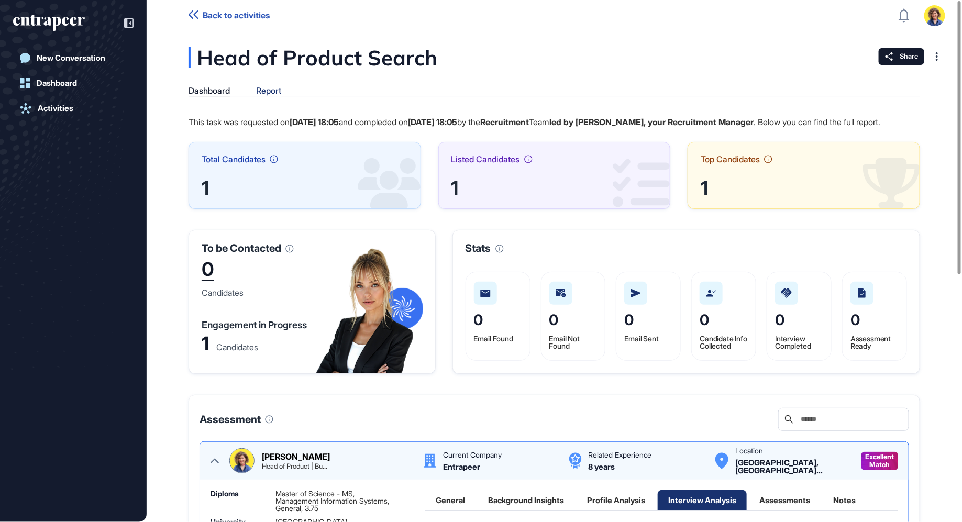
click at [275, 93] on div "Report" at bounding box center [268, 91] width 25 height 10
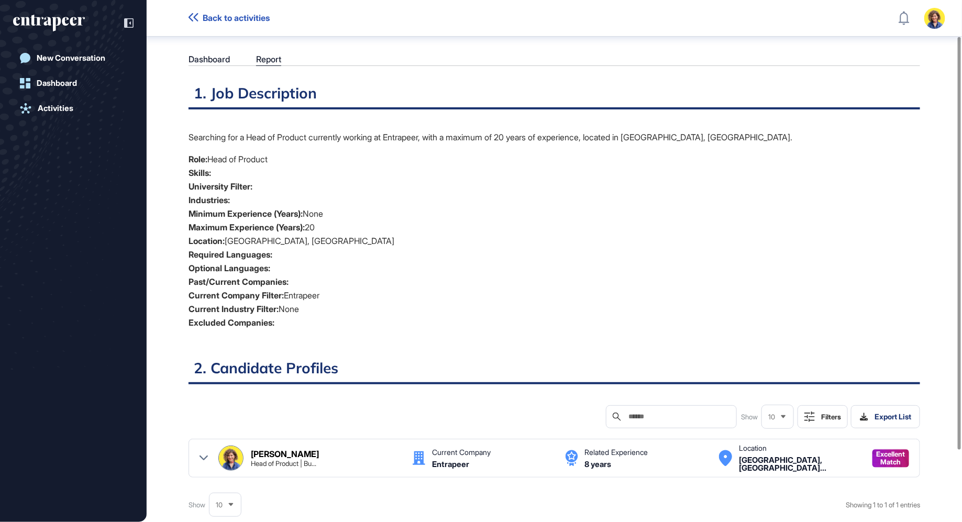
scroll to position [136, 0]
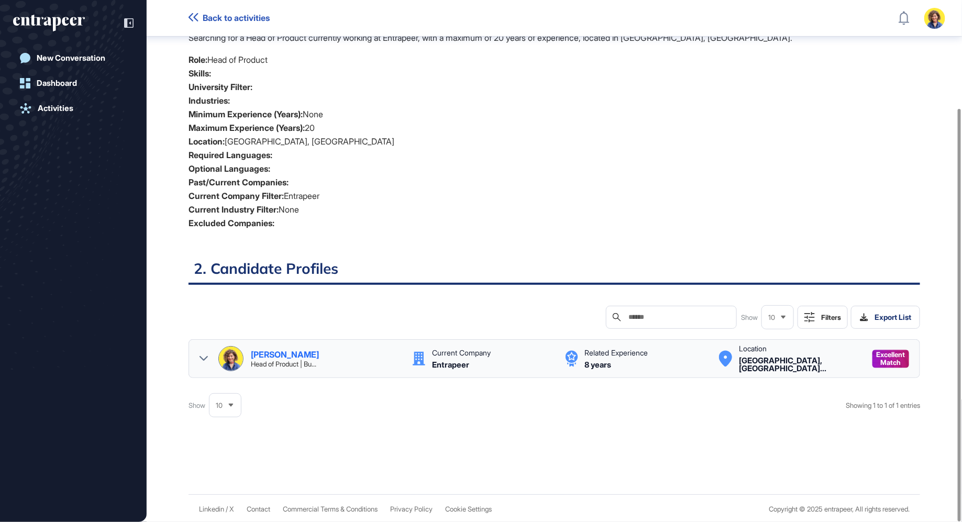
click at [204, 351] on div at bounding box center [204, 358] width 8 height 25
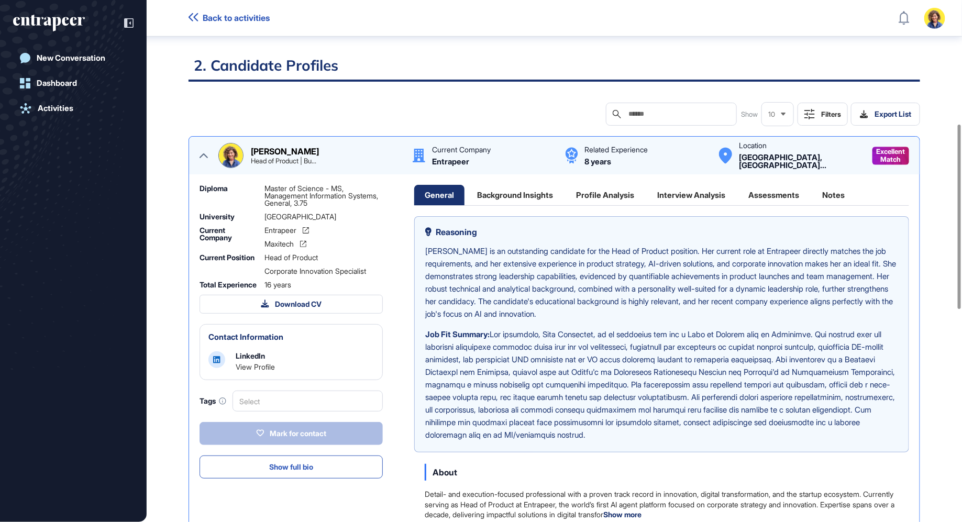
scroll to position [351, 0]
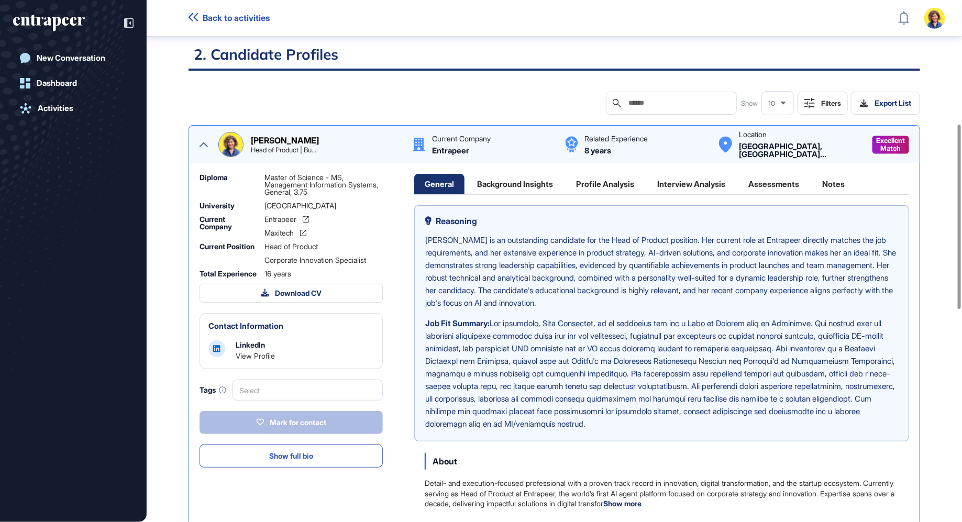
click at [611, 186] on div "Profile Analysis" at bounding box center [605, 184] width 79 height 20
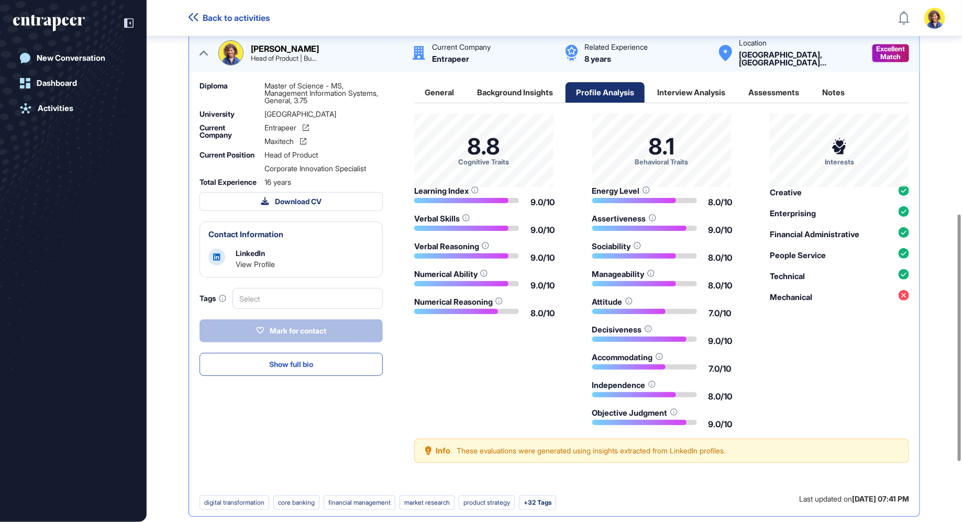
scroll to position [474, 0]
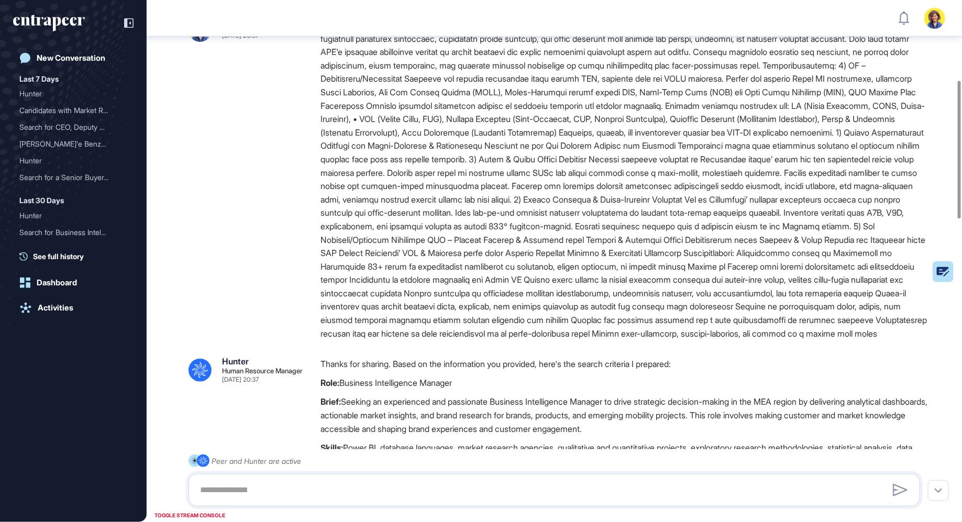
scroll to position [302, 0]
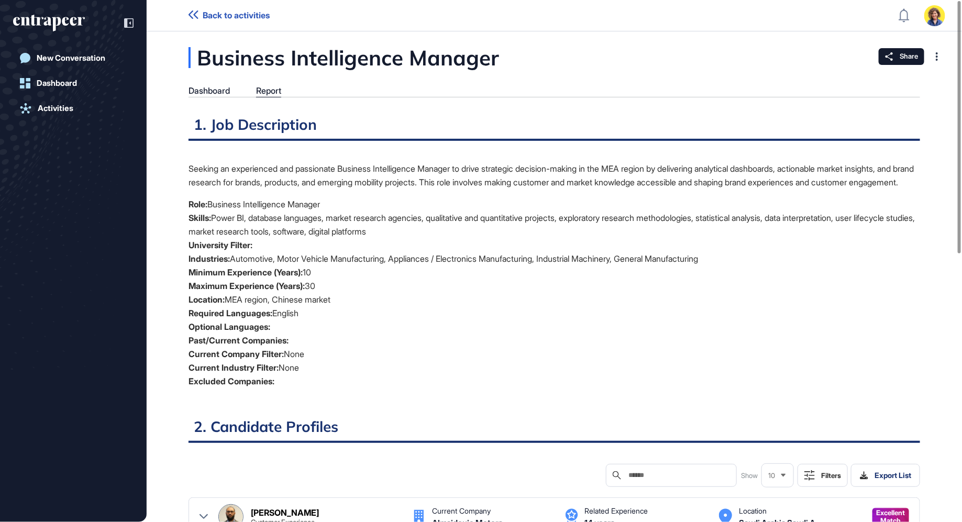
click at [57, 25] on icon "entrapeer-logo" at bounding box center [49, 23] width 72 height 17
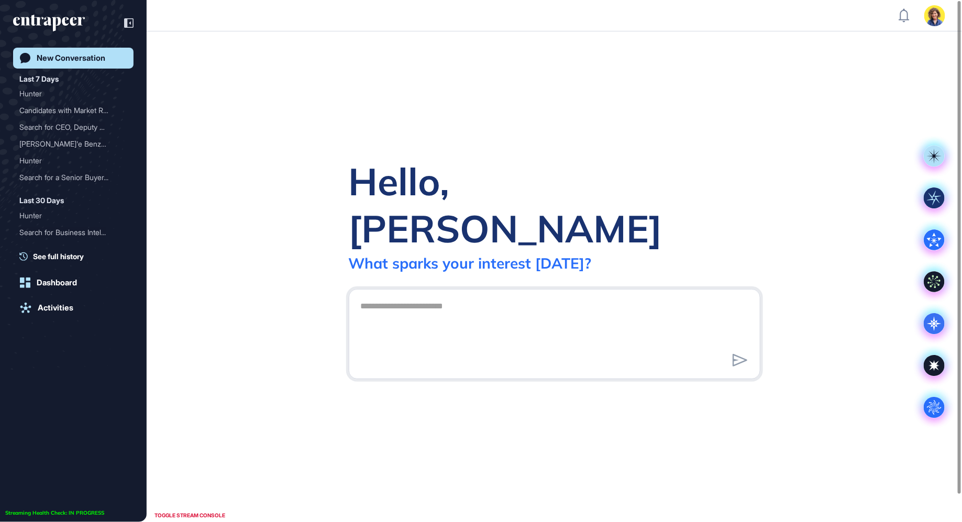
click at [48, 23] on icon "entrapeer-logo" at bounding box center [45, 21] width 64 height 9
click at [58, 283] on div "Dashboard" at bounding box center [57, 282] width 40 height 9
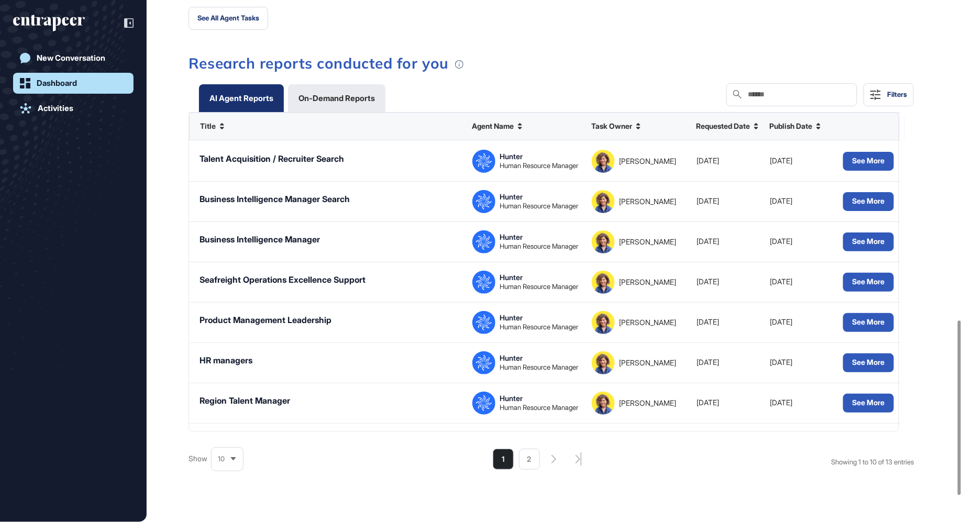
scroll to position [957, 0]
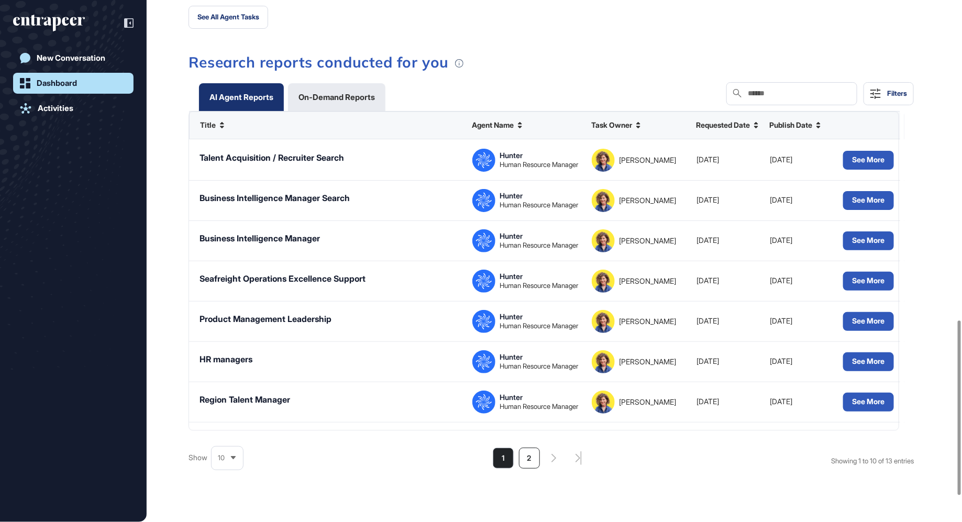
click at [527, 457] on li "2" at bounding box center [529, 458] width 21 height 21
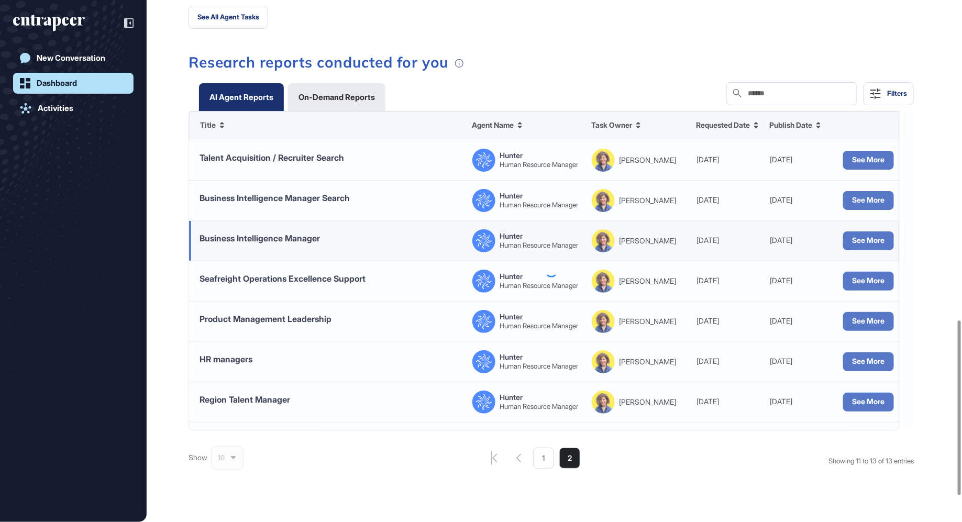
scroll to position [873, 0]
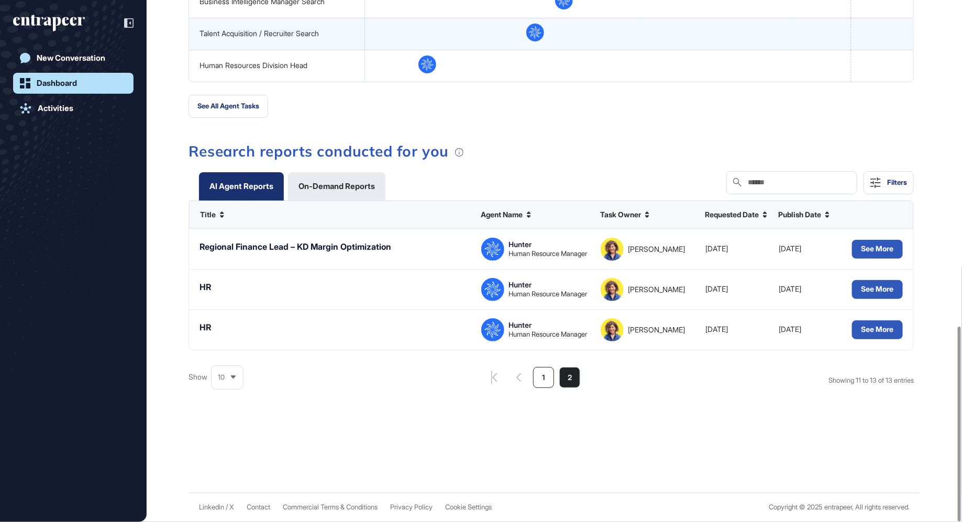
click at [538, 384] on li "1" at bounding box center [543, 377] width 21 height 21
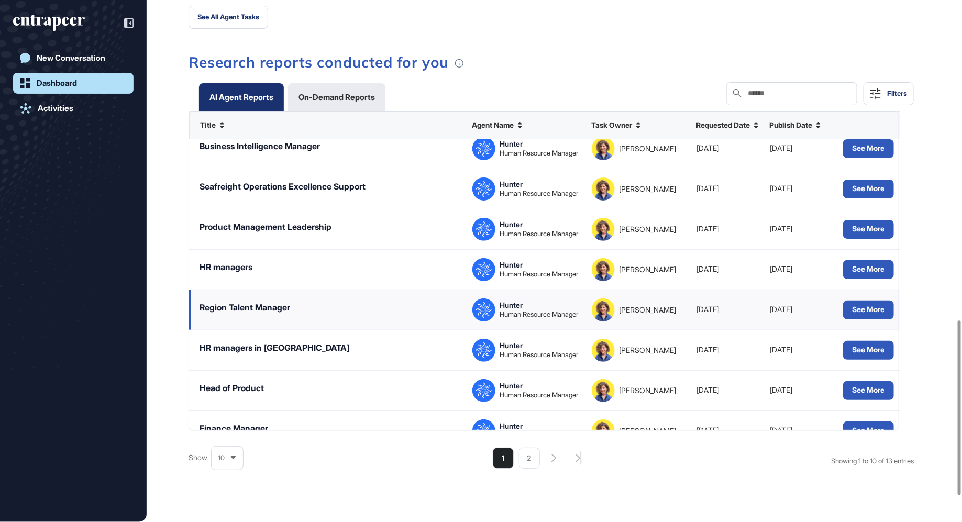
scroll to position [116, 0]
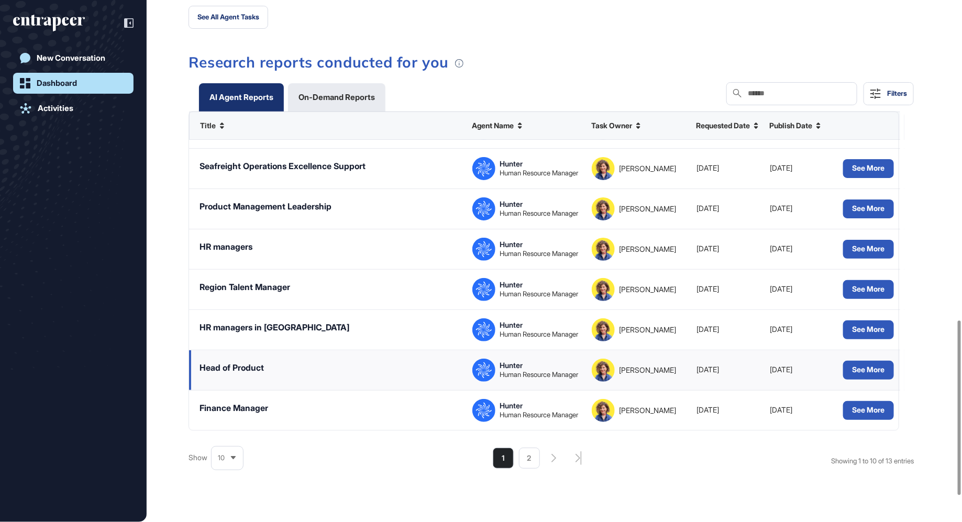
click at [241, 367] on div "Head of Product" at bounding box center [232, 368] width 64 height 12
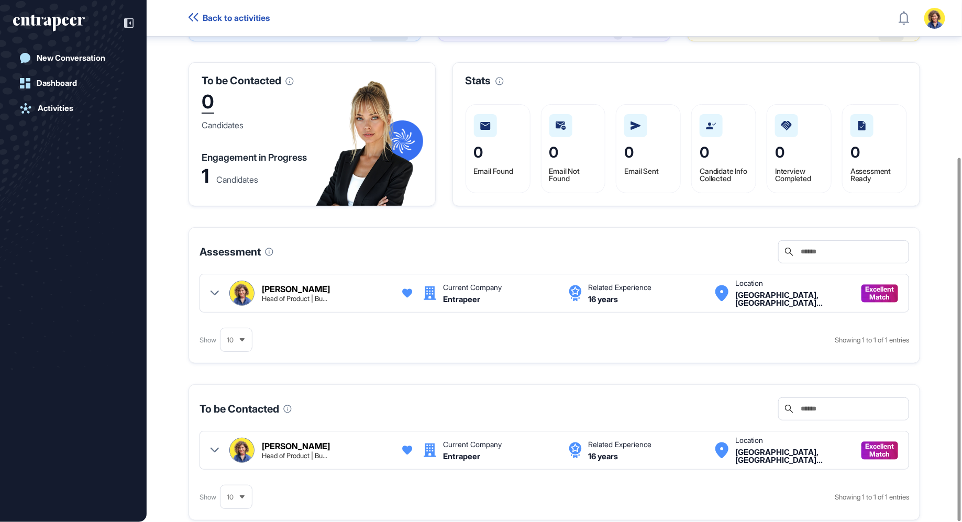
scroll to position [226, 0]
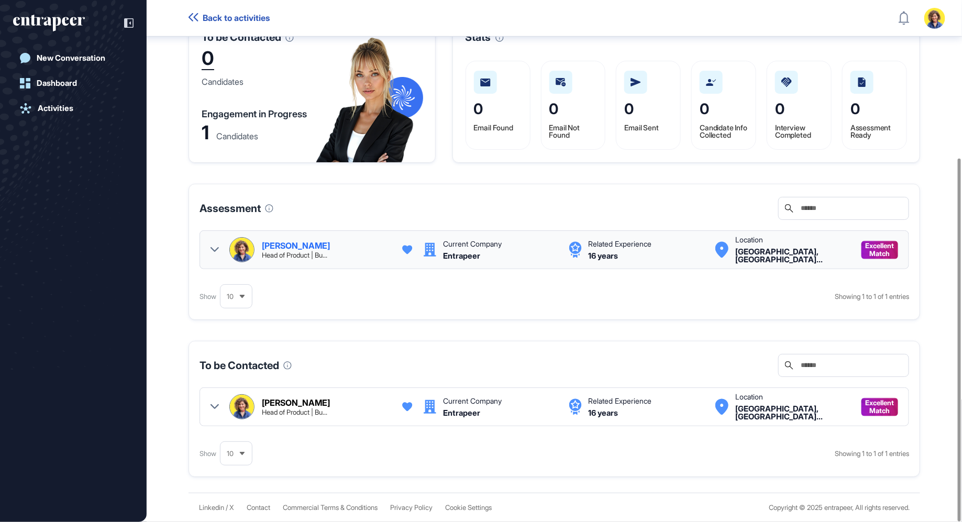
click at [214, 243] on div at bounding box center [215, 249] width 8 height 25
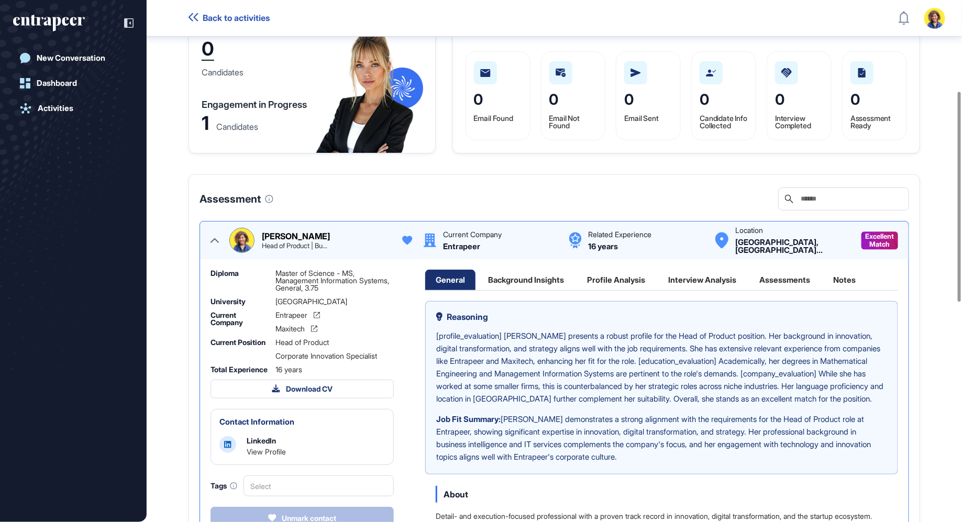
click at [791, 287] on div "Assessments" at bounding box center [785, 280] width 72 height 20
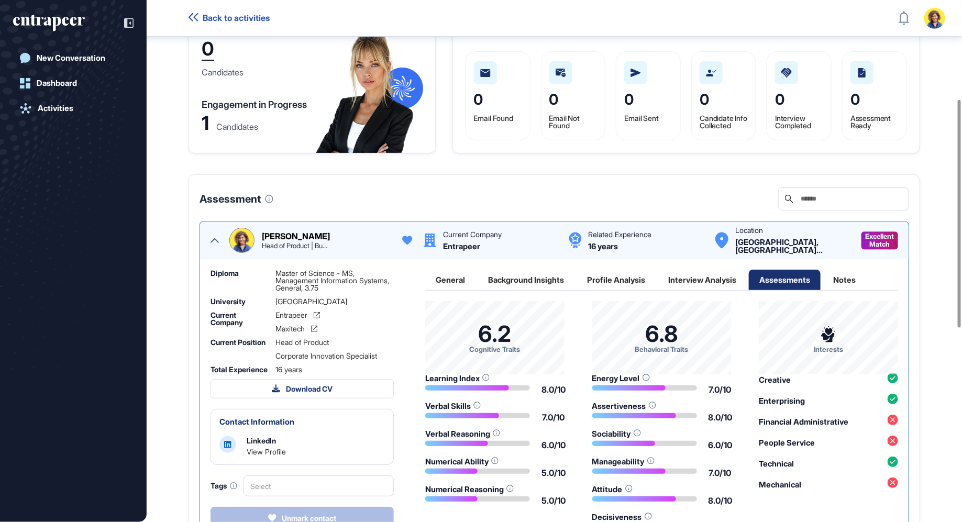
click at [732, 289] on div "Interview Analysis" at bounding box center [702, 280] width 89 height 20
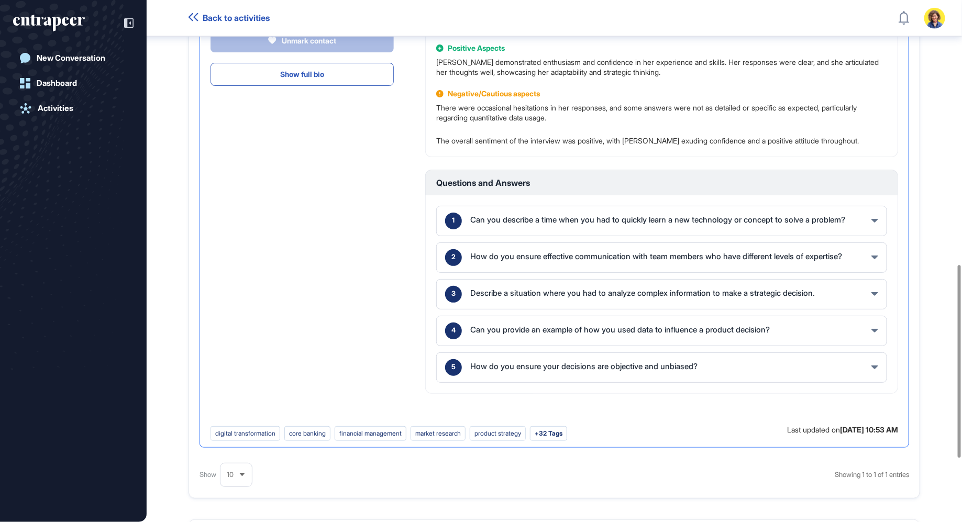
scroll to position [715, 0]
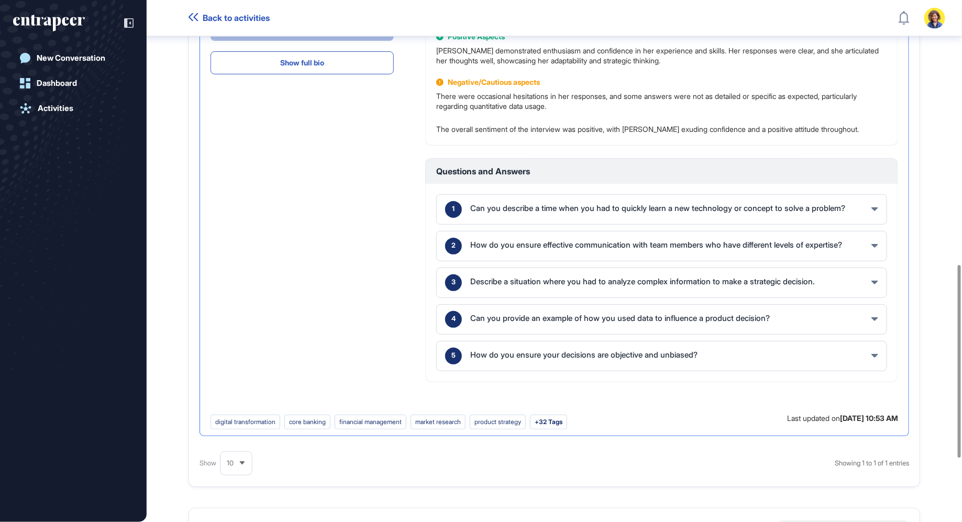
click at [846, 214] on div "Can you describe a time when you had to quickly learn a new technology or conce…" at bounding box center [657, 209] width 375 height 10
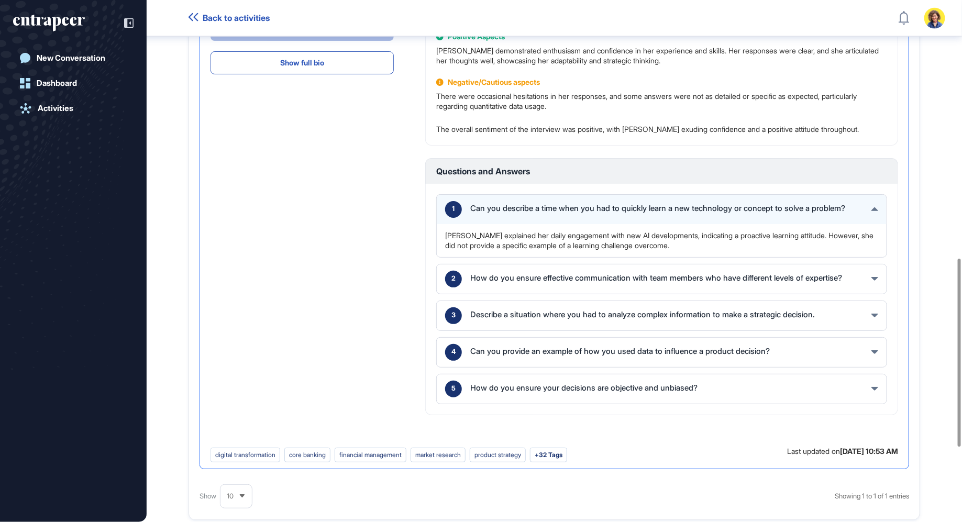
click at [581, 278] on div "2 How do you ensure effective communication with team members who have differen…" at bounding box center [662, 279] width 450 height 29
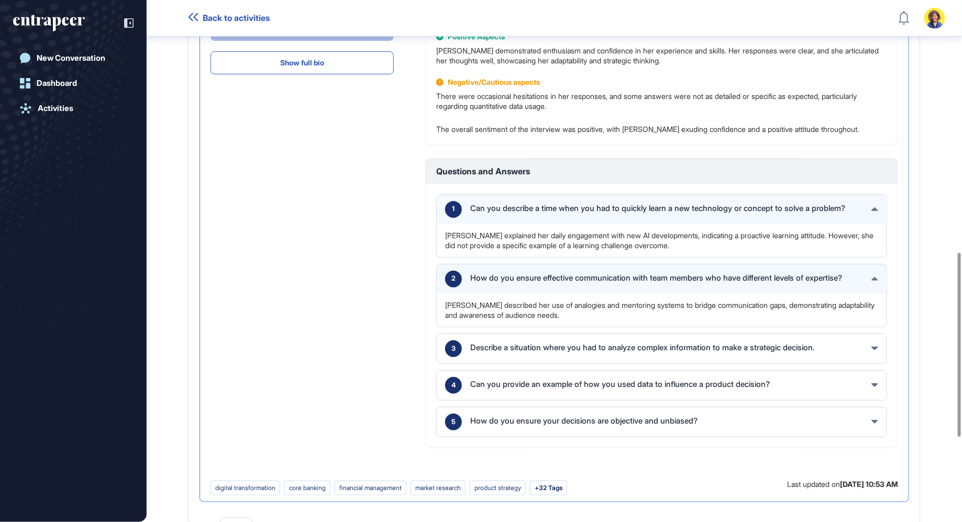
click at [560, 352] on div "Describe a situation where you had to analyze complex information to make a str…" at bounding box center [642, 348] width 345 height 8
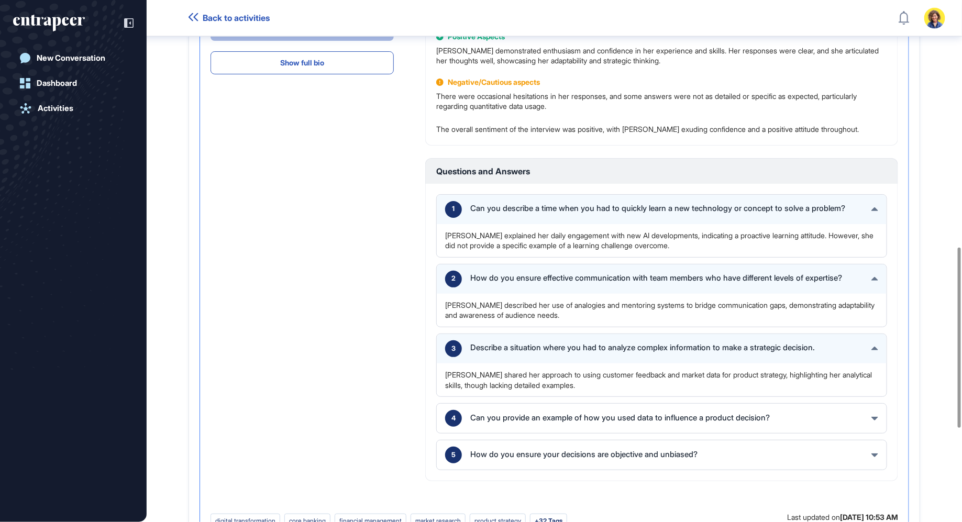
click at [537, 418] on div "4 Can you provide an example of how you used data to influence a product decisi…" at bounding box center [662, 418] width 450 height 29
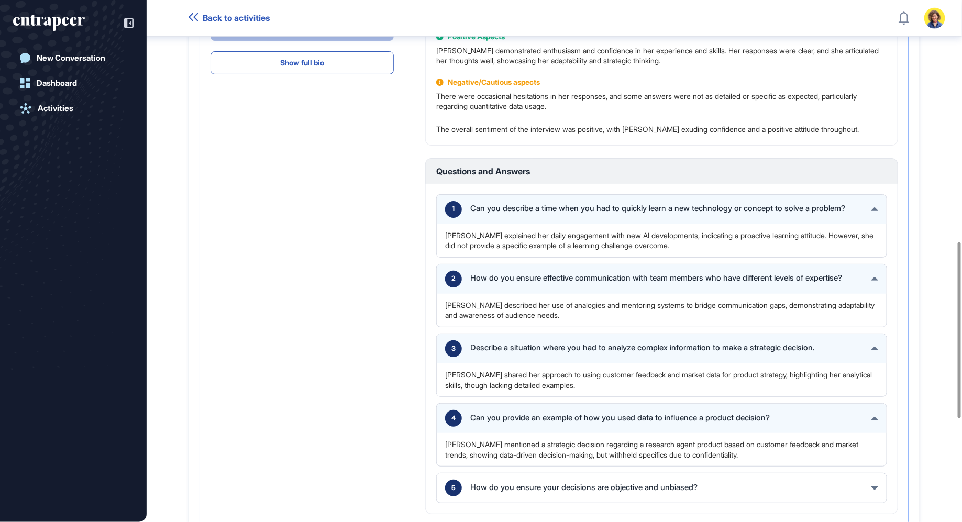
click at [520, 490] on div "5 How do you ensure your decisions are objective and unbiased?" at bounding box center [662, 488] width 450 height 29
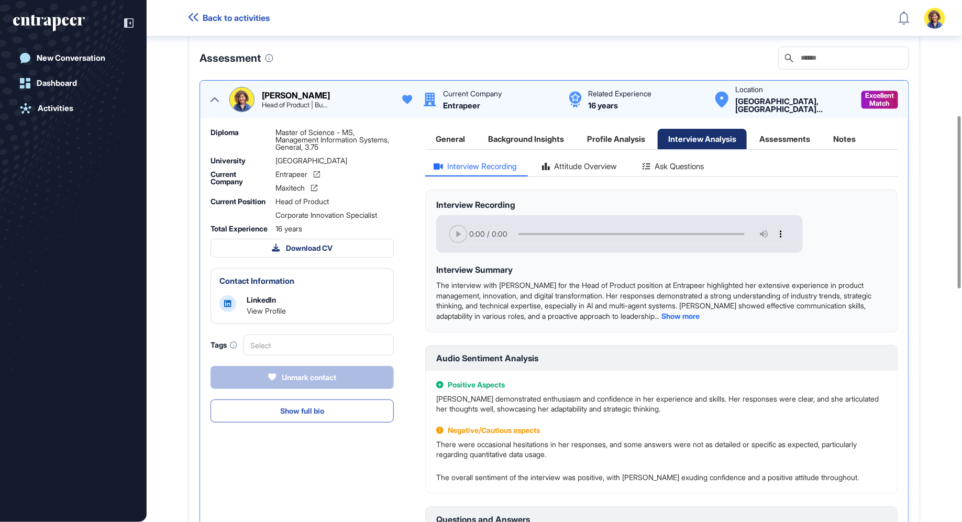
scroll to position [342, 0]
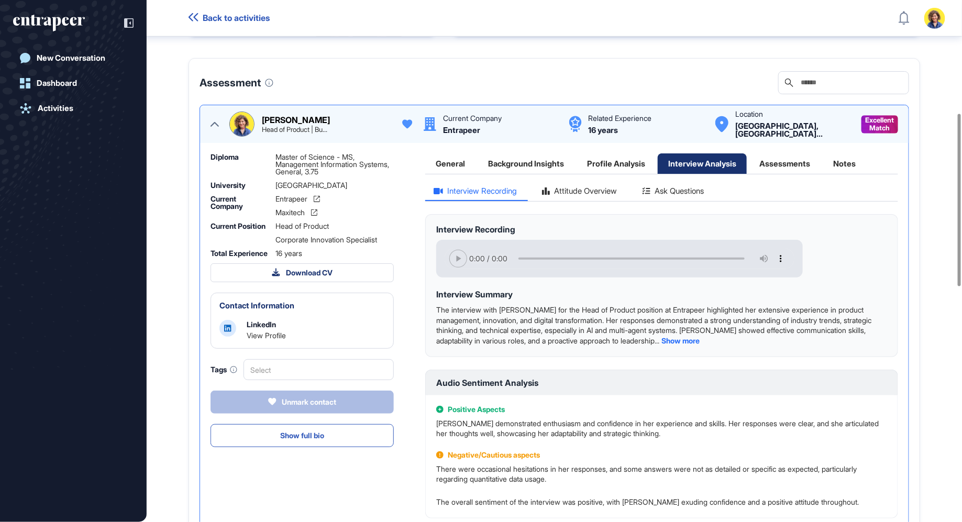
click at [571, 201] on div "Attitude Overview" at bounding box center [580, 194] width 92 height 14
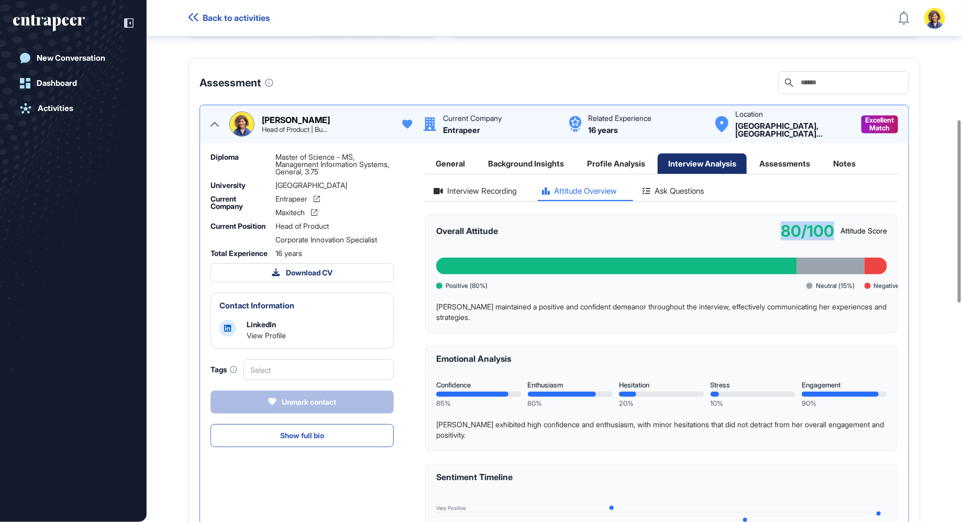
drag, startPoint x: 763, startPoint y: 250, endPoint x: 776, endPoint y: 240, distance: 16.0
click at [776, 240] on div "Overall Attitude 80/100 Attitude Score" at bounding box center [661, 230] width 473 height 33
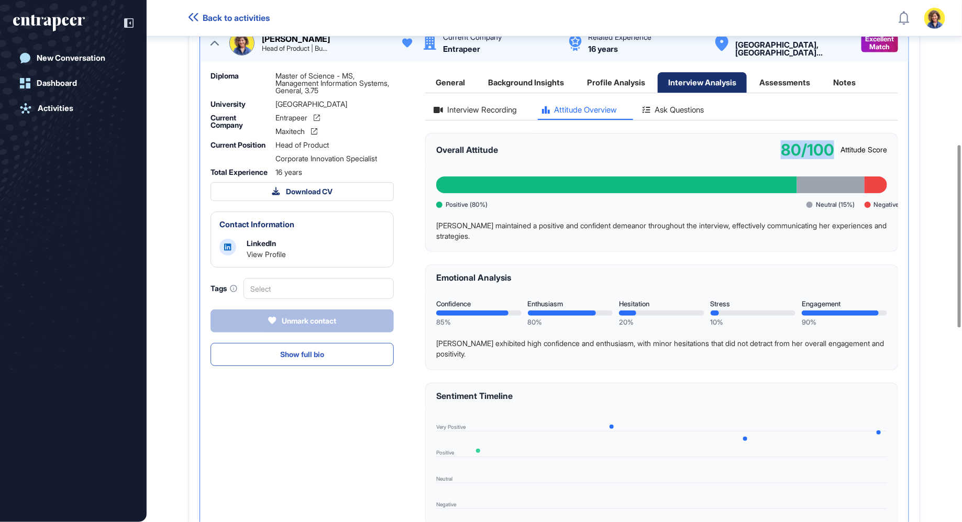
scroll to position [400, 0]
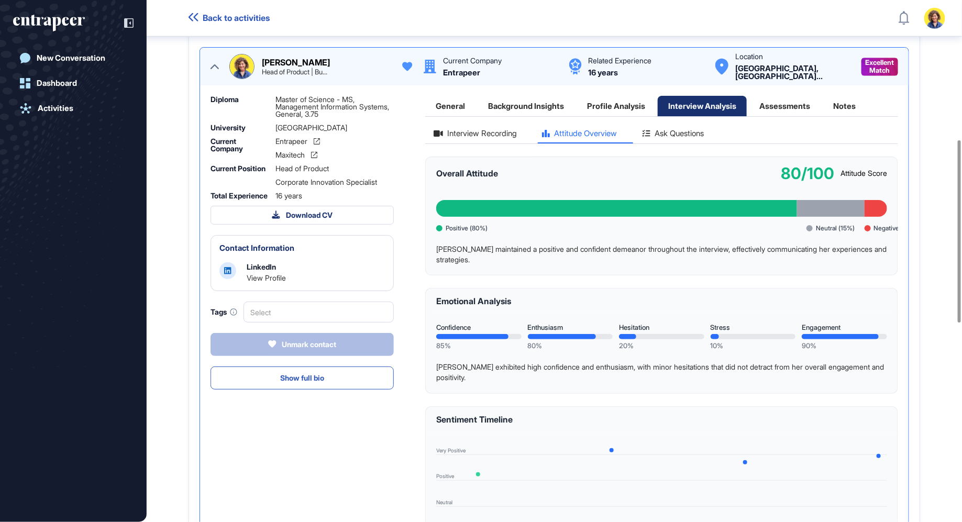
click at [700, 144] on div "Ask Questions" at bounding box center [673, 136] width 78 height 14
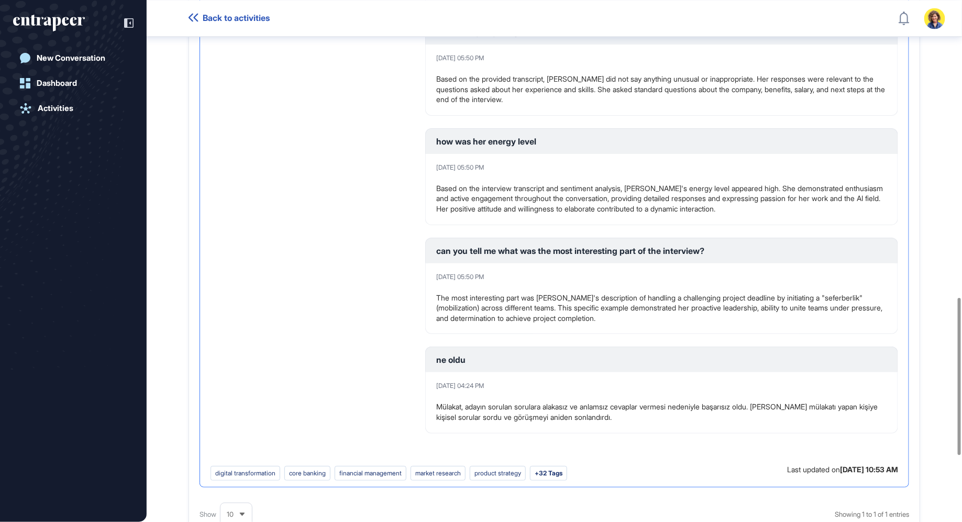
scroll to position [988, 0]
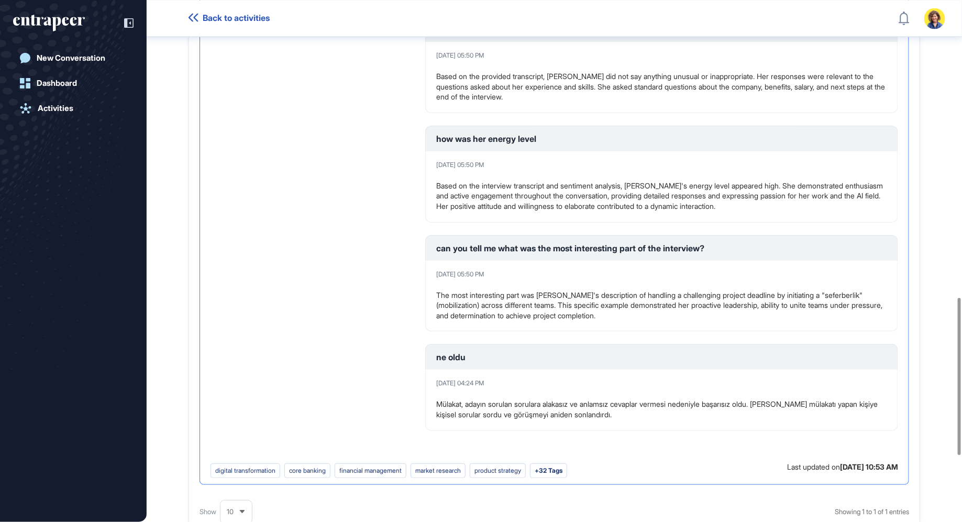
click at [499, 420] on p "Mülakat, adayın sorulan sorulara alakasız ve anlamsız cevaplar vermesi nedeniyl…" at bounding box center [661, 409] width 451 height 20
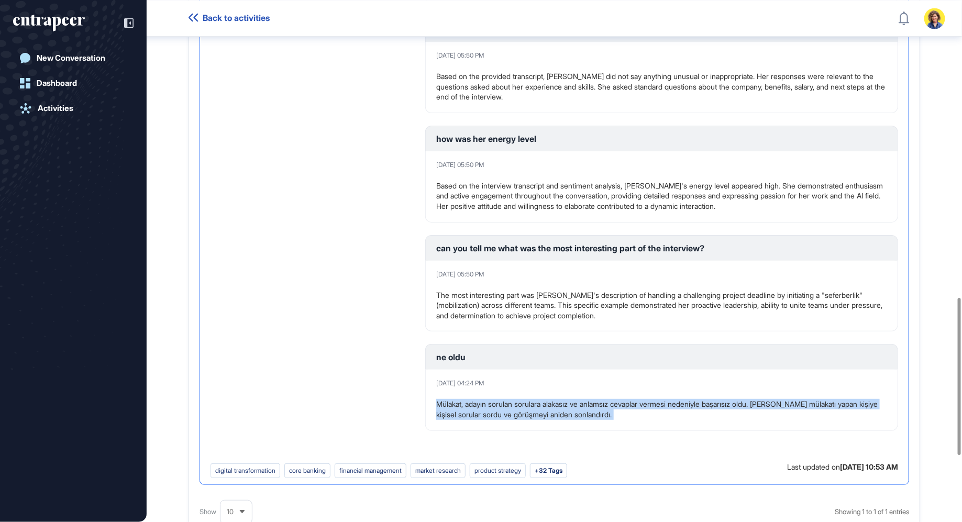
click at [499, 420] on p "Mülakat, adayın sorulan sorulara alakasız ve anlamsız cevaplar vermesi nedeniyl…" at bounding box center [661, 409] width 451 height 20
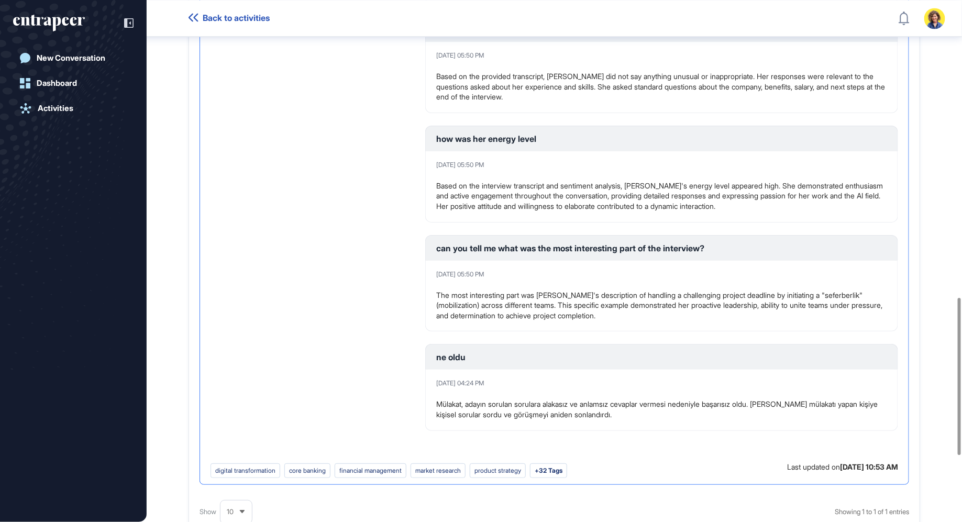
click at [522, 278] on div "May 30, 2025 05:50 PM" at bounding box center [661, 274] width 451 height 6
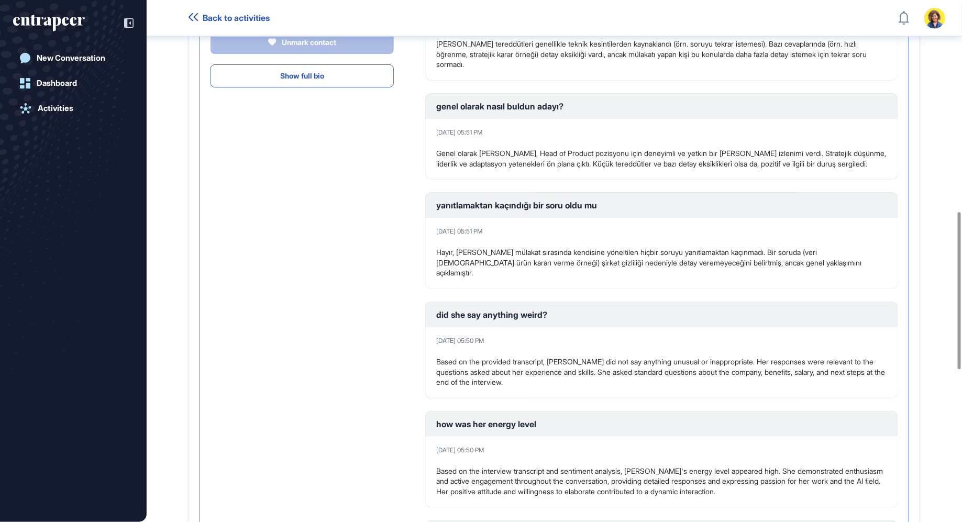
scroll to position [703, 0]
click at [522, 275] on p "Hayır, Sara Holyavkin mülakat sırasında kendisine yöneltilen hiçbir soruyu yanı…" at bounding box center [661, 262] width 451 height 31
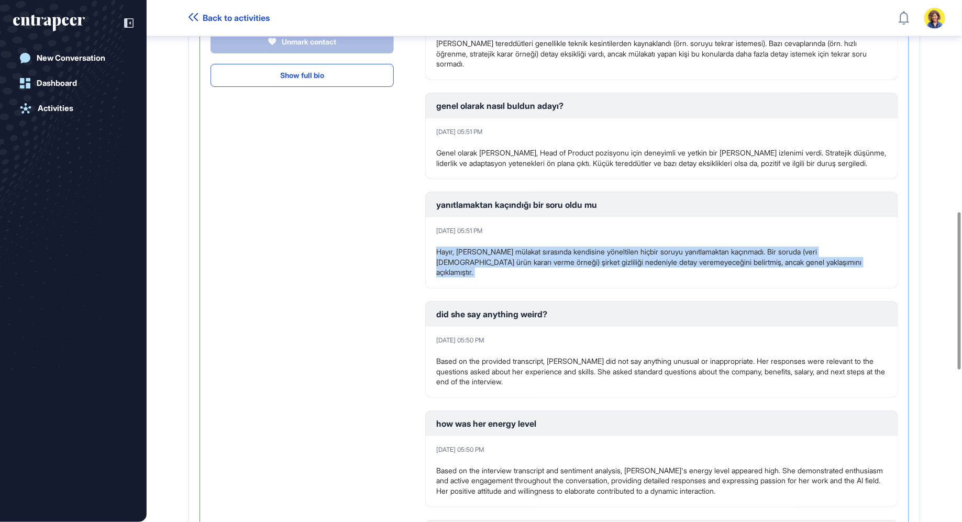
click at [522, 275] on p "Hayır, Sara Holyavkin mülakat sırasında kendisine yöneltilen hiçbir soruyu yanı…" at bounding box center [661, 262] width 451 height 31
click at [570, 278] on p "Hayır, Sara Holyavkin mülakat sırasında kendisine yöneltilen hiçbir soruyu yanı…" at bounding box center [661, 262] width 451 height 31
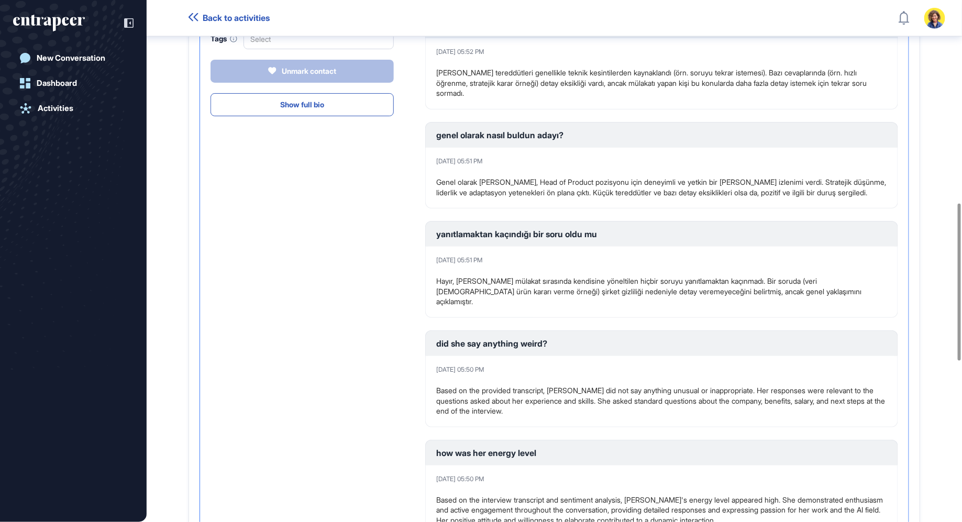
scroll to position [671, 0]
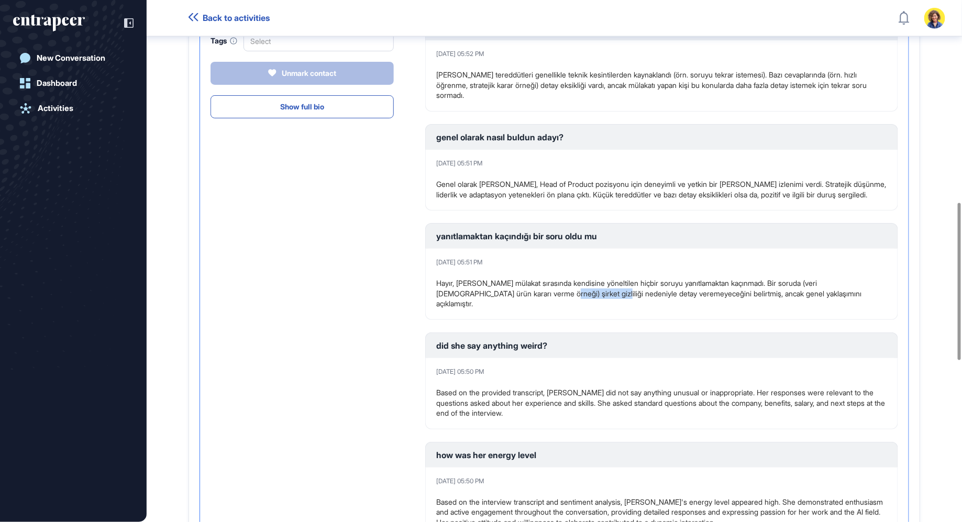
drag, startPoint x: 528, startPoint y: 313, endPoint x: 578, endPoint y: 313, distance: 50.3
click at [578, 309] on p "Hayır, Sara Holyavkin mülakat sırasında kendisine yöneltilen hiçbir soruyu yanı…" at bounding box center [661, 293] width 451 height 31
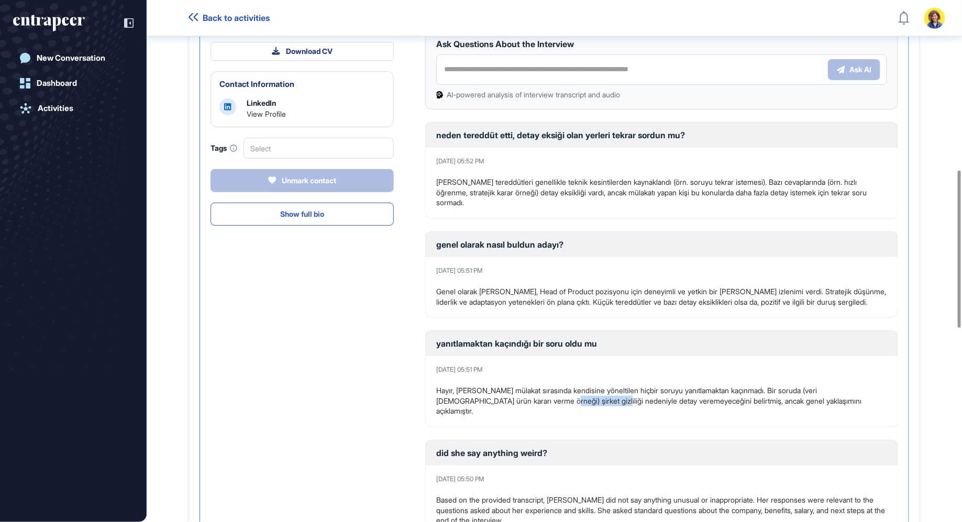
scroll to position [565, 0]
drag, startPoint x: 518, startPoint y: 147, endPoint x: 645, endPoint y: 144, distance: 127.3
click at [645, 138] on div "neden tereddüt etti, detay eksiği olan yerleri tekrar sordun mu?" at bounding box center [661, 134] width 451 height 8
click at [595, 207] on p "Sara'nın tereddütleri genellikle teknik kesintilerden kaynaklandı (örn. soruyu …" at bounding box center [661, 191] width 451 height 31
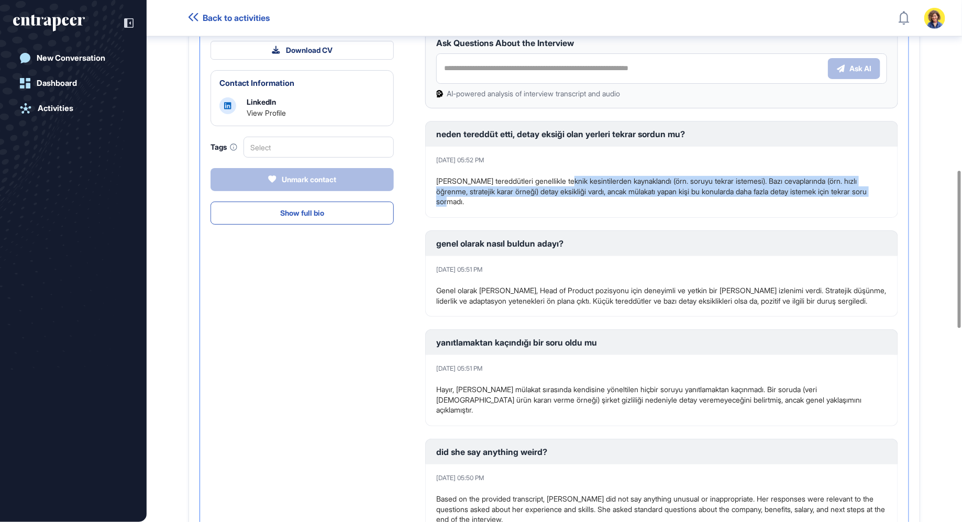
drag, startPoint x: 566, startPoint y: 191, endPoint x: 619, endPoint y: 207, distance: 56.0
click at [619, 207] on p "Sara'nın tereddütleri genellikle teknik kesintilerden kaynaklandı (örn. soruyu …" at bounding box center [661, 191] width 451 height 31
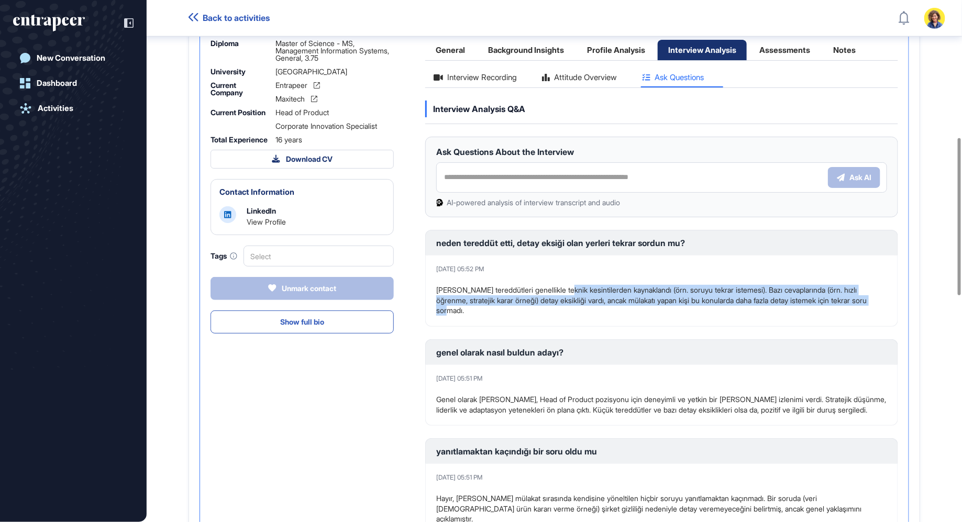
scroll to position [430, 0]
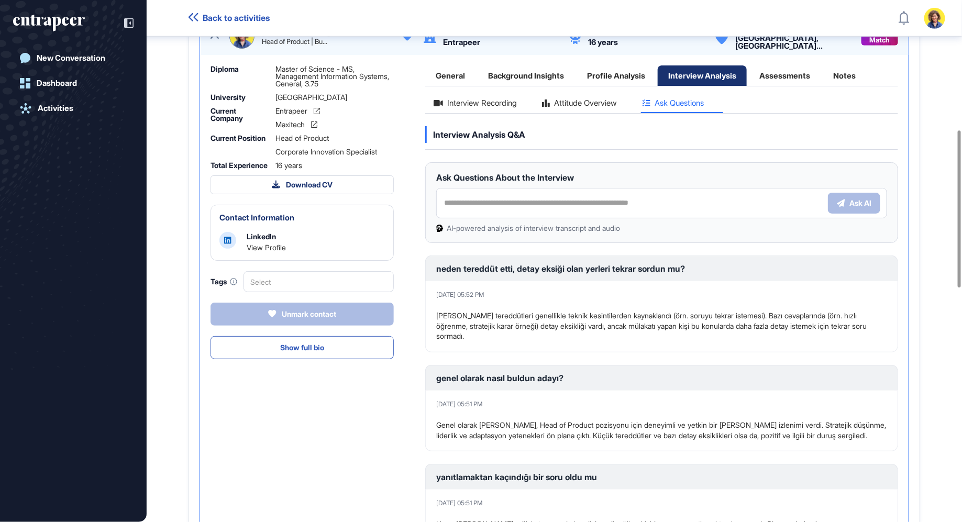
click at [800, 84] on div "Assessments" at bounding box center [785, 75] width 72 height 20
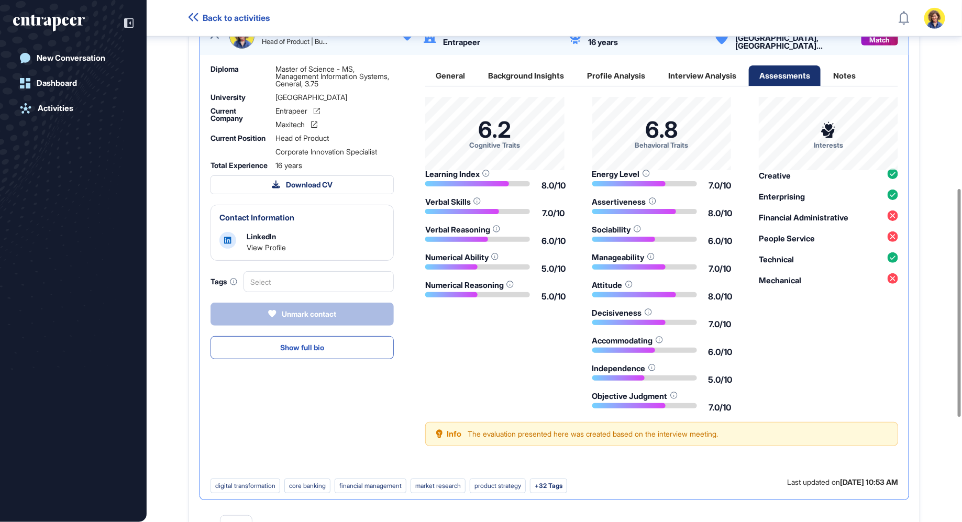
click at [621, 83] on div "Profile Analysis" at bounding box center [616, 75] width 79 height 20
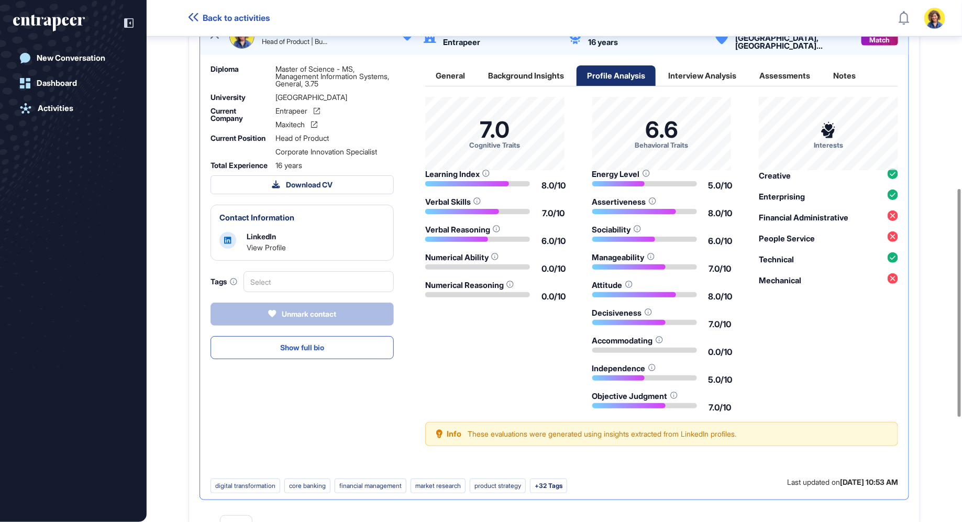
click at [789, 86] on div "Assessments" at bounding box center [785, 75] width 72 height 20
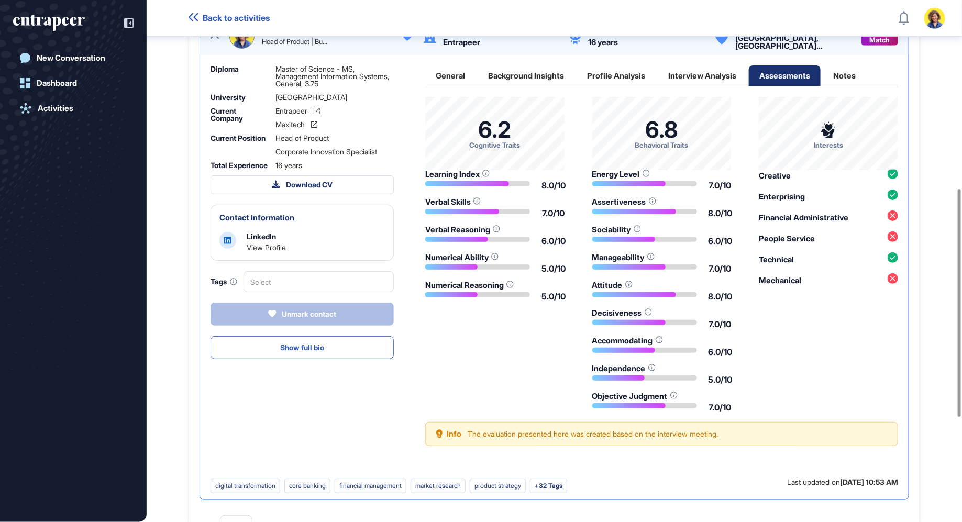
click at [454, 86] on div "General" at bounding box center [450, 75] width 50 height 20
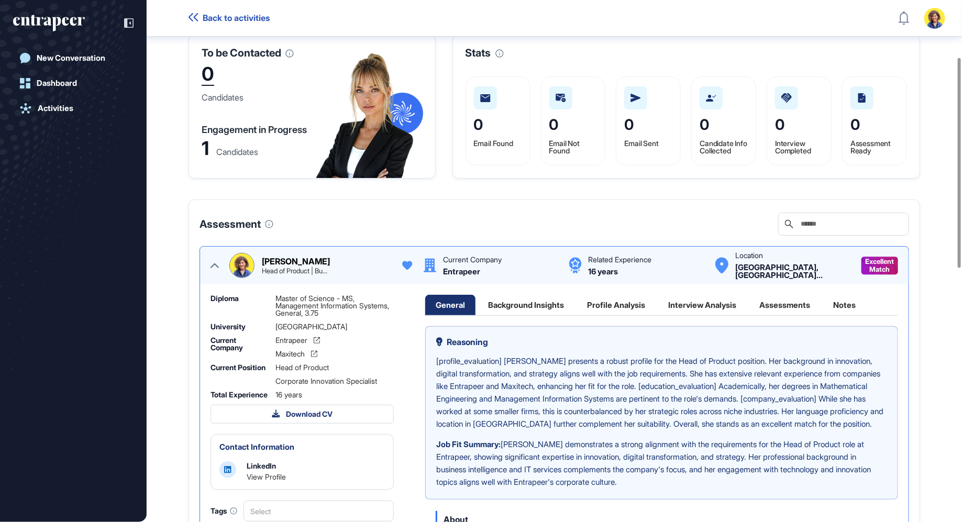
scroll to position [26, 0]
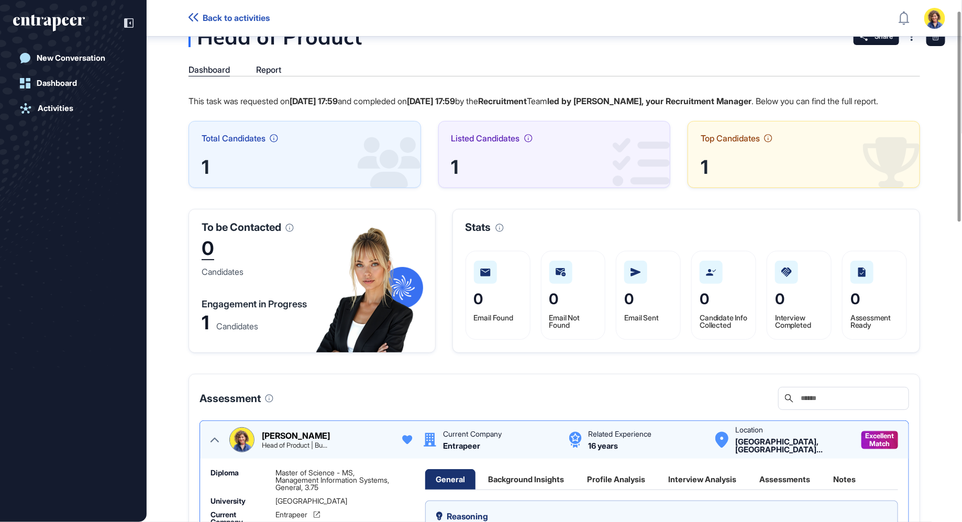
click at [211, 444] on icon at bounding box center [215, 440] width 8 height 8
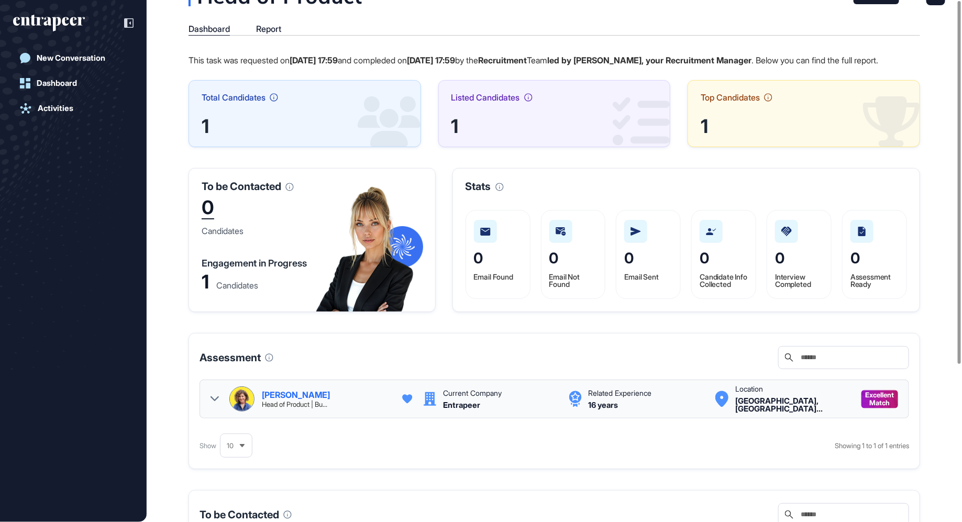
scroll to position [0, 0]
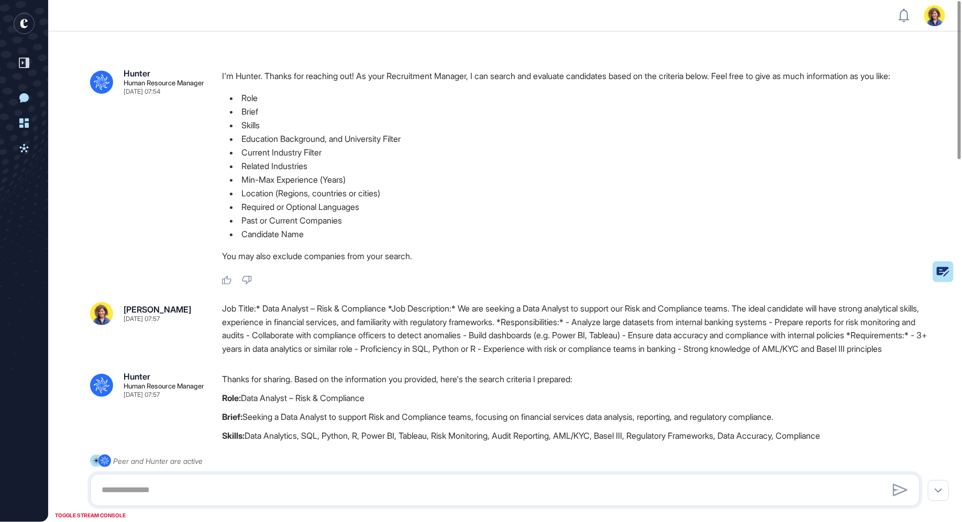
scroll to position [4, 1]
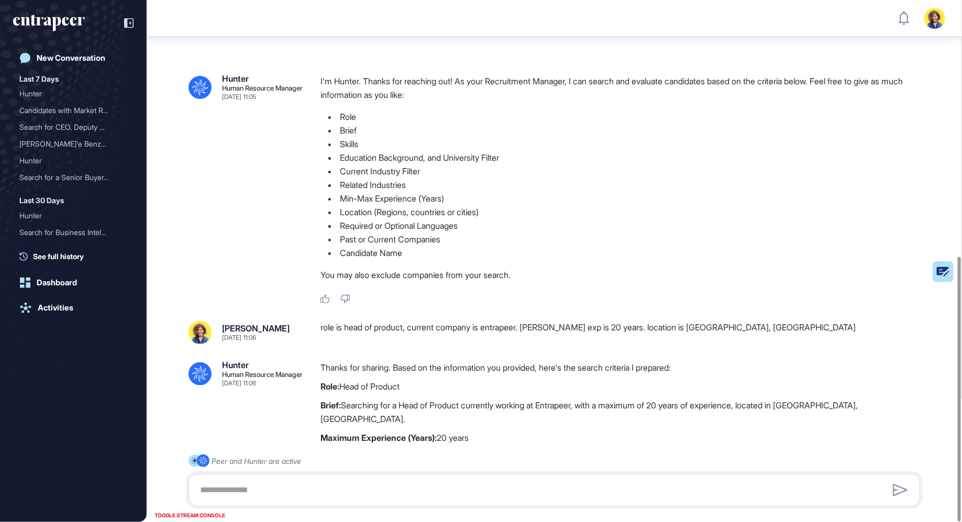
scroll to position [506, 0]
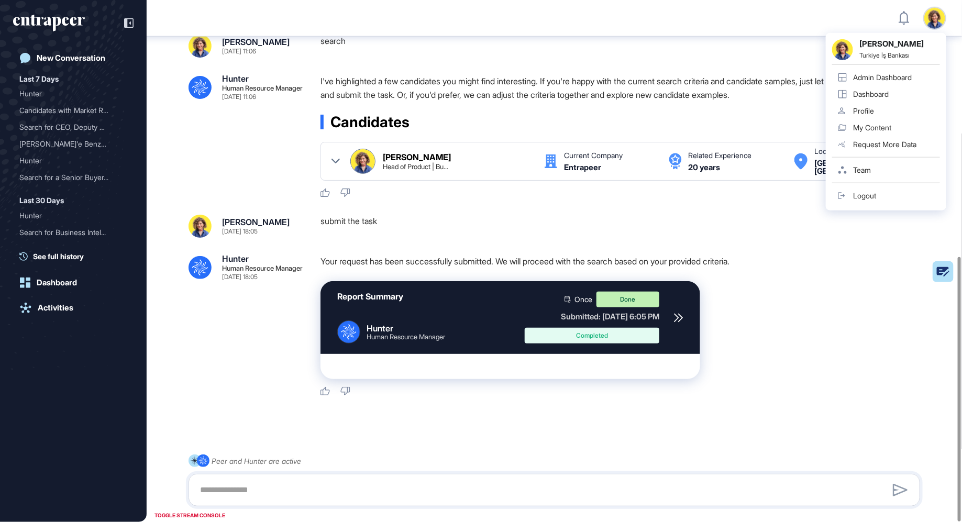
click at [881, 75] on div "Admin Dashboard" at bounding box center [882, 77] width 59 height 8
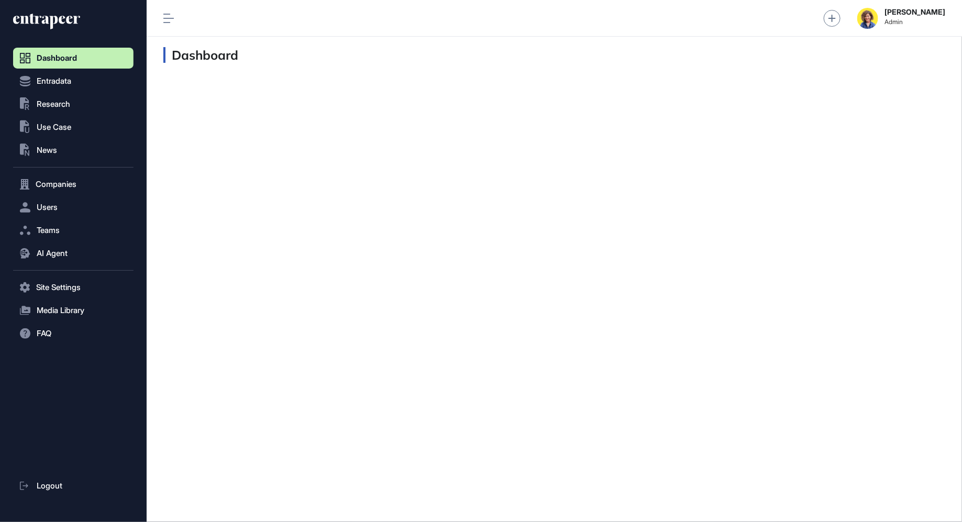
scroll to position [1, 1]
